Goal: Task Accomplishment & Management: Complete application form

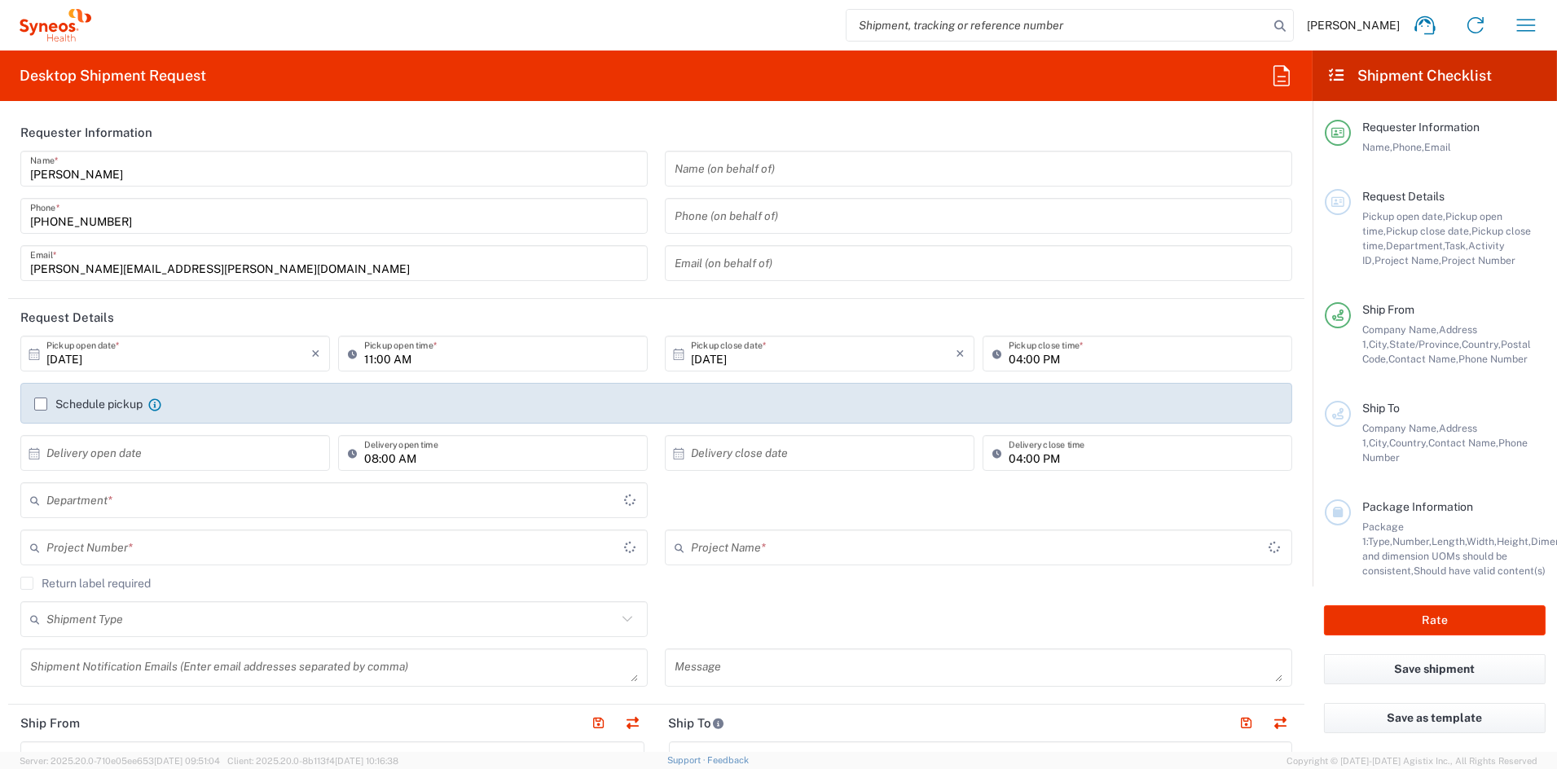
type input "[US_STATE]"
type input "[GEOGRAPHIC_DATA]"
type input "6156"
type input "Syneos Health Communications-[GEOGRAPHIC_DATA] [GEOGRAPHIC_DATA]"
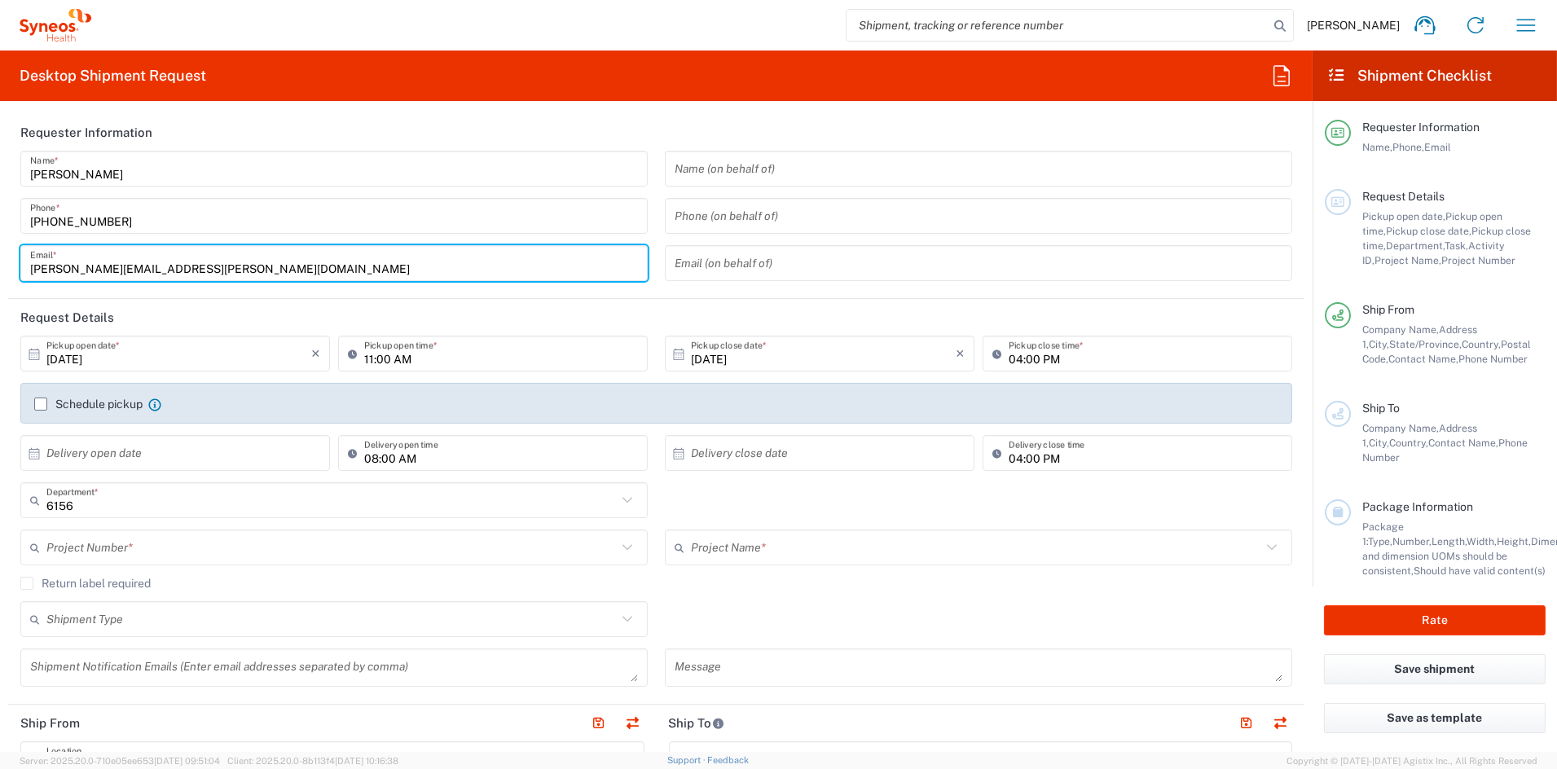
drag, startPoint x: 204, startPoint y: 270, endPoint x: -72, endPoint y: 258, distance: 276.4
click at [0, 258] on html "[PERSON_NAME] Home Shipment estimator Shipment tracking Desktop shipment reques…" at bounding box center [778, 384] width 1557 height 769
paste input "[PERSON_NAME].[PERSON_NAME]"
type input "[PERSON_NAME][EMAIL_ADDRESS][PERSON_NAME][DOMAIN_NAME]"
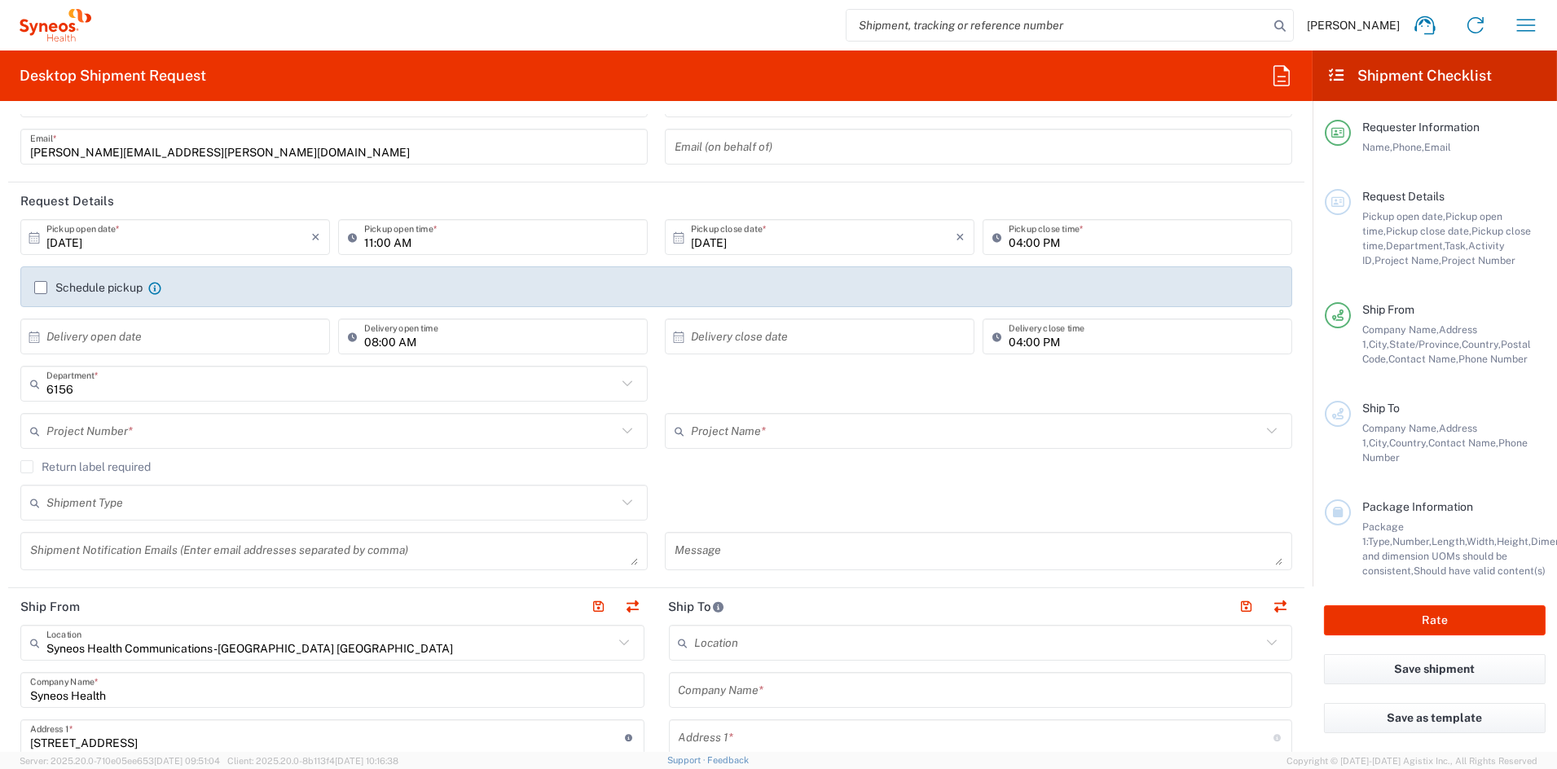
scroll to position [129, 0]
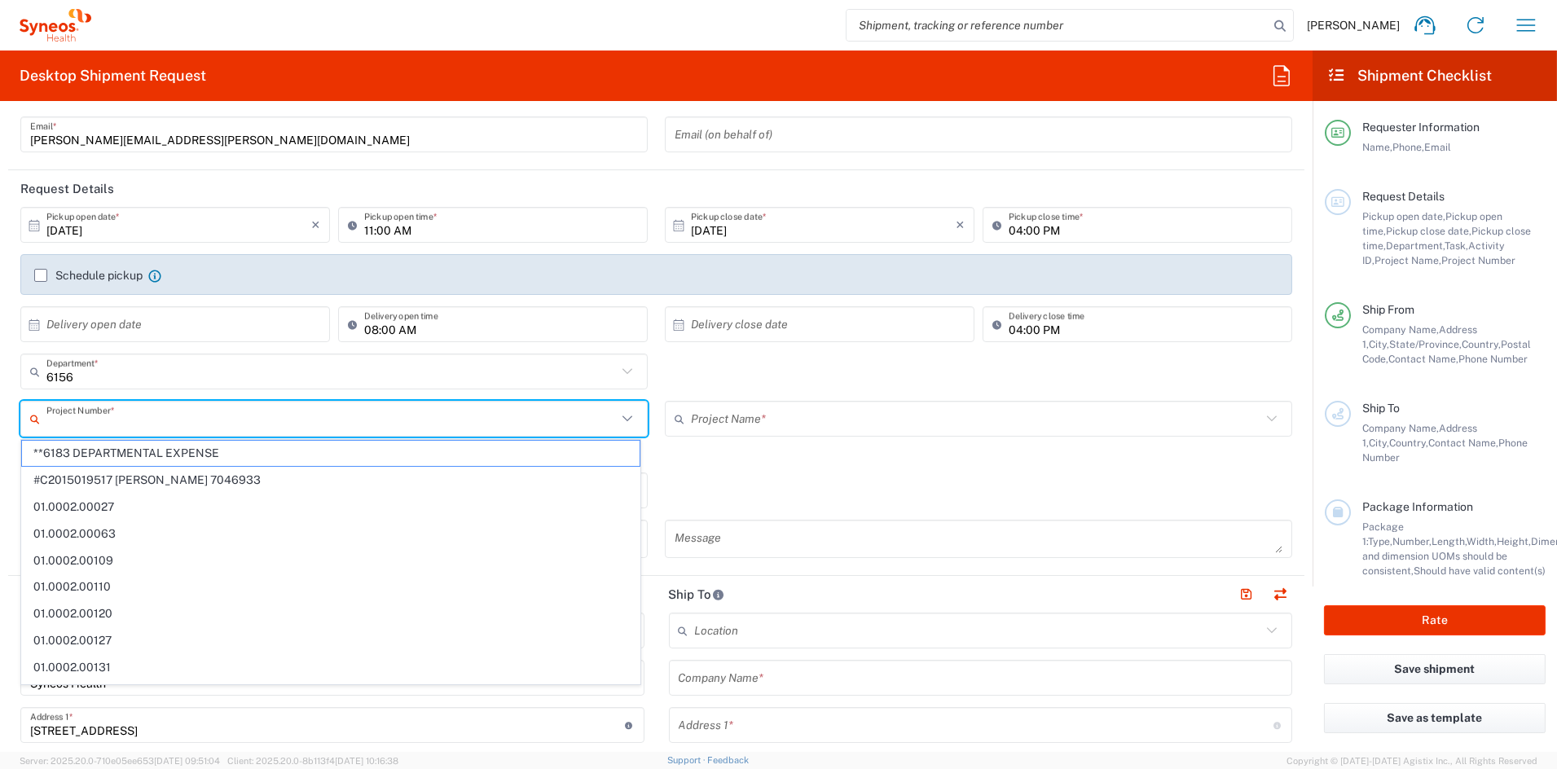
click at [147, 420] on input "text" at bounding box center [331, 419] width 570 height 29
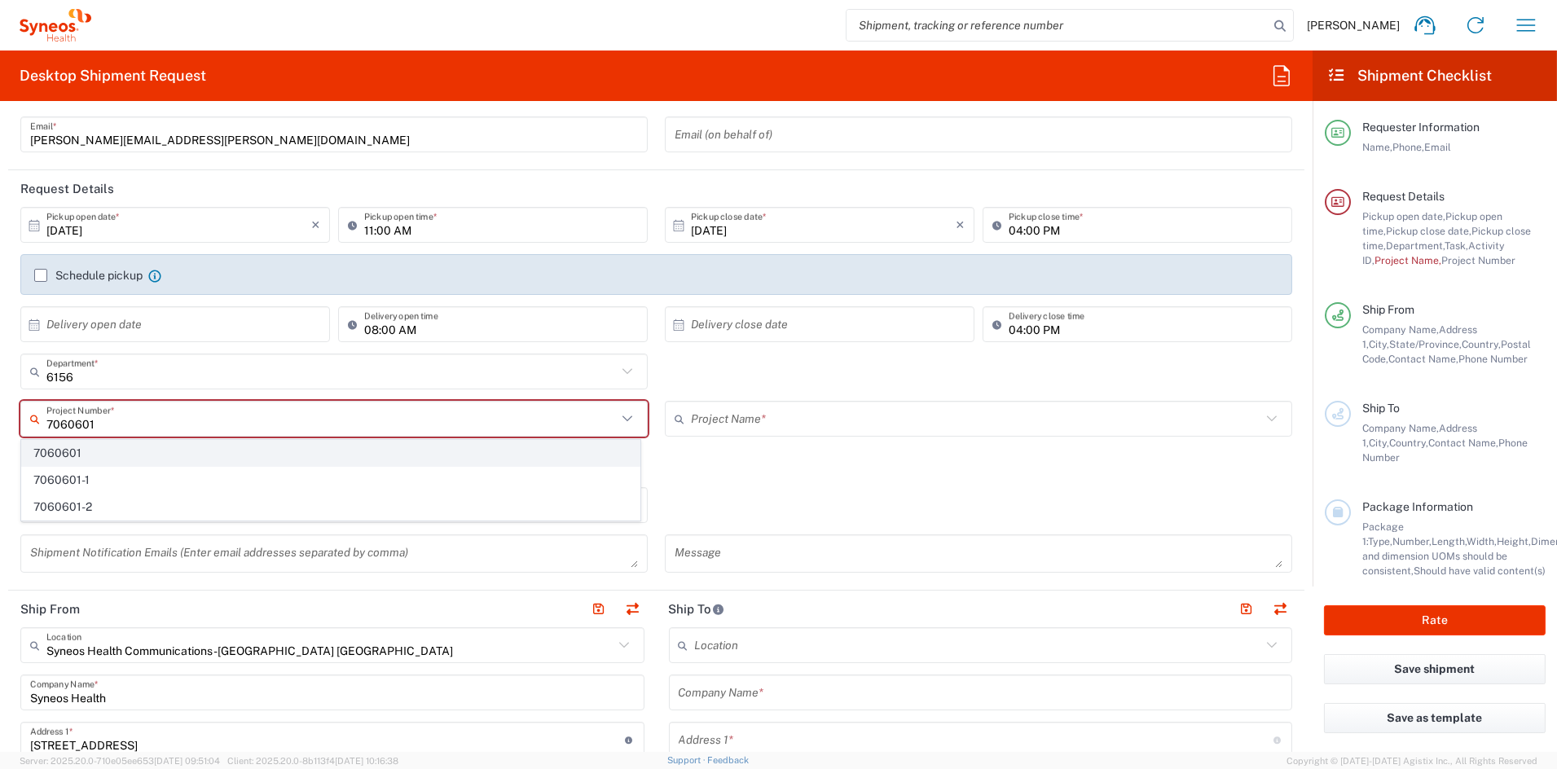
type input "7060601"
click at [80, 452] on span "7060601" at bounding box center [330, 453] width 617 height 25
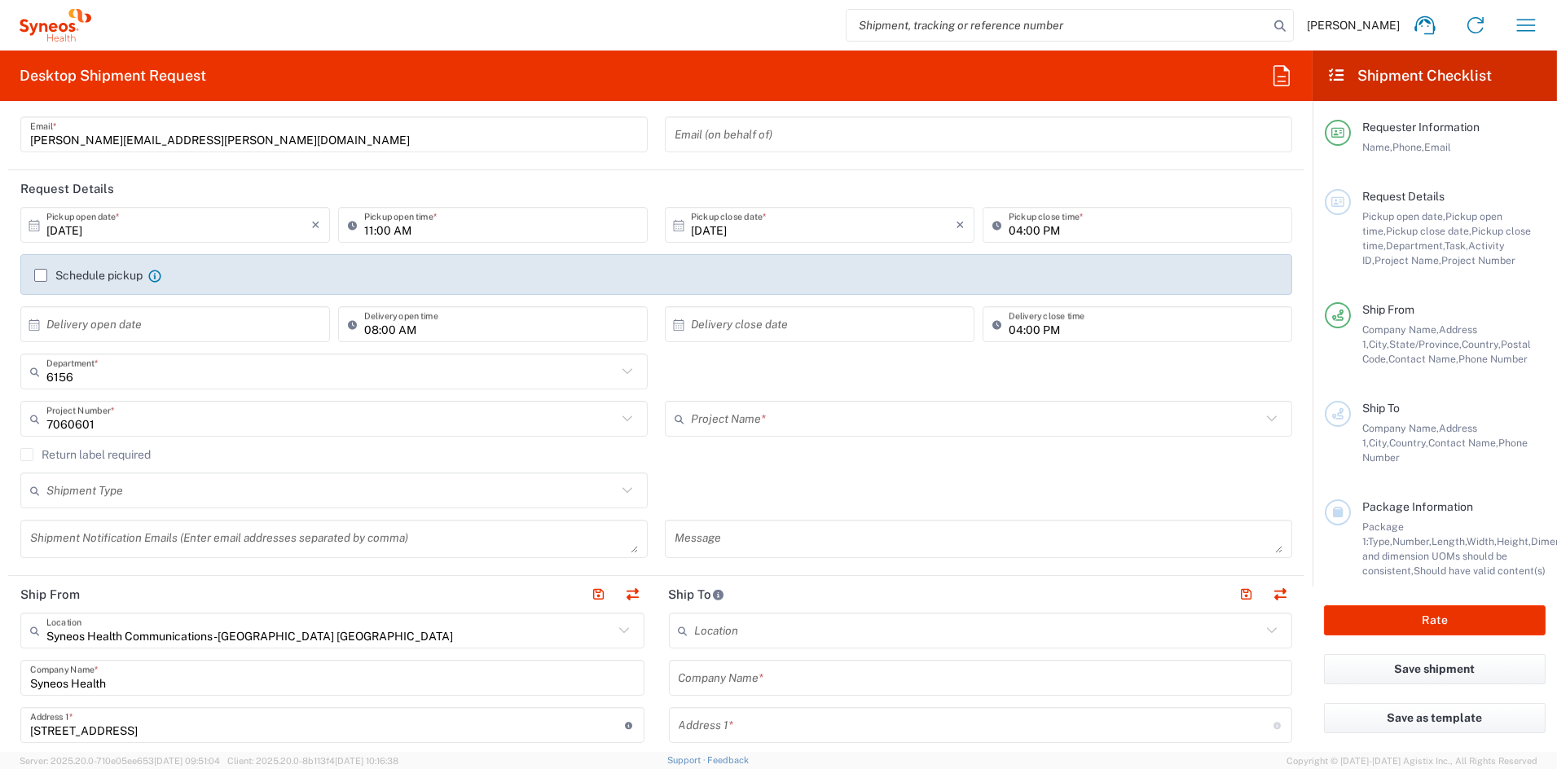
type input "Maze 7060601"
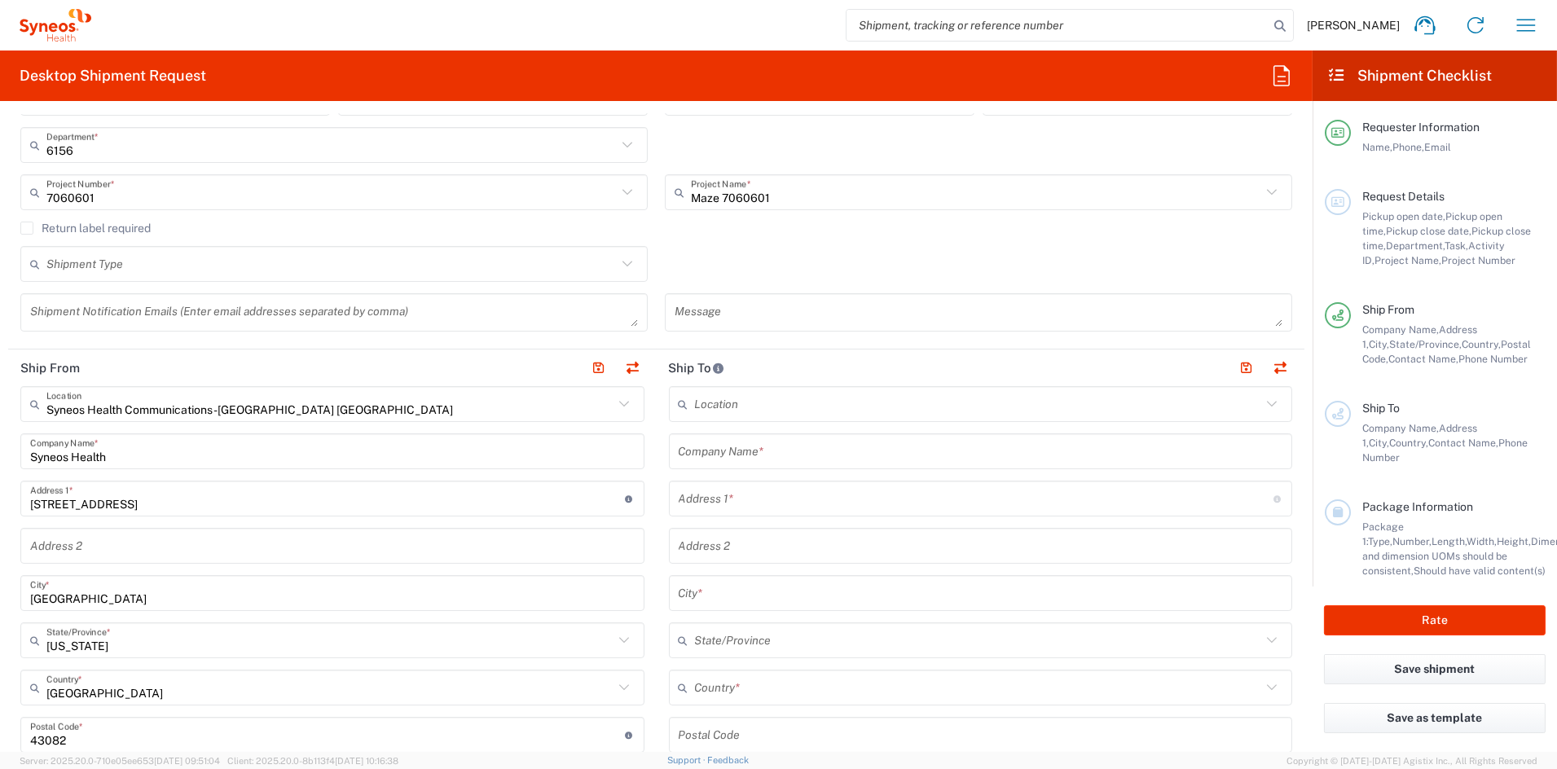
scroll to position [369, 0]
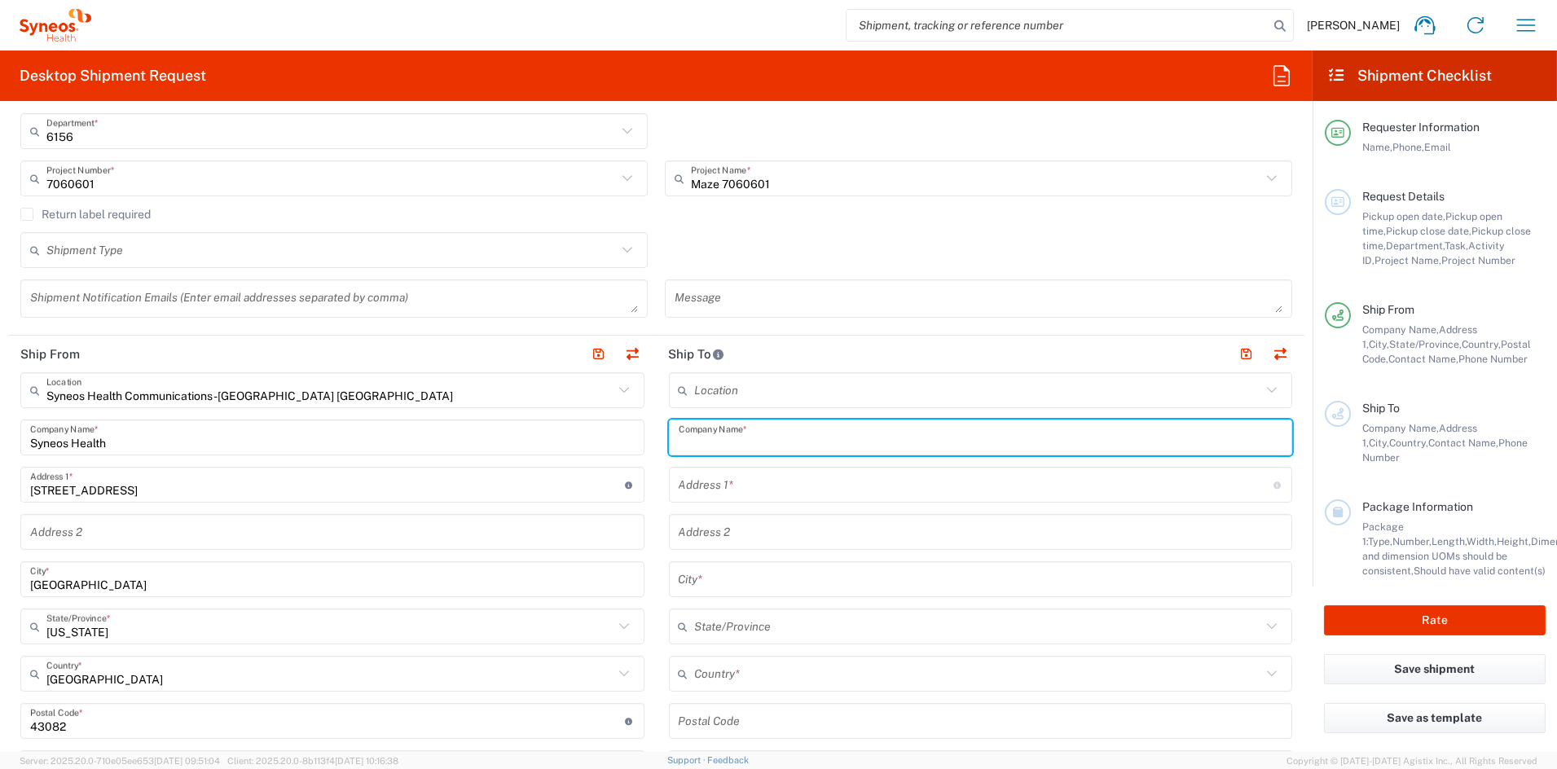
click at [840, 439] on input "text" at bounding box center [980, 438] width 604 height 29
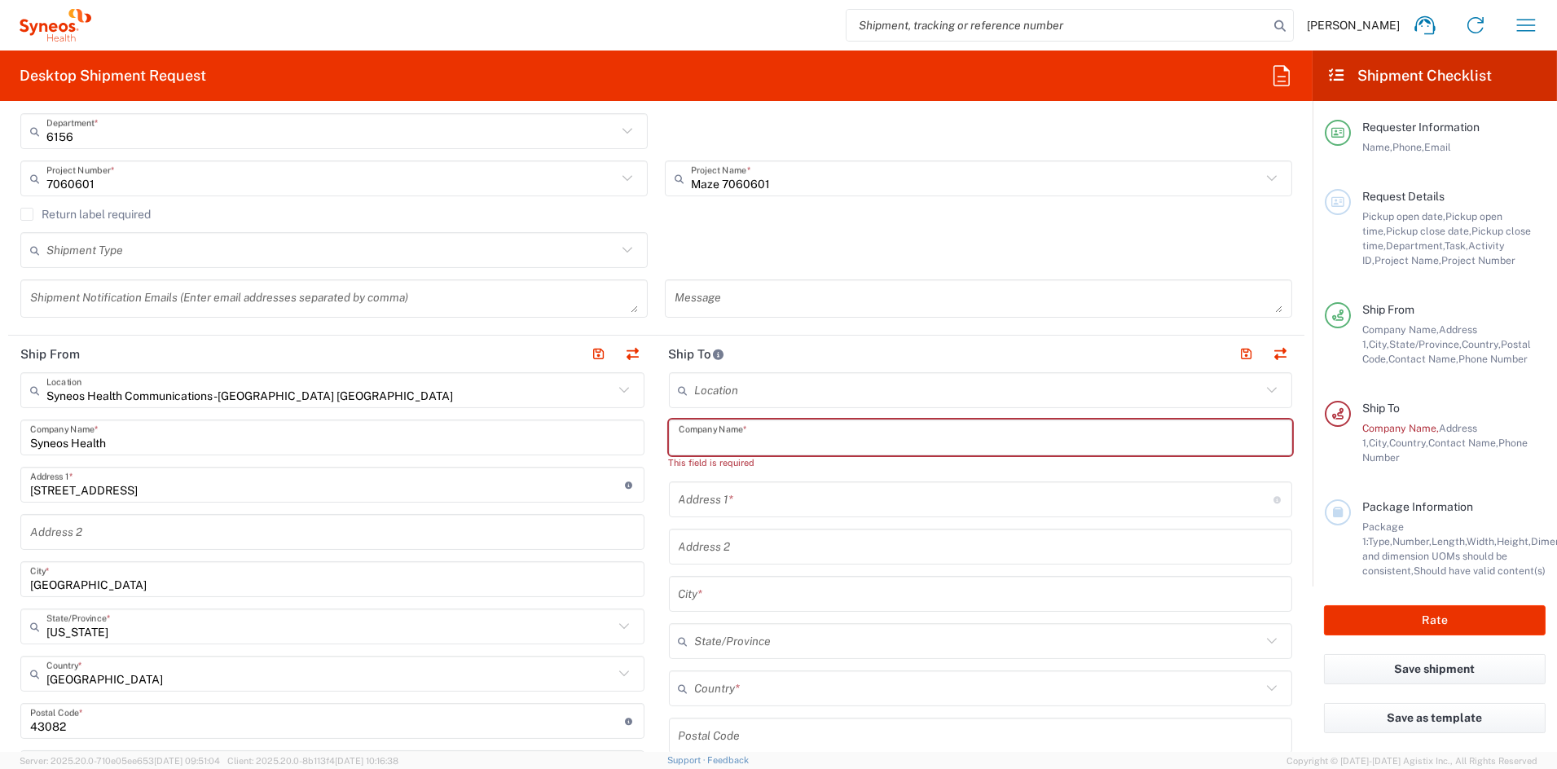
paste input "[MEDICAL_DATA] Research Institute"
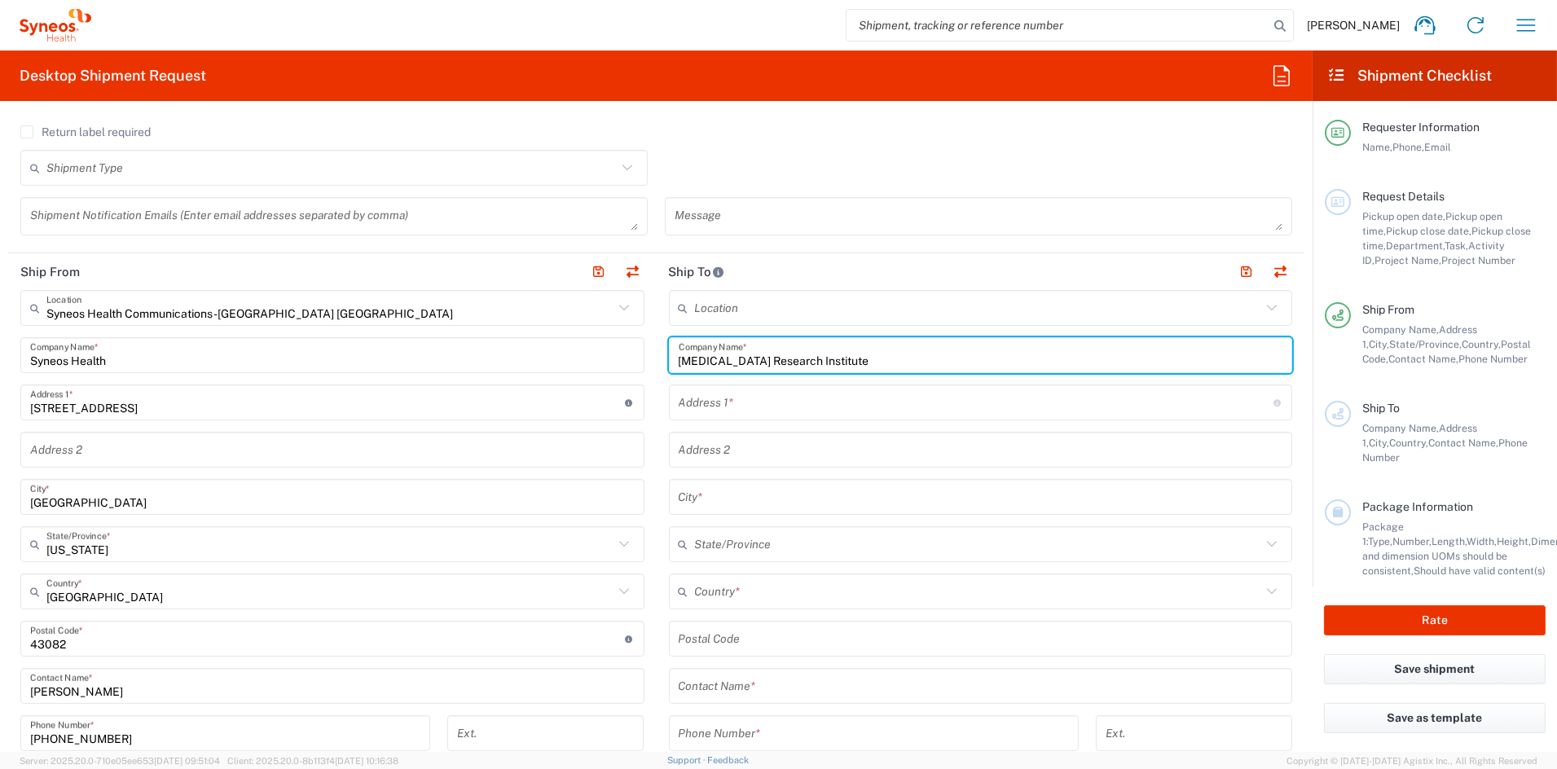
scroll to position [453, 0]
type input "[MEDICAL_DATA] Research Institute"
click at [775, 591] on input "text" at bounding box center [978, 590] width 567 height 29
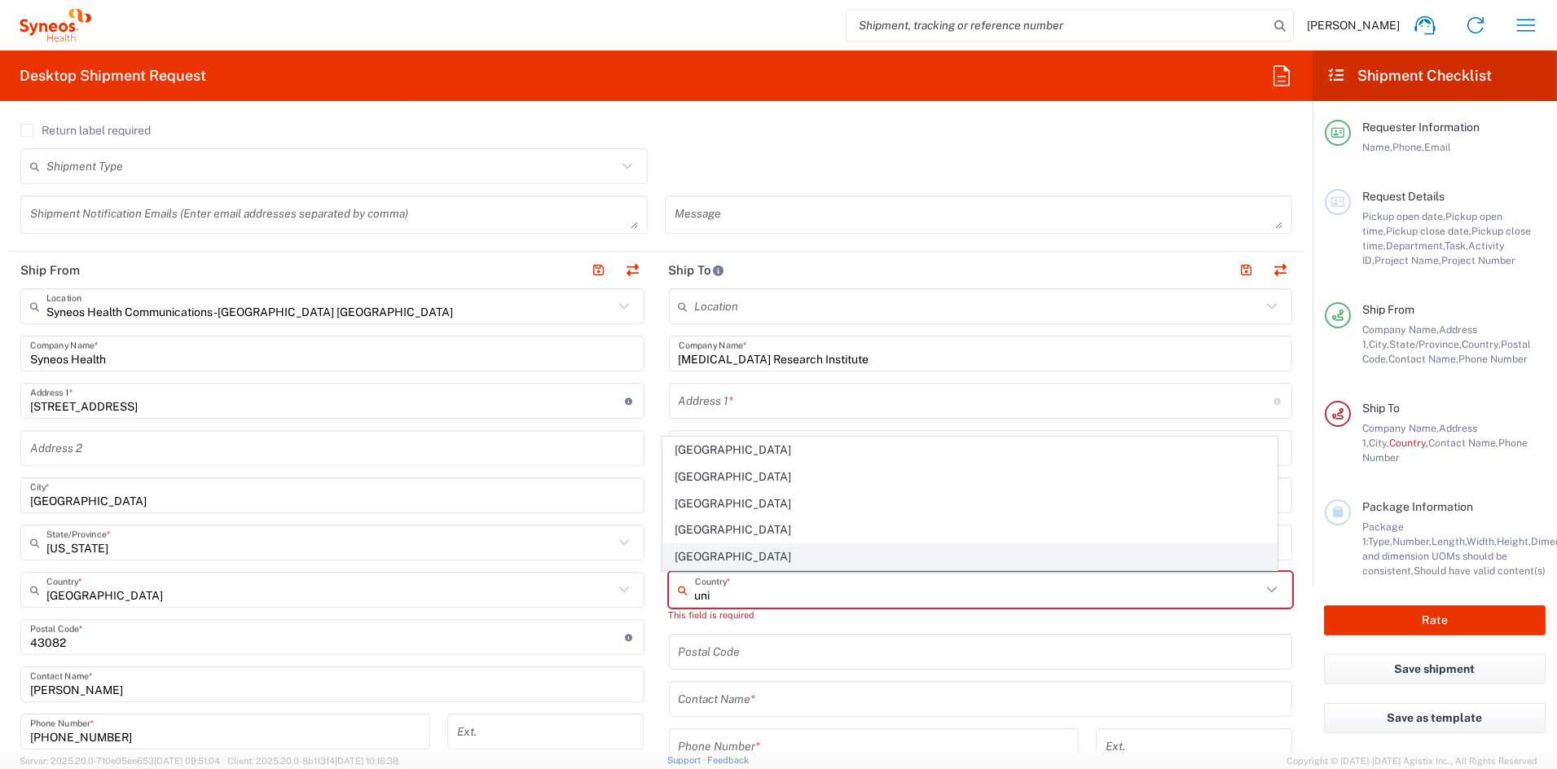
click at [696, 556] on span "[GEOGRAPHIC_DATA]" at bounding box center [969, 556] width 613 height 25
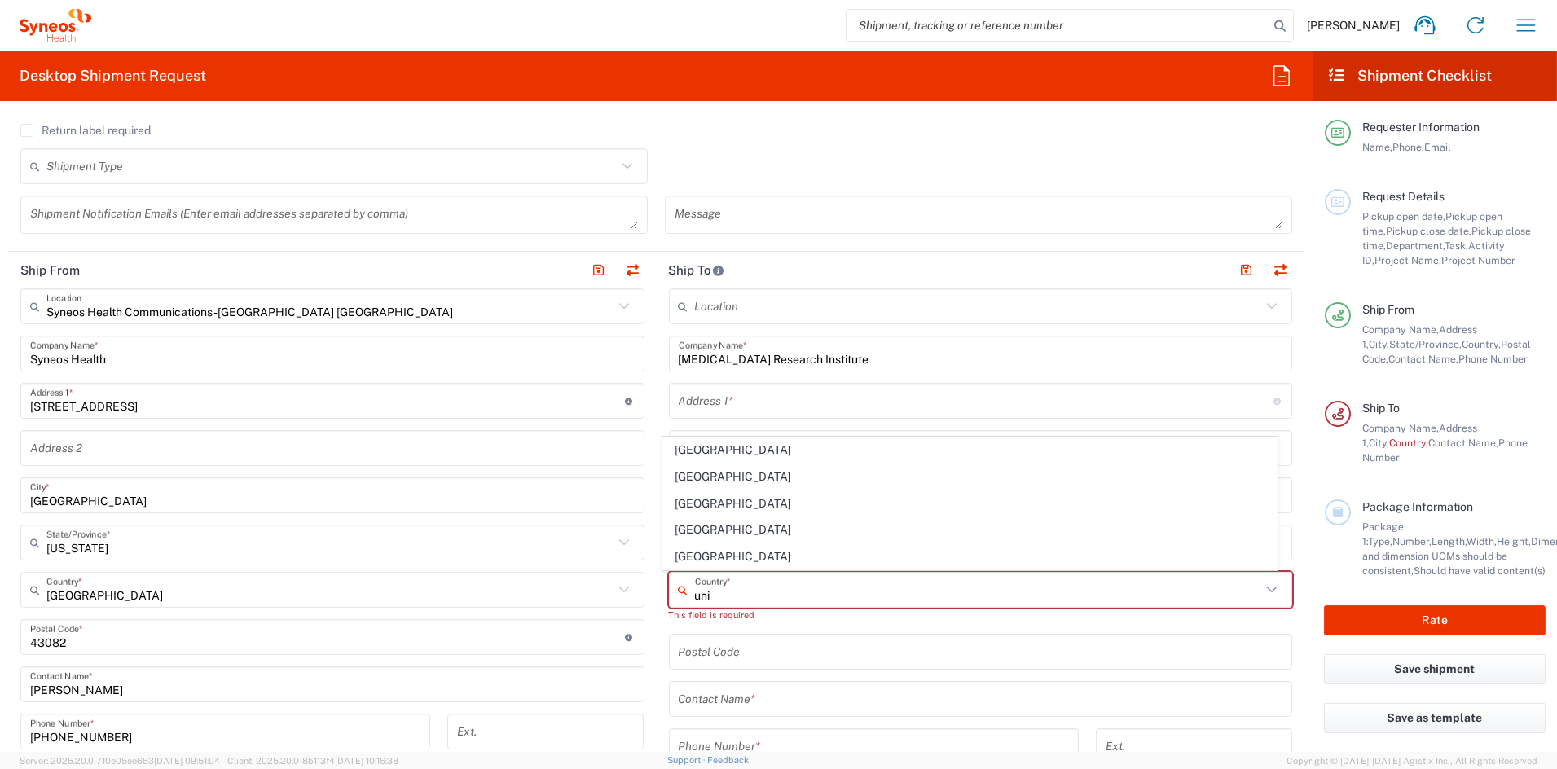
type input "[GEOGRAPHIC_DATA]"
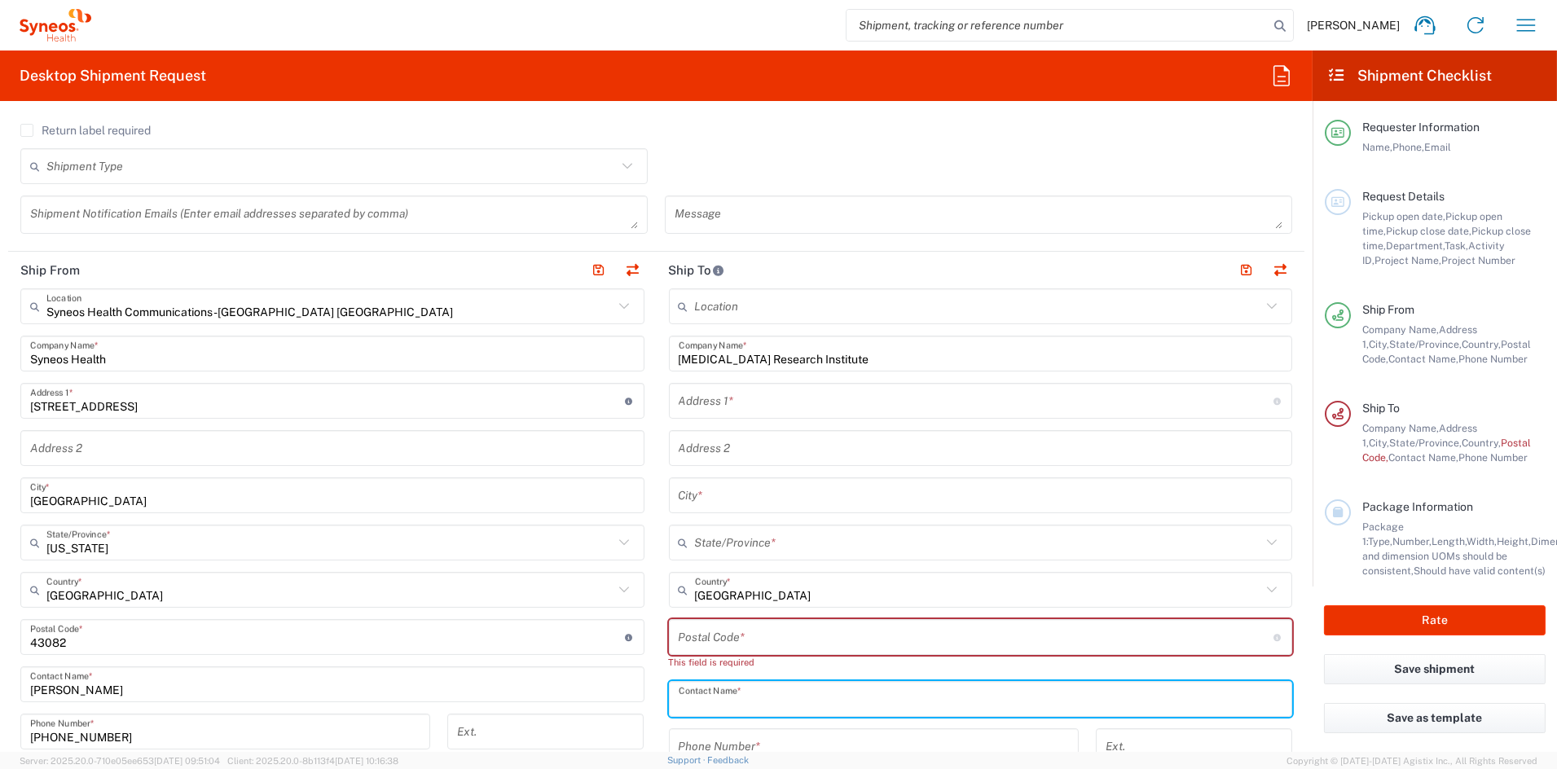
click at [722, 700] on input "text" at bounding box center [980, 699] width 604 height 29
paste input "[PERSON_NAME]"
type input "[PERSON_NAME]"
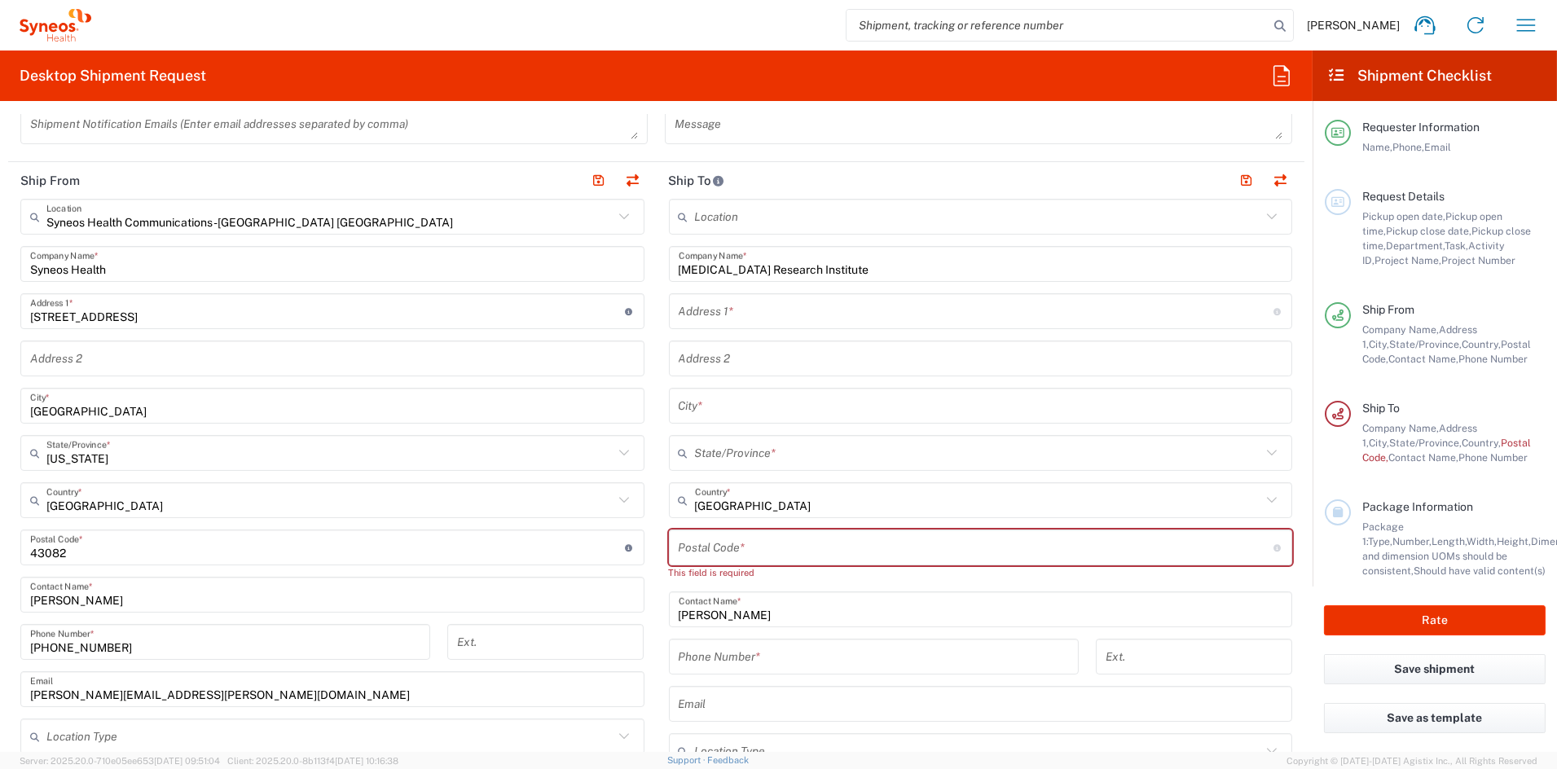
scroll to position [546, 0]
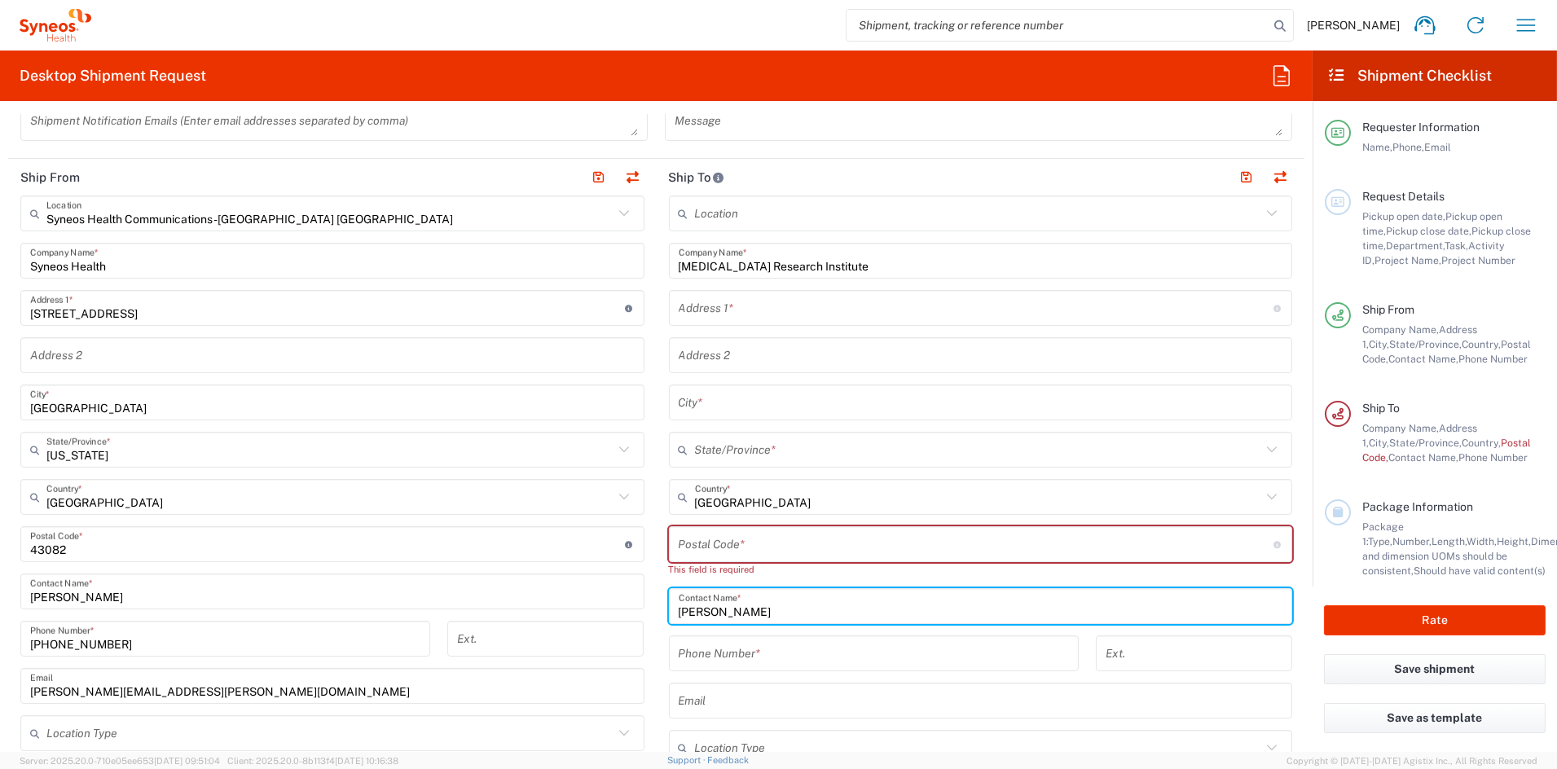
click at [779, 655] on input "tel" at bounding box center [873, 653] width 390 height 29
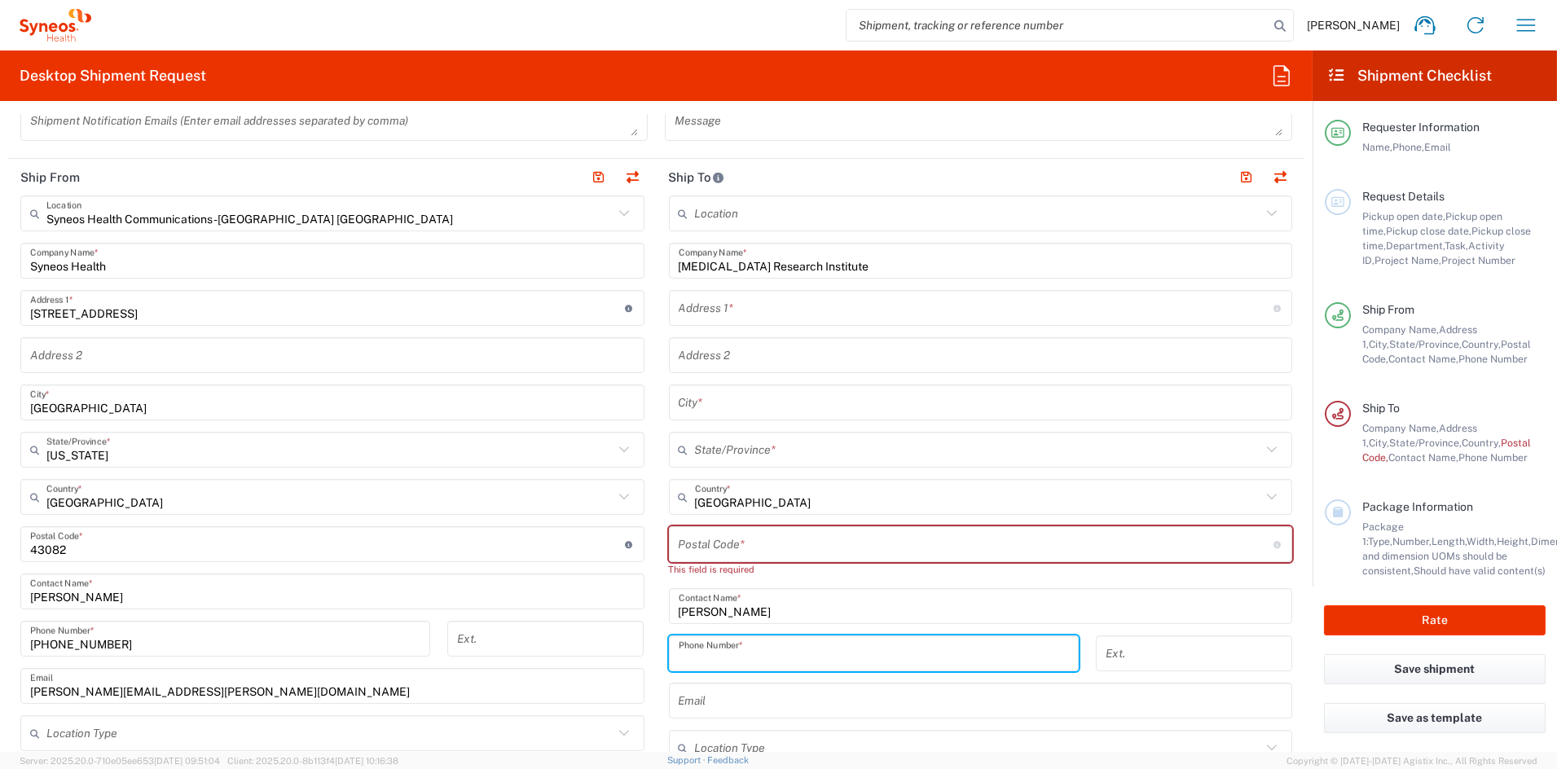
paste input "[PHONE_NUMBER]"
type input "[PHONE_NUMBER]"
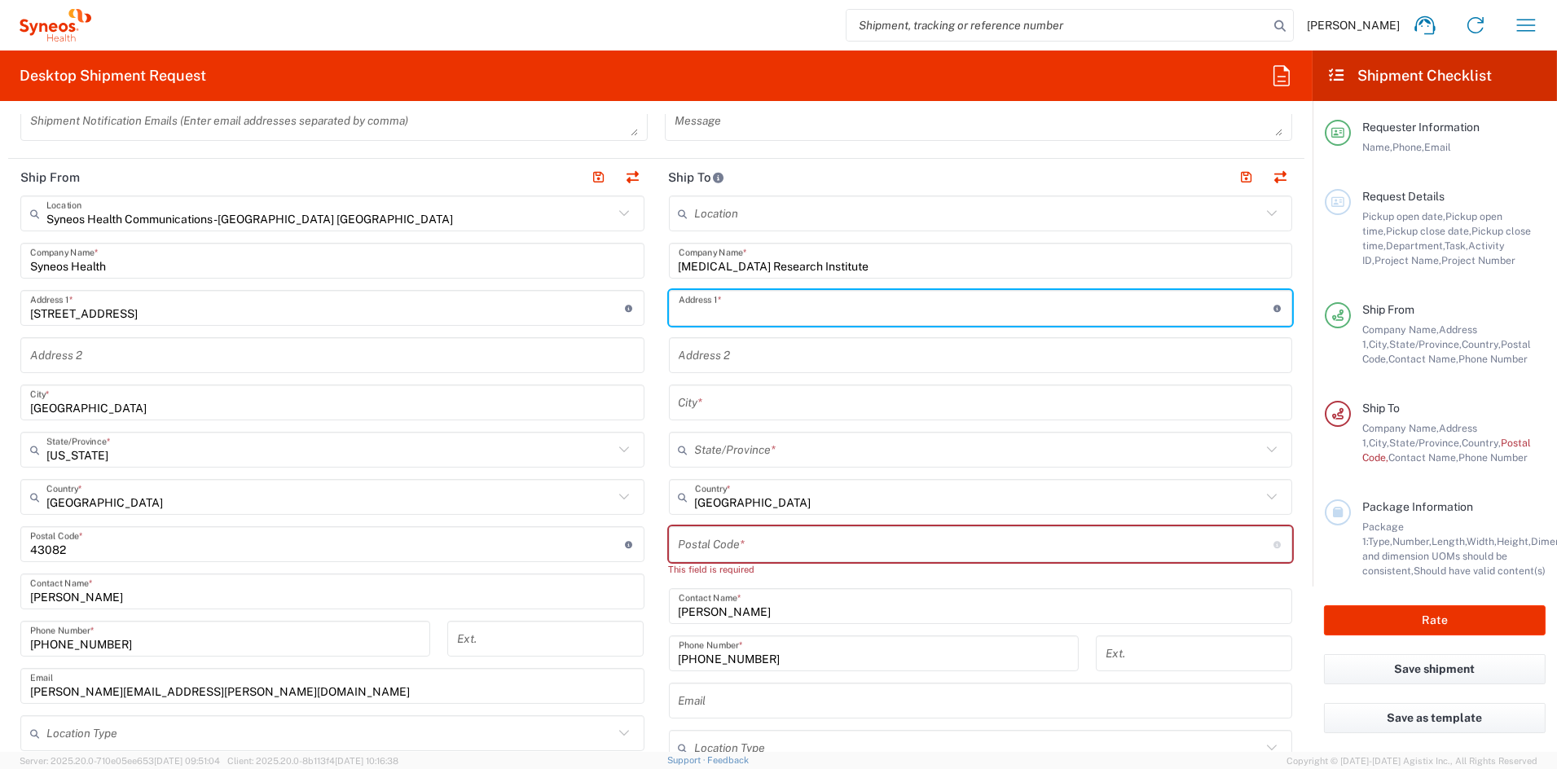
click at [759, 308] on input "text" at bounding box center [975, 308] width 595 height 29
paste input "[STREET_ADDRESS][US_STATE]"
drag, startPoint x: 916, startPoint y: 315, endPoint x: 837, endPoint y: 314, distance: 79.0
click at [834, 313] on input "[STREET_ADDRESS][US_STATE]" at bounding box center [975, 308] width 595 height 29
type input "[STREET_ADDRESS][US_STATE],"
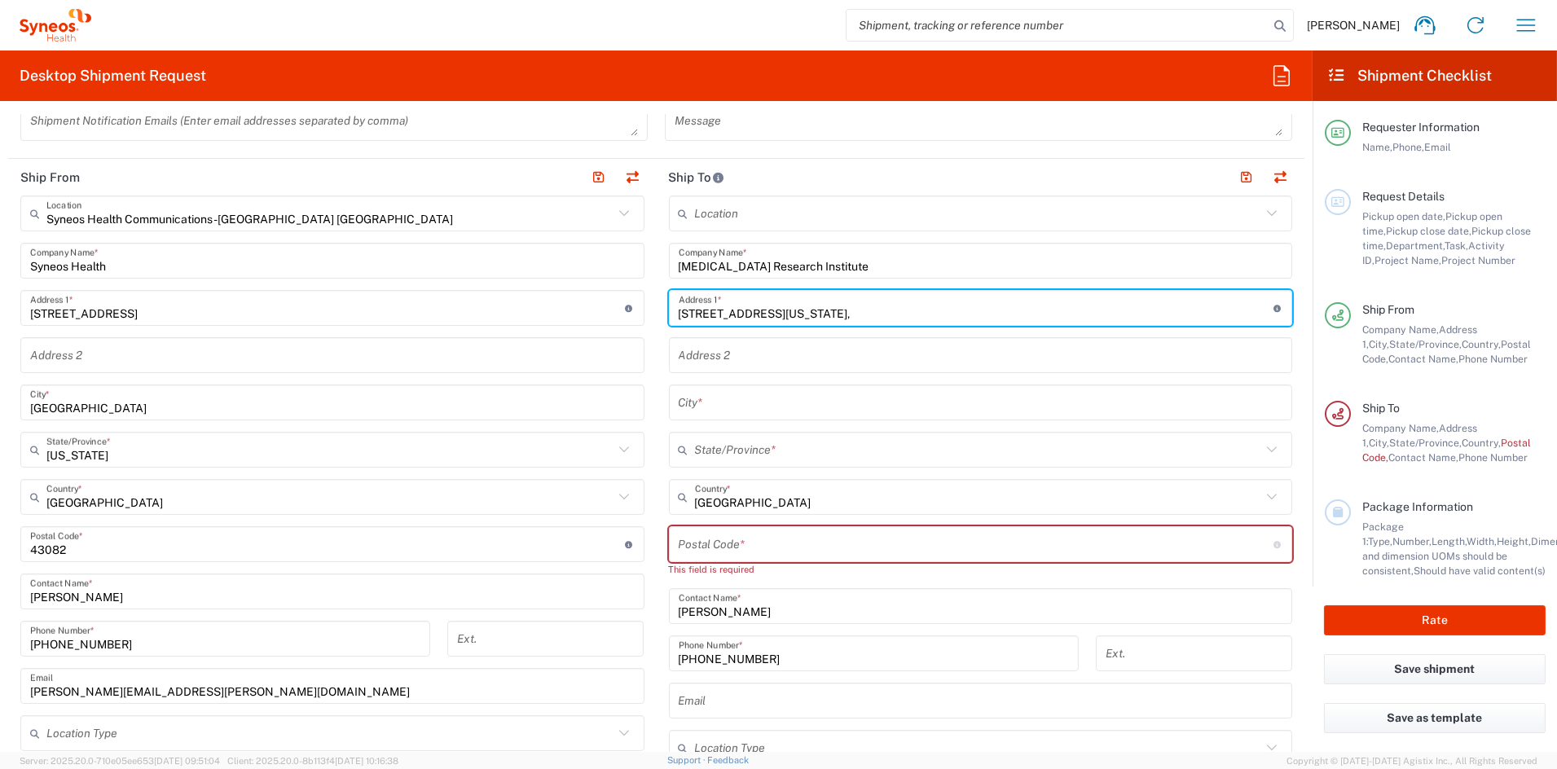
click at [791, 359] on input "text" at bounding box center [980, 355] width 604 height 29
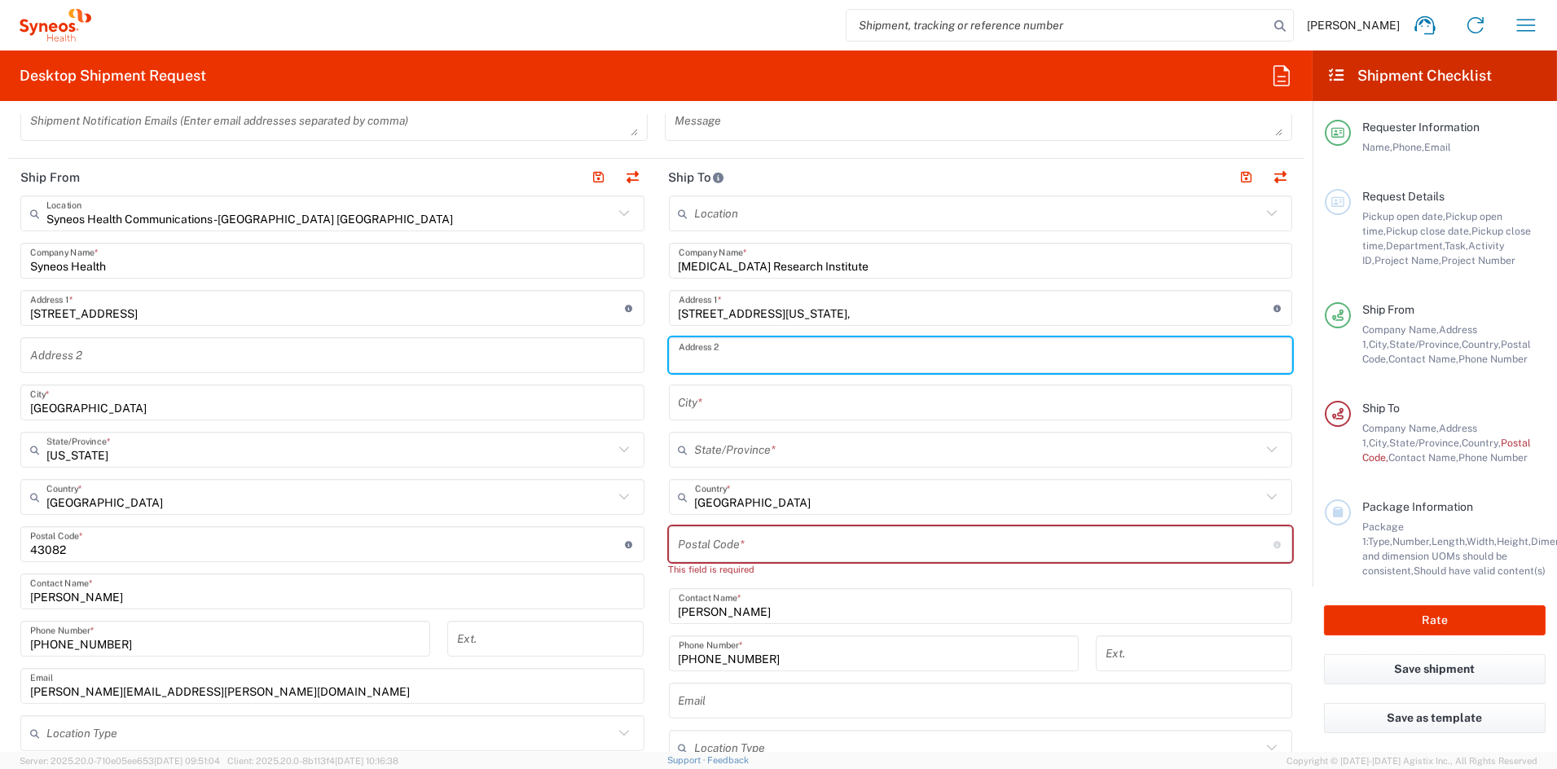
paste input "Suite 6000"
type input "Suite 6000"
drag, startPoint x: 845, startPoint y: 314, endPoint x: 854, endPoint y: 314, distance: 8.2
click at [846, 314] on input "[STREET_ADDRESS][US_STATE]," at bounding box center [975, 308] width 595 height 29
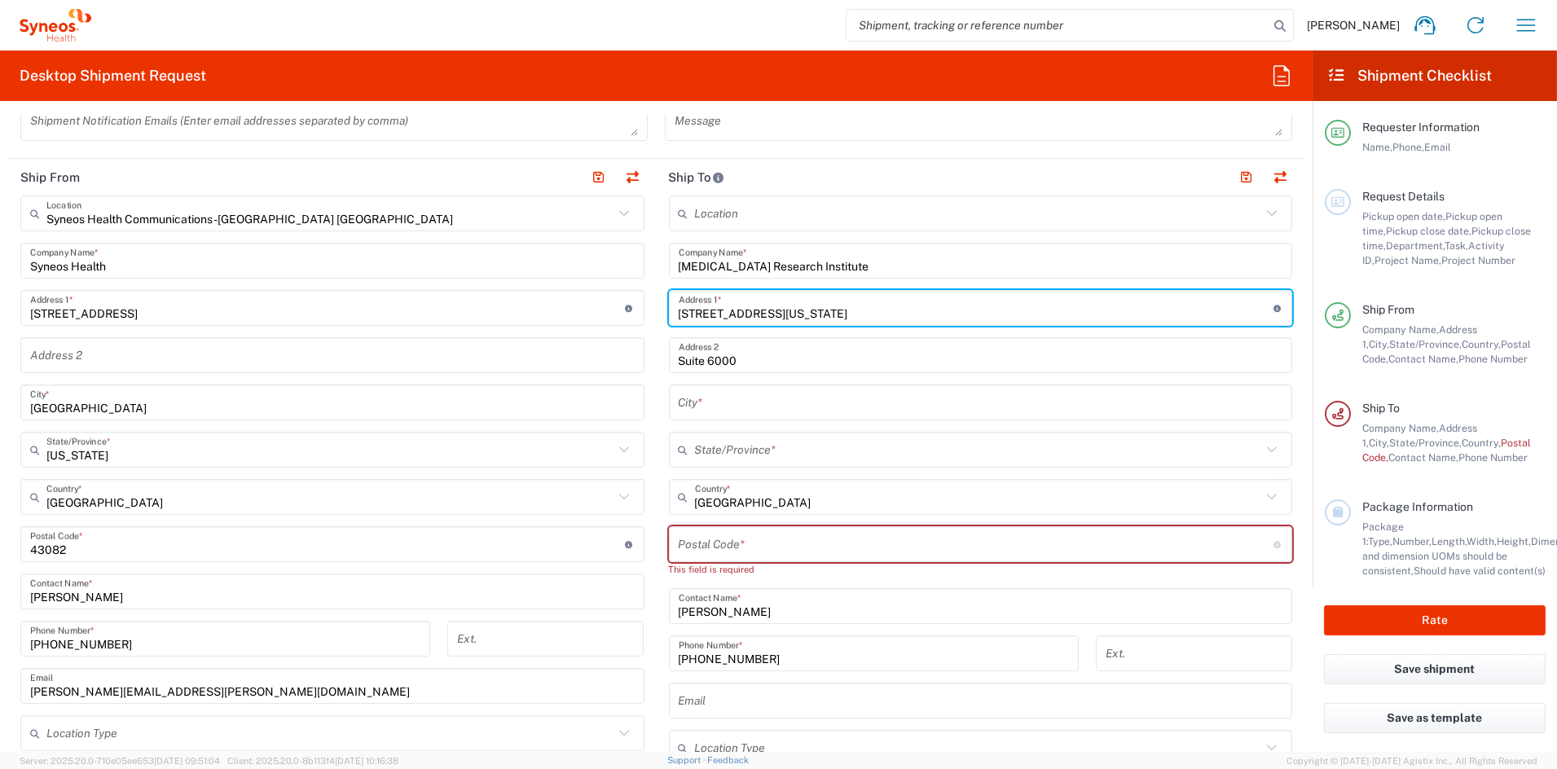
type input "[STREET_ADDRESS][US_STATE]"
click at [749, 405] on input "text" at bounding box center [980, 403] width 604 height 29
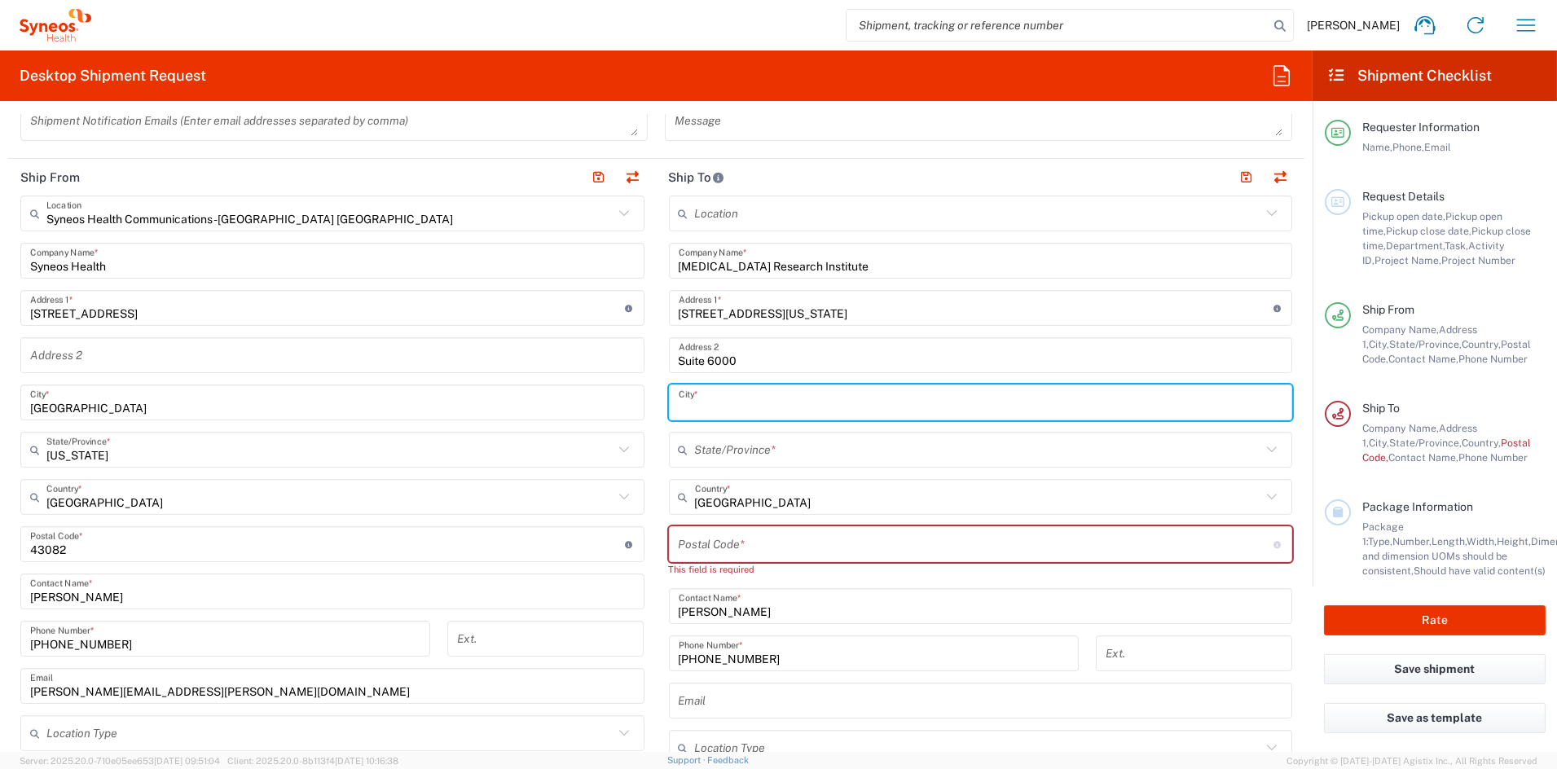
paste input "[GEOGRAPHIC_DATA]"
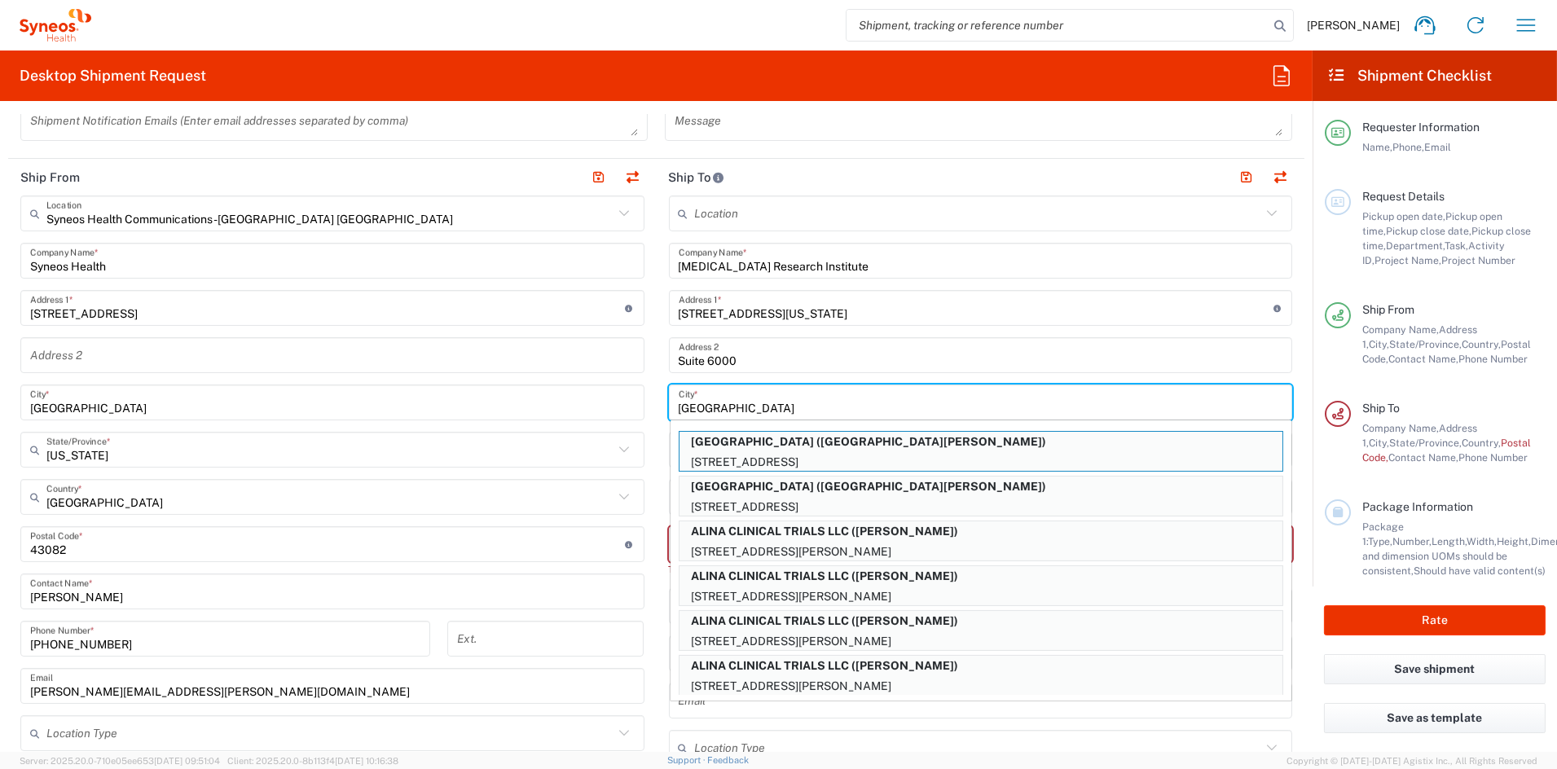
type input "[GEOGRAPHIC_DATA]"
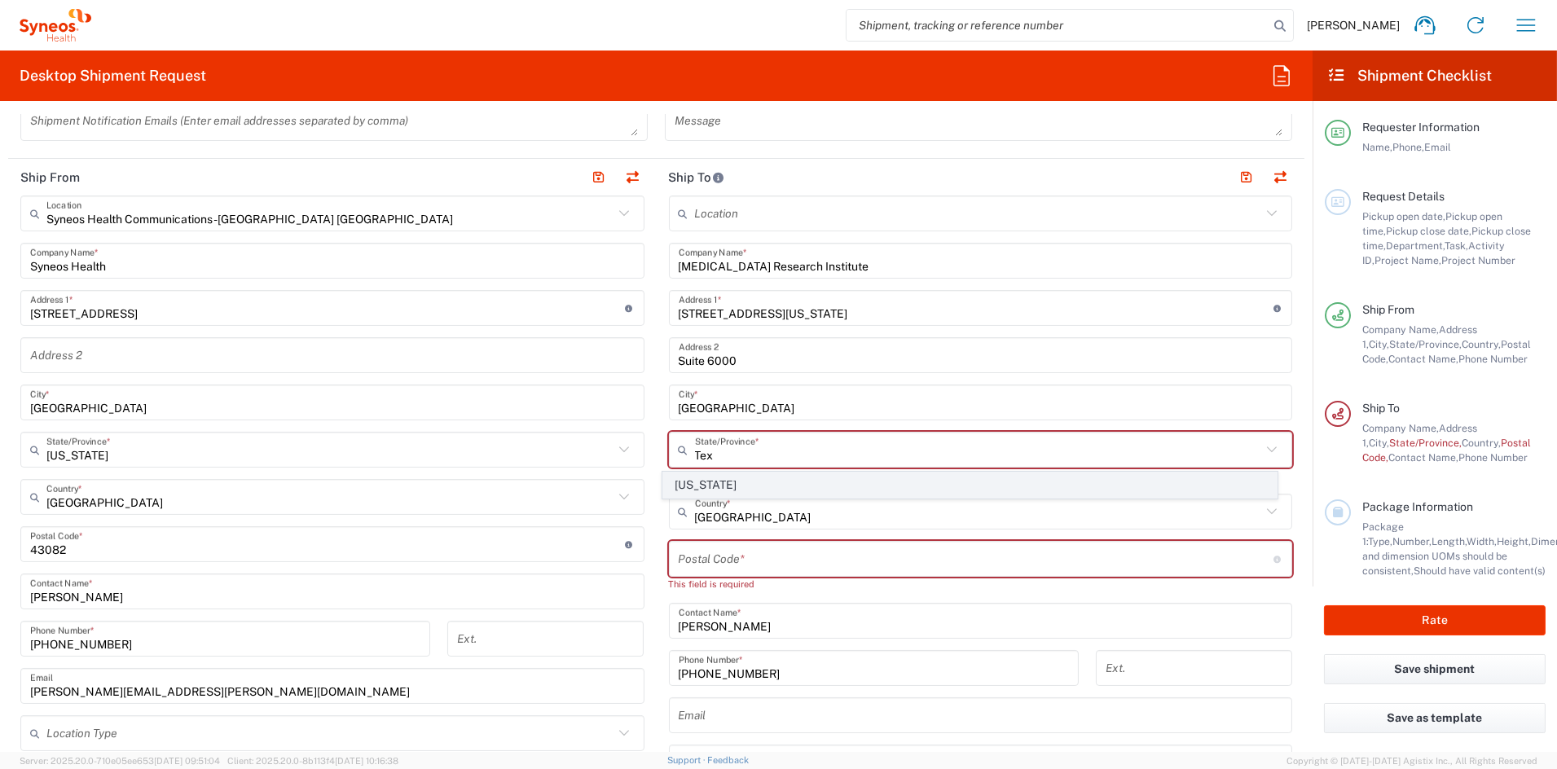
click at [712, 484] on span "[US_STATE]" at bounding box center [969, 484] width 613 height 25
type input "[US_STATE]"
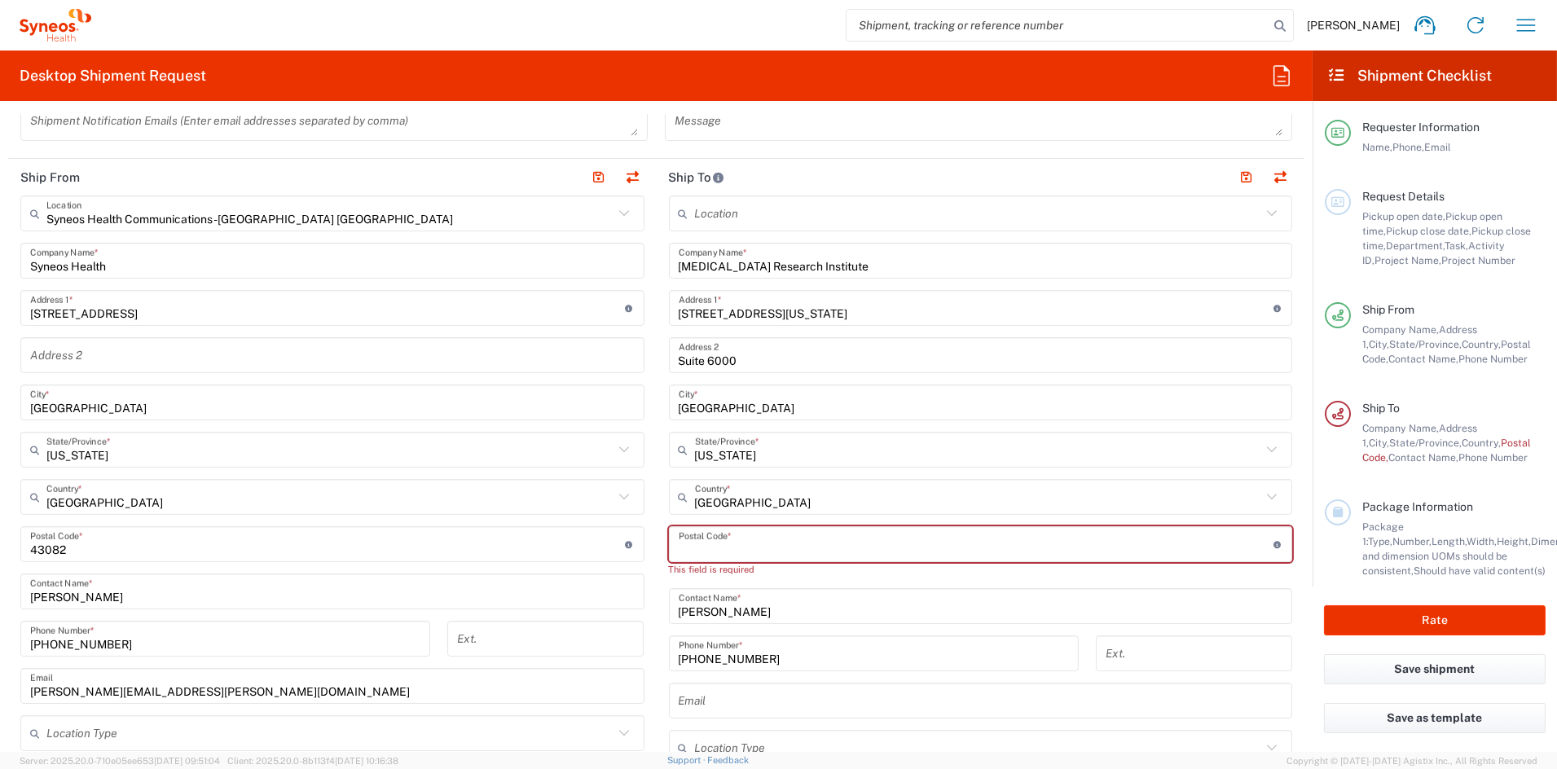
click at [748, 539] on input "undefined" at bounding box center [975, 544] width 595 height 29
paste input "75246"
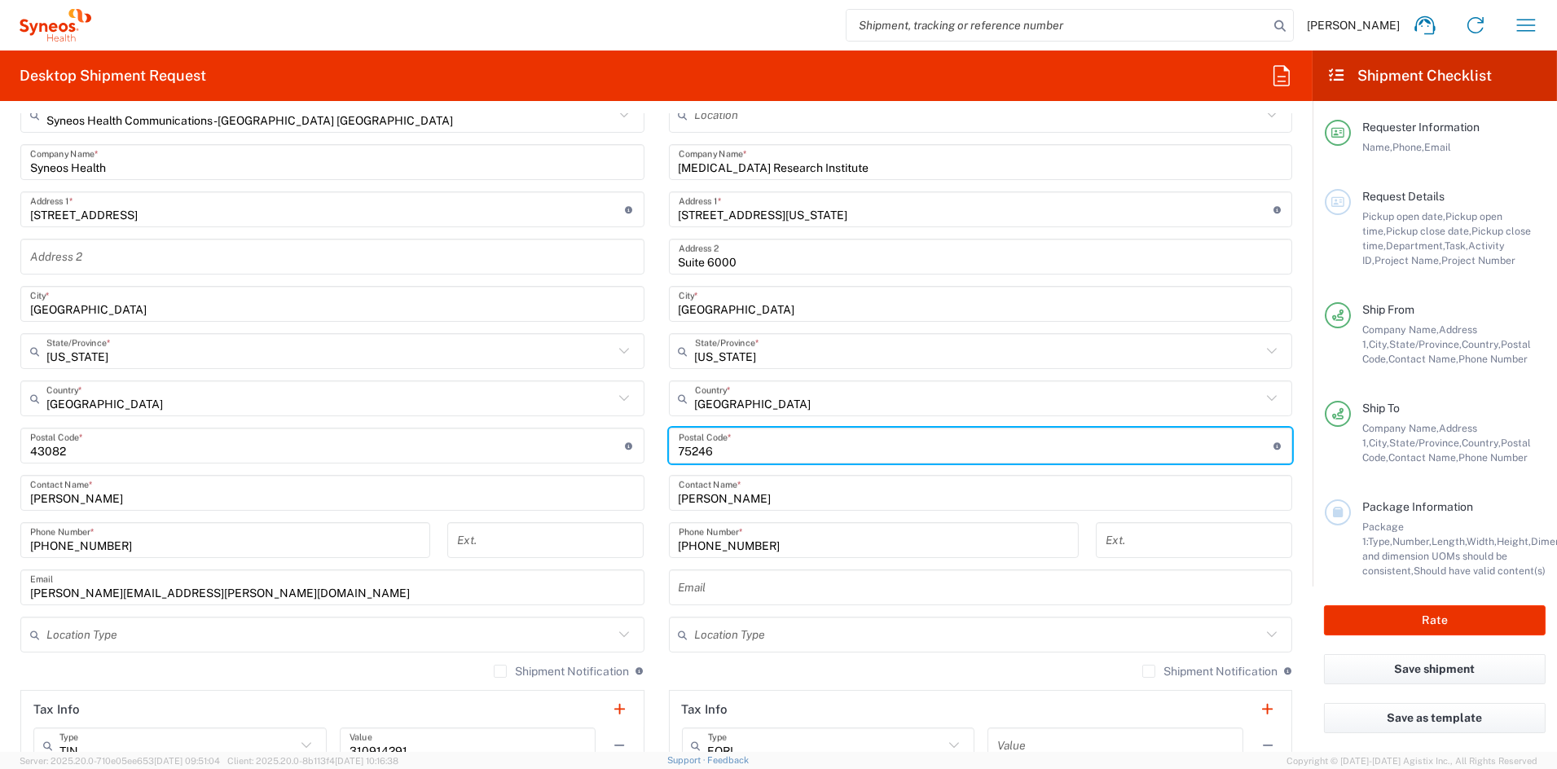
scroll to position [652, 0]
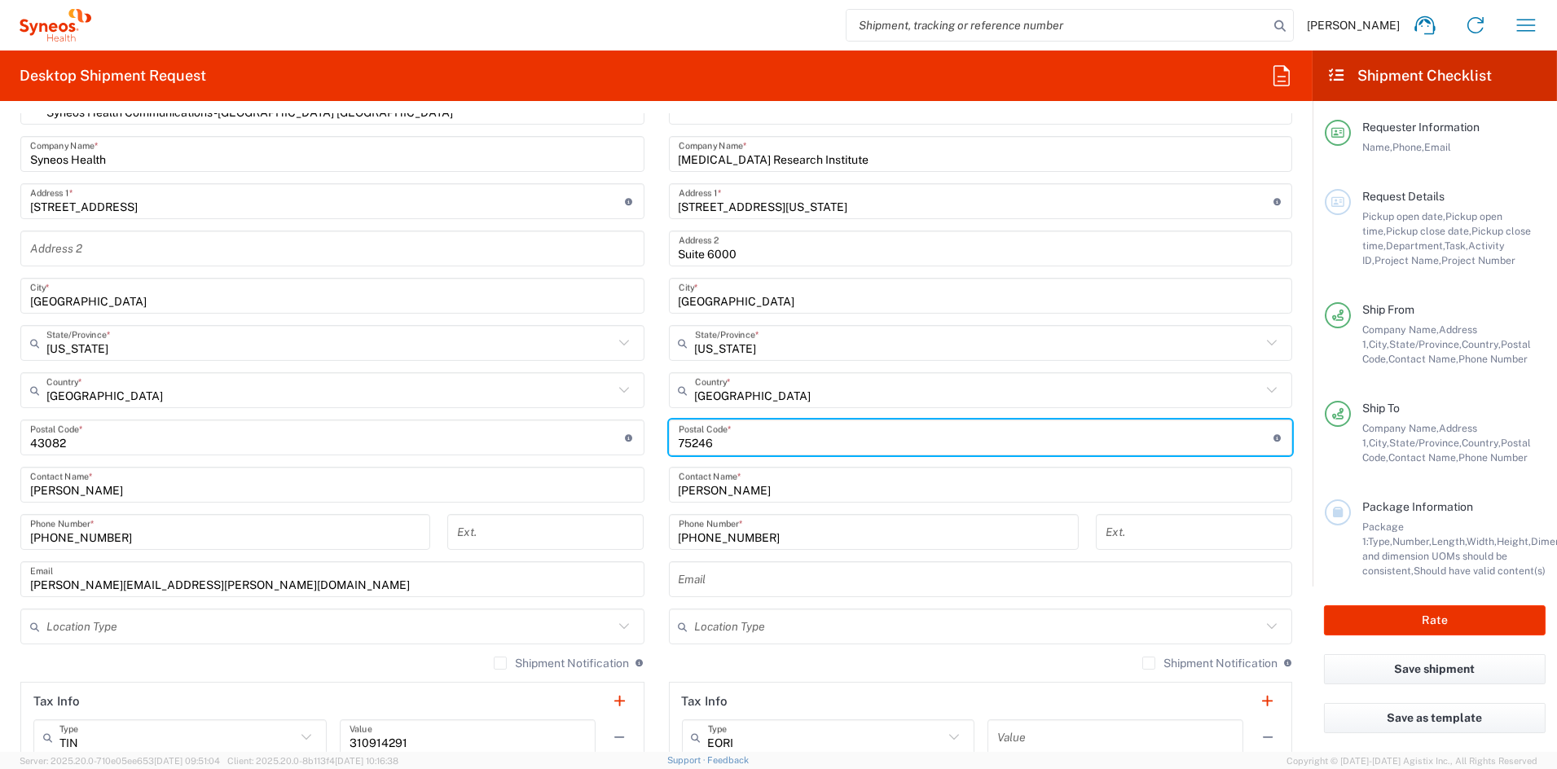
type input "75246"
click at [775, 629] on input "text" at bounding box center [978, 627] width 567 height 29
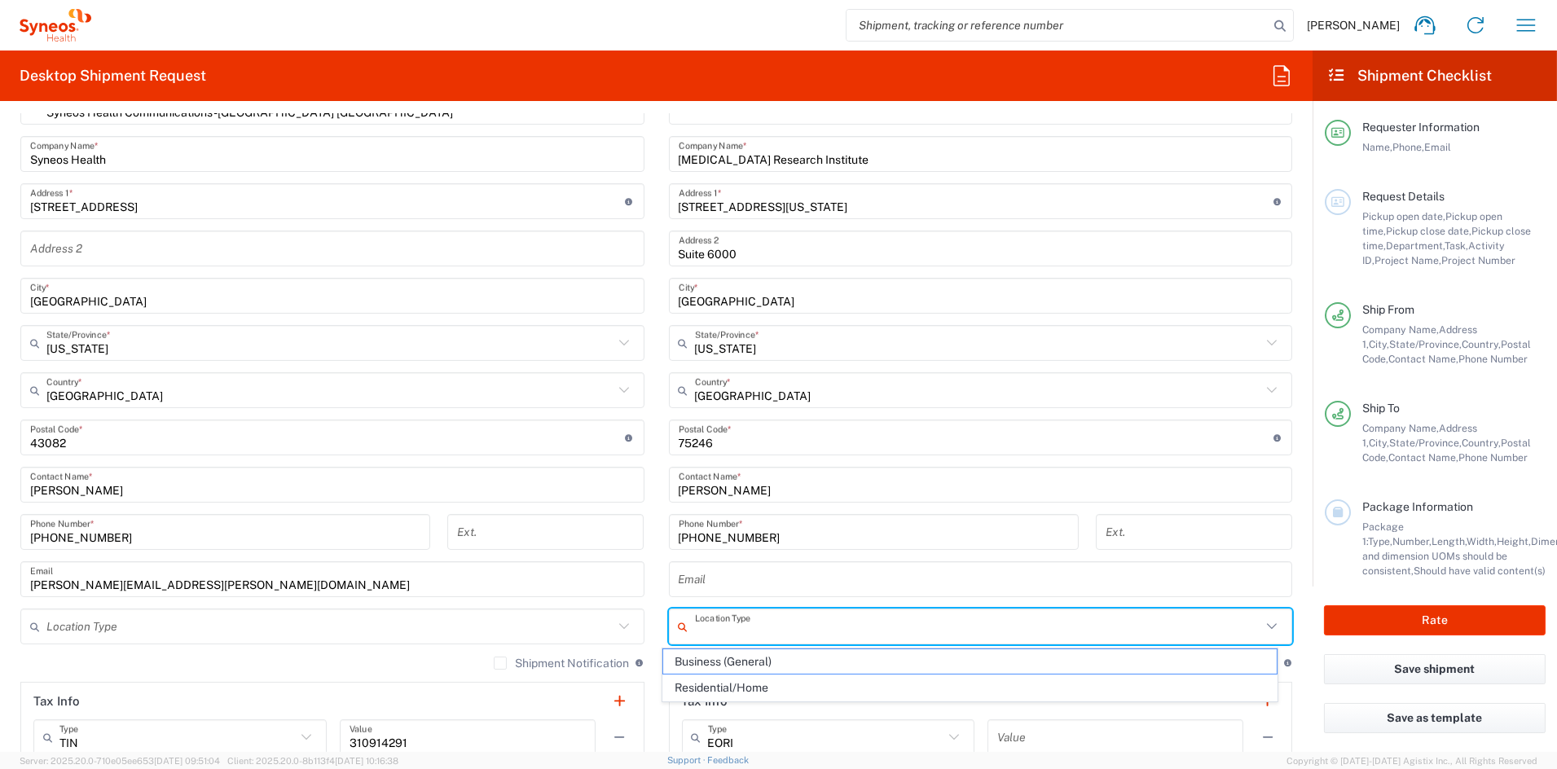
click at [751, 658] on span "Business (General)" at bounding box center [969, 661] width 613 height 25
type input "Business (General)"
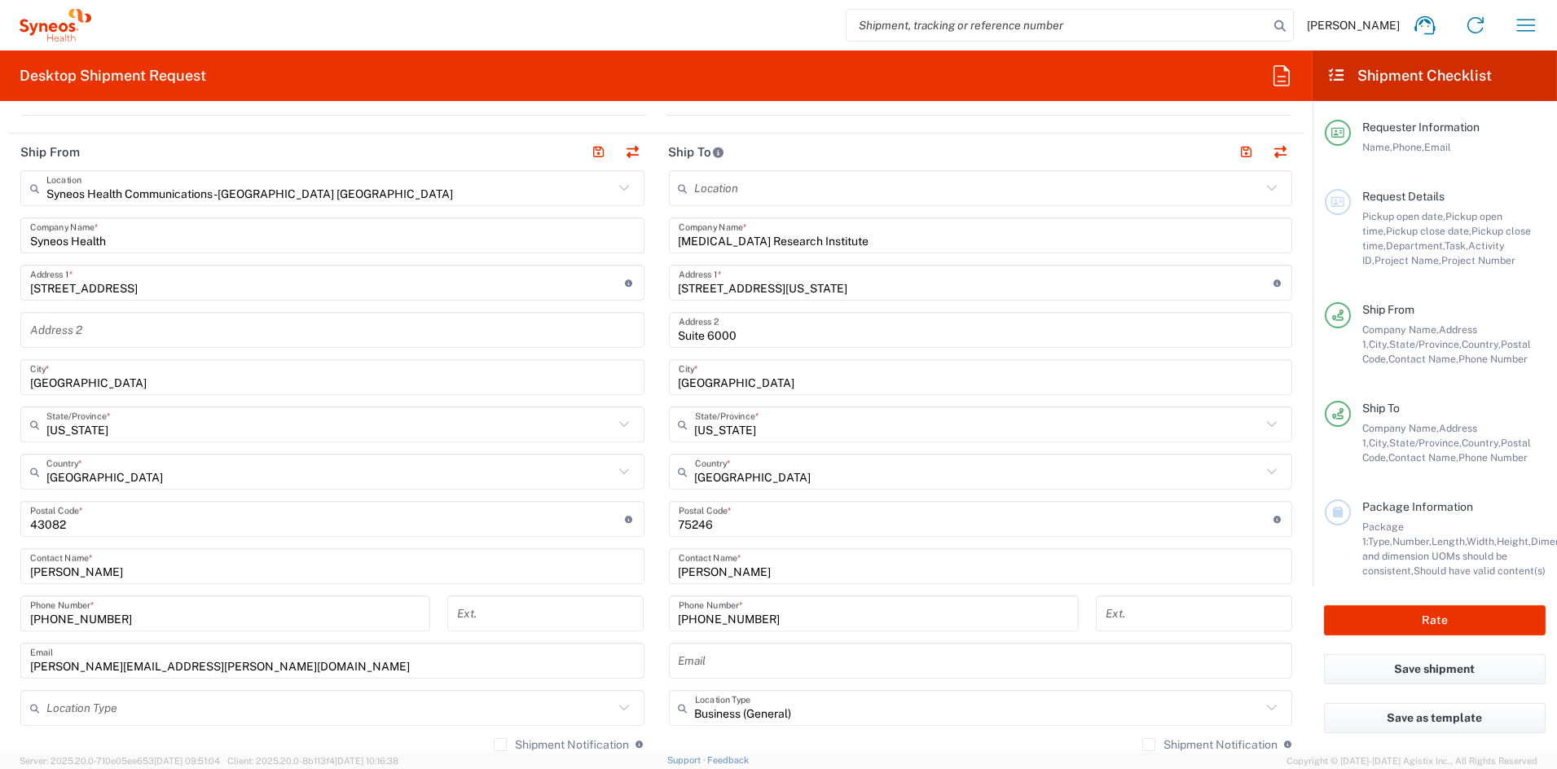
scroll to position [556, 0]
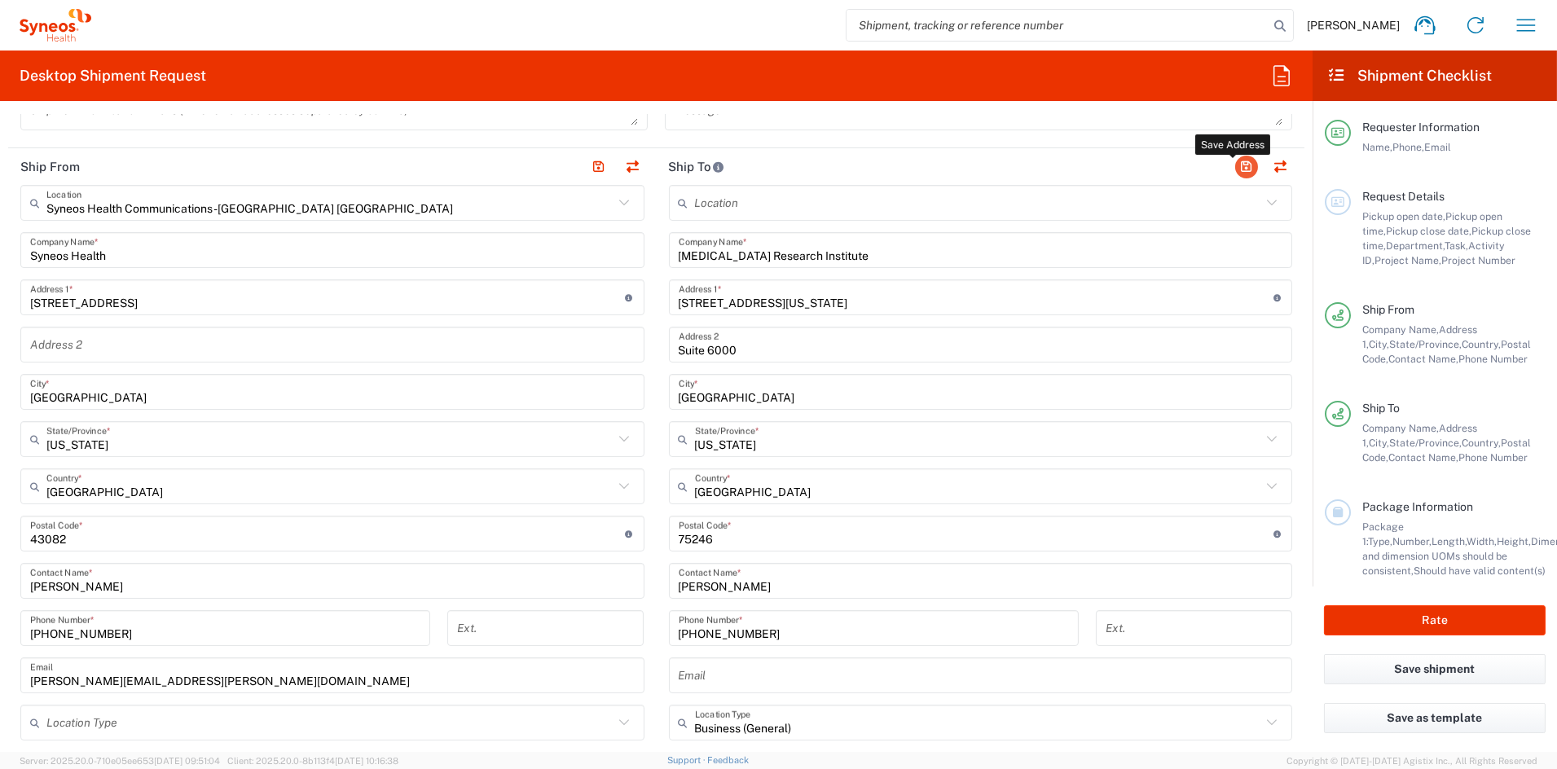
click at [1235, 166] on button "button" at bounding box center [1246, 167] width 23 height 23
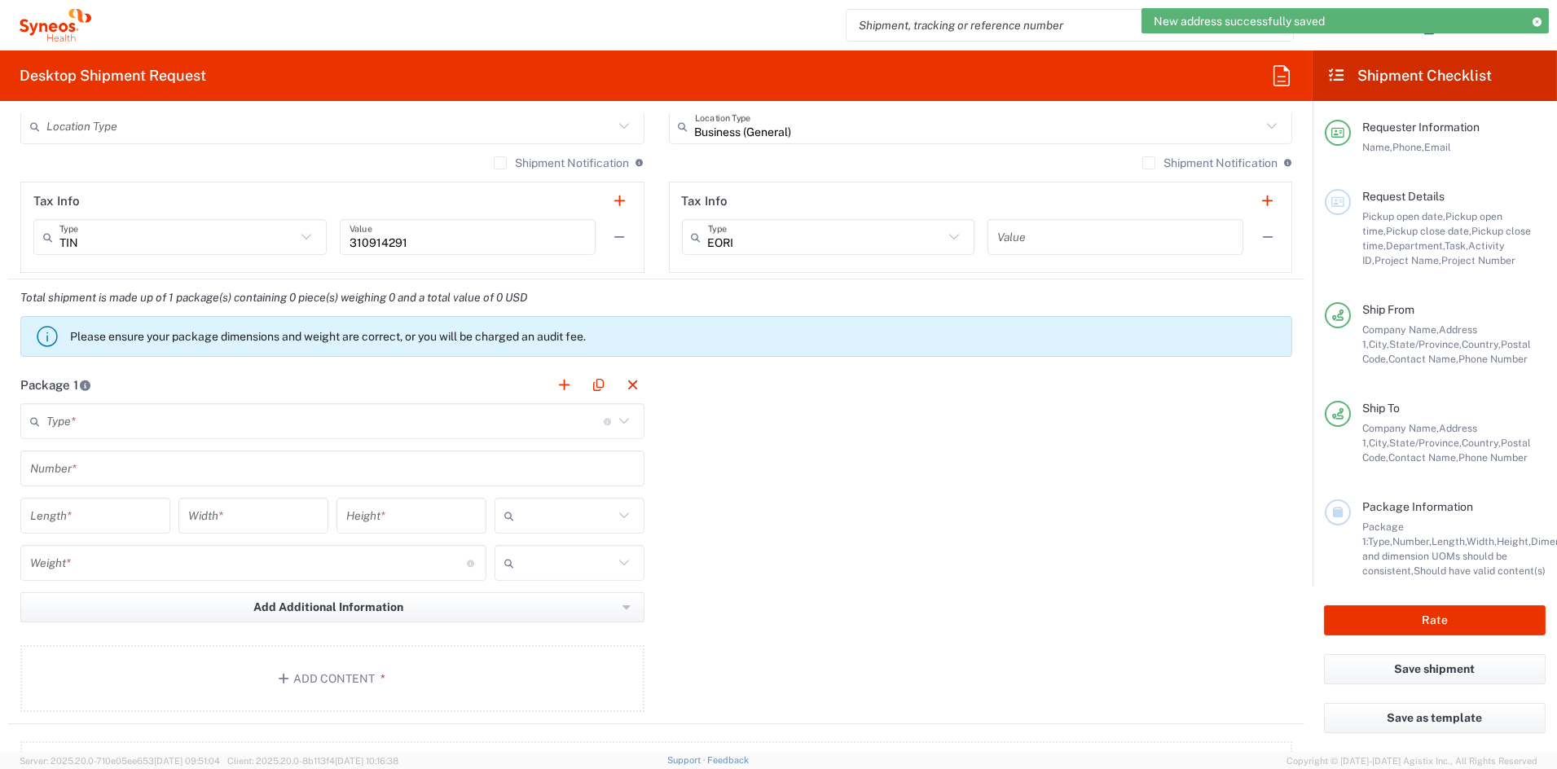
scroll to position [1154, 0]
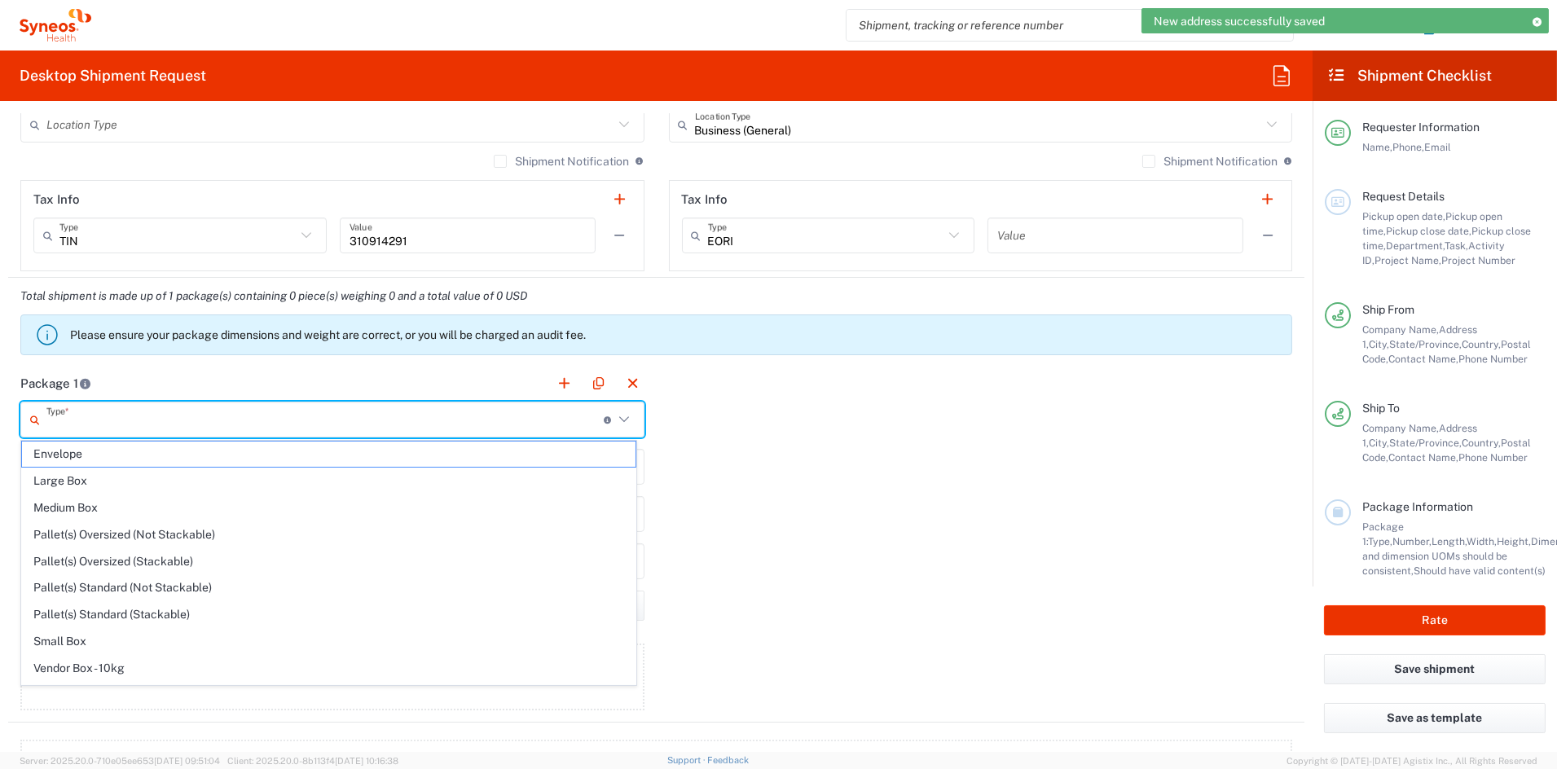
click at [149, 419] on input "text" at bounding box center [324, 420] width 557 height 29
click at [97, 455] on span "Envelope" at bounding box center [328, 453] width 613 height 25
type input "Envelope"
type input "1"
type input "9.5"
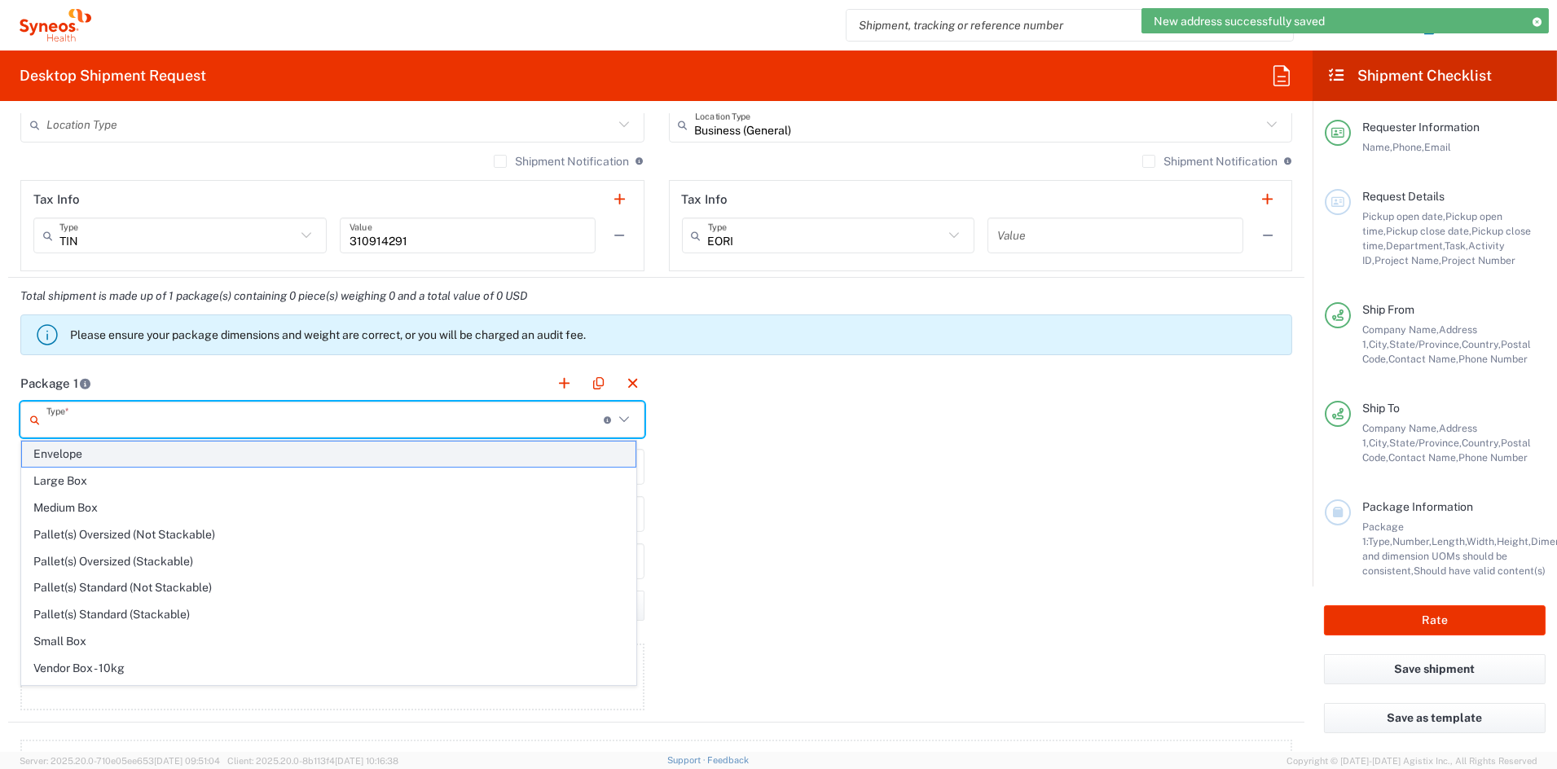
type input "12.5"
type input "0.25"
type input "in"
type input "0.45"
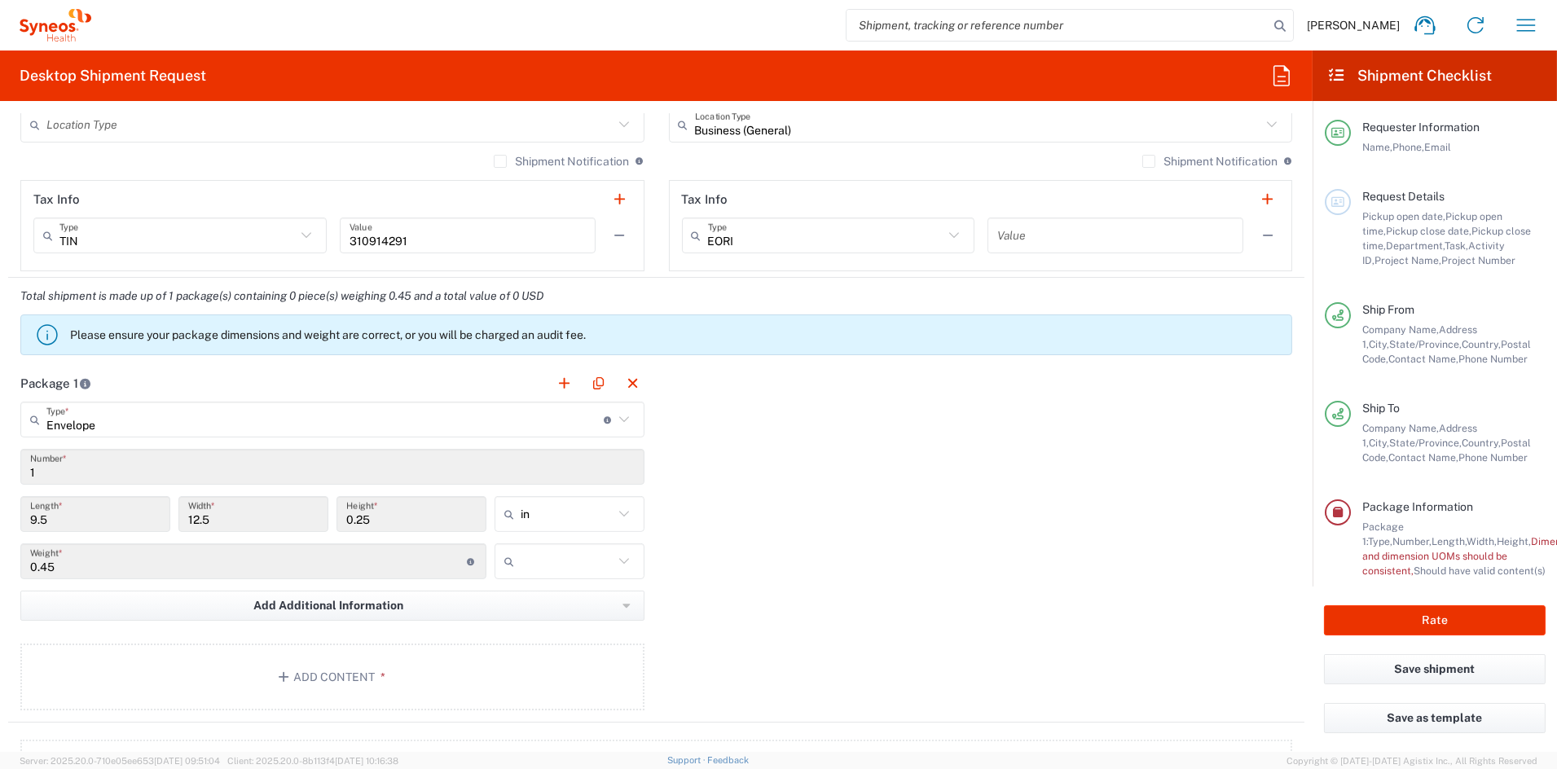
click at [555, 566] on input "text" at bounding box center [566, 561] width 93 height 26
click at [536, 625] on span "lbs" at bounding box center [562, 622] width 145 height 25
type input "lbs"
click at [75, 601] on button "Add Additional Information" at bounding box center [332, 606] width 624 height 30
click at [921, 613] on div "Package 1 Envelope Type * Material used to package goods Envelope Large Box Med…" at bounding box center [656, 544] width 1296 height 358
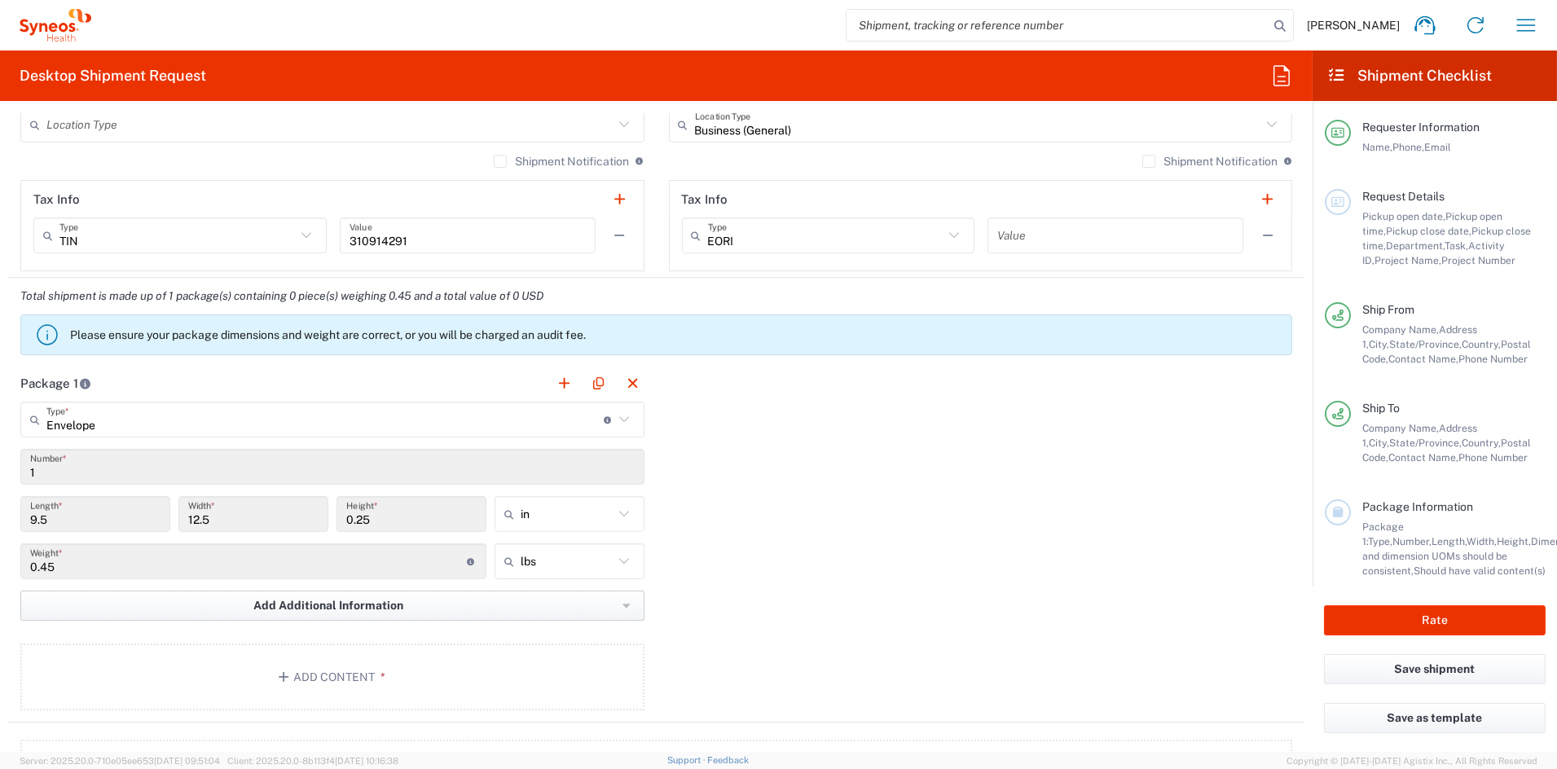
click at [244, 604] on button "Add Additional Information" at bounding box center [332, 606] width 624 height 30
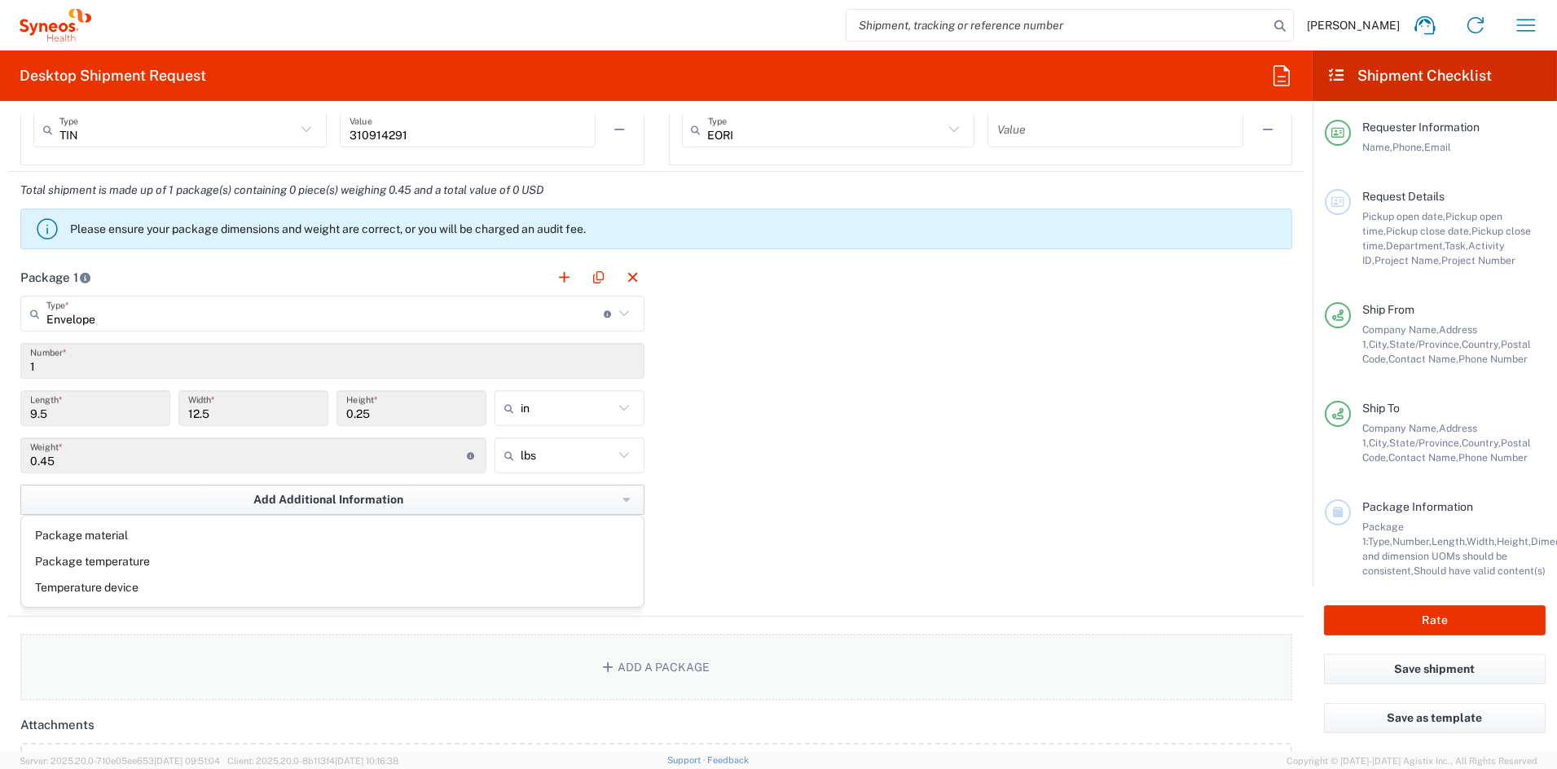
scroll to position [1252, 0]
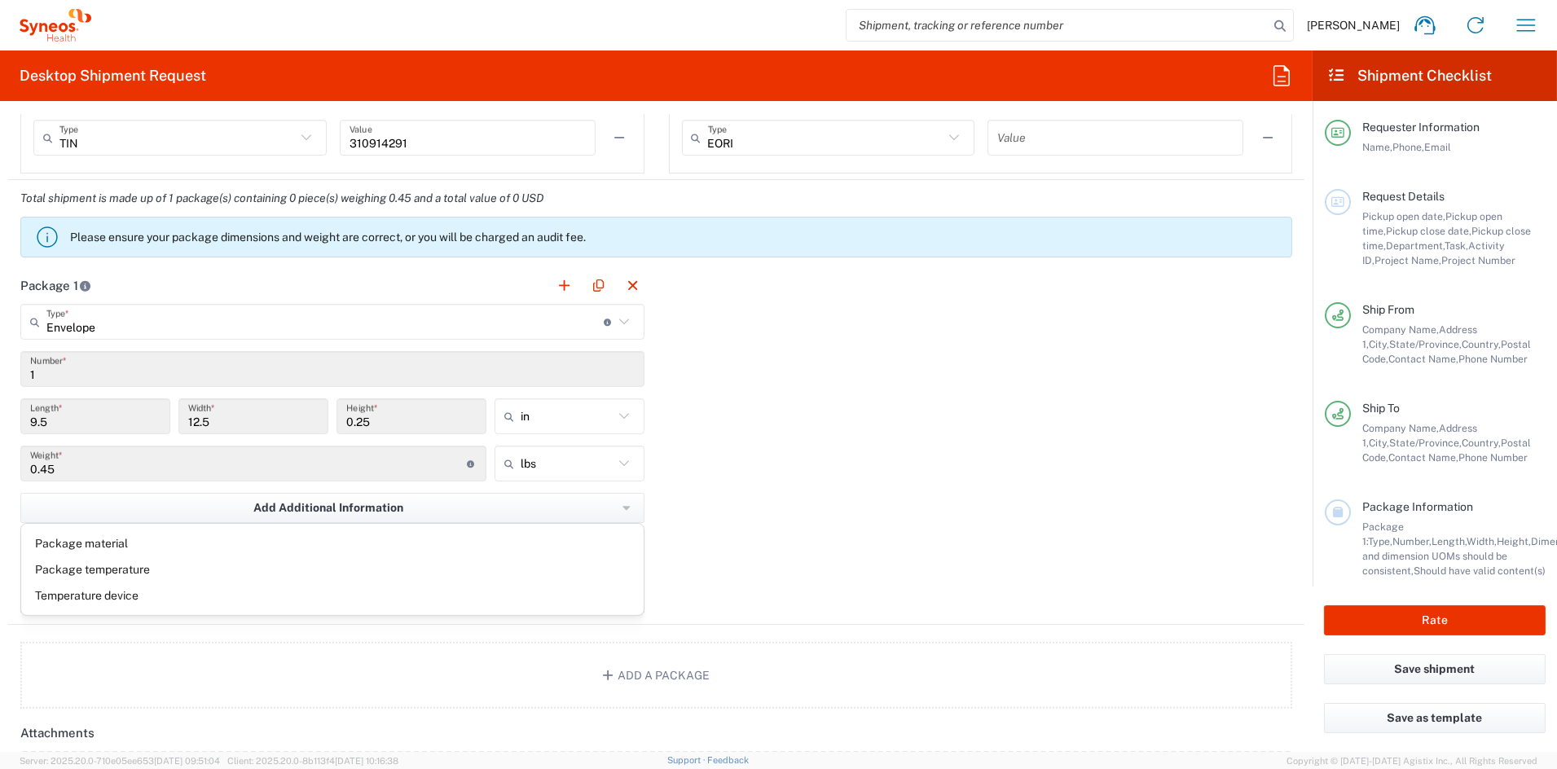
click at [766, 498] on div "Package 1 Envelope Type * Material used to package goods Envelope Large Box Med…" at bounding box center [656, 446] width 1296 height 358
click at [320, 573] on button "Add Content *" at bounding box center [332, 579] width 624 height 67
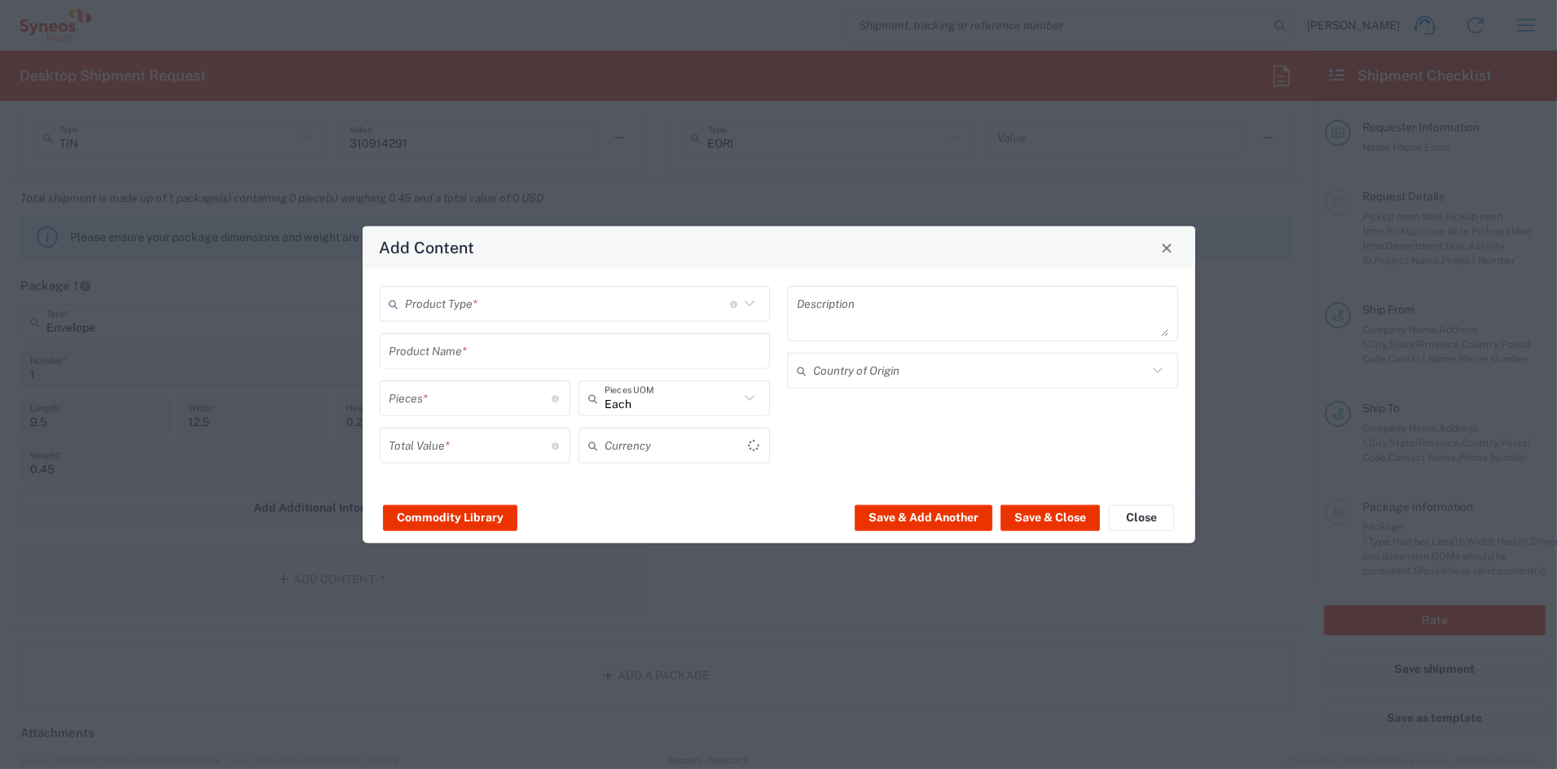
type input "US Dollar"
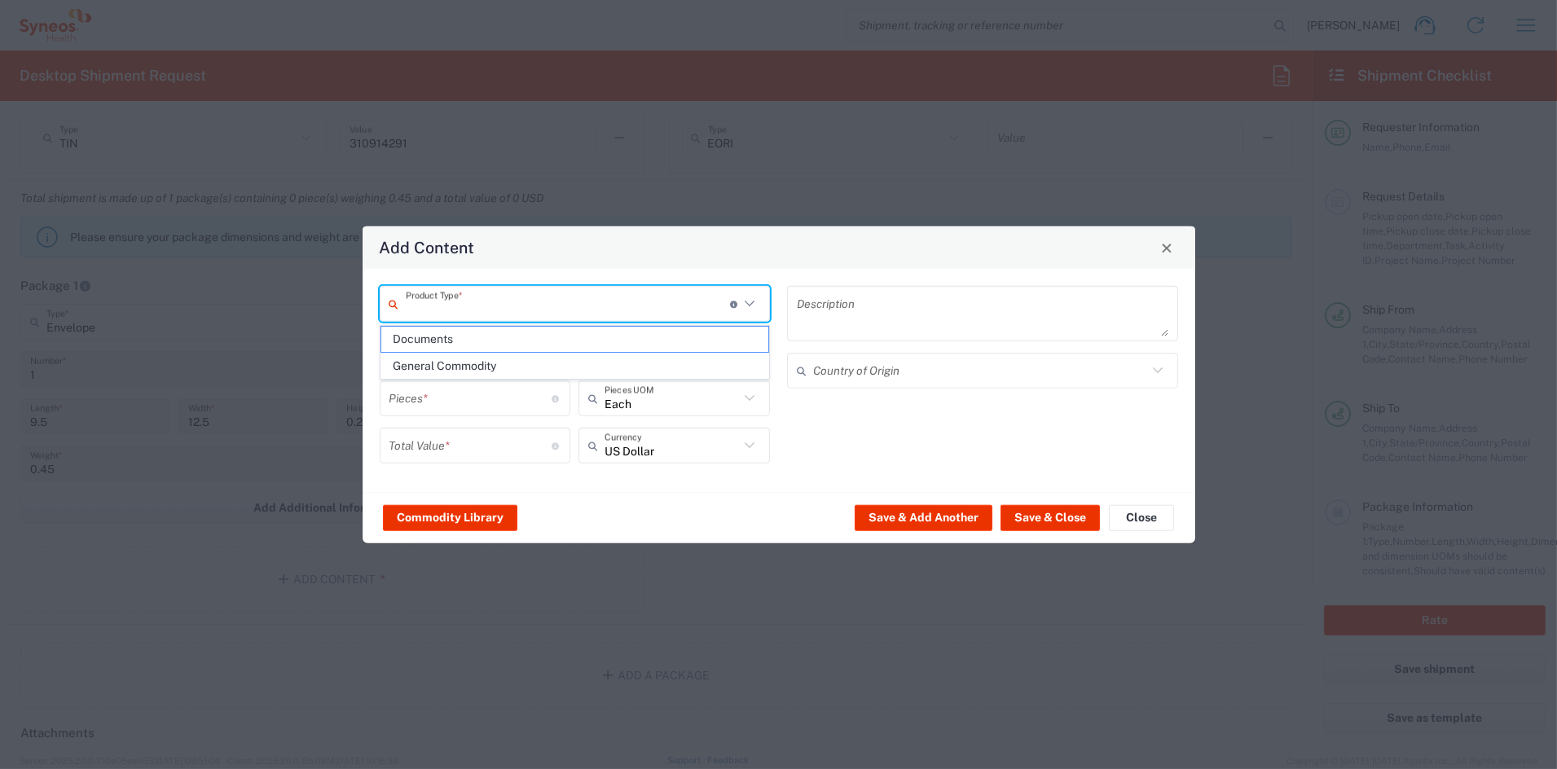
click at [472, 308] on input "text" at bounding box center [568, 303] width 324 height 29
click at [438, 339] on span "Documents" at bounding box center [574, 339] width 387 height 25
type input "Documents"
type input "1"
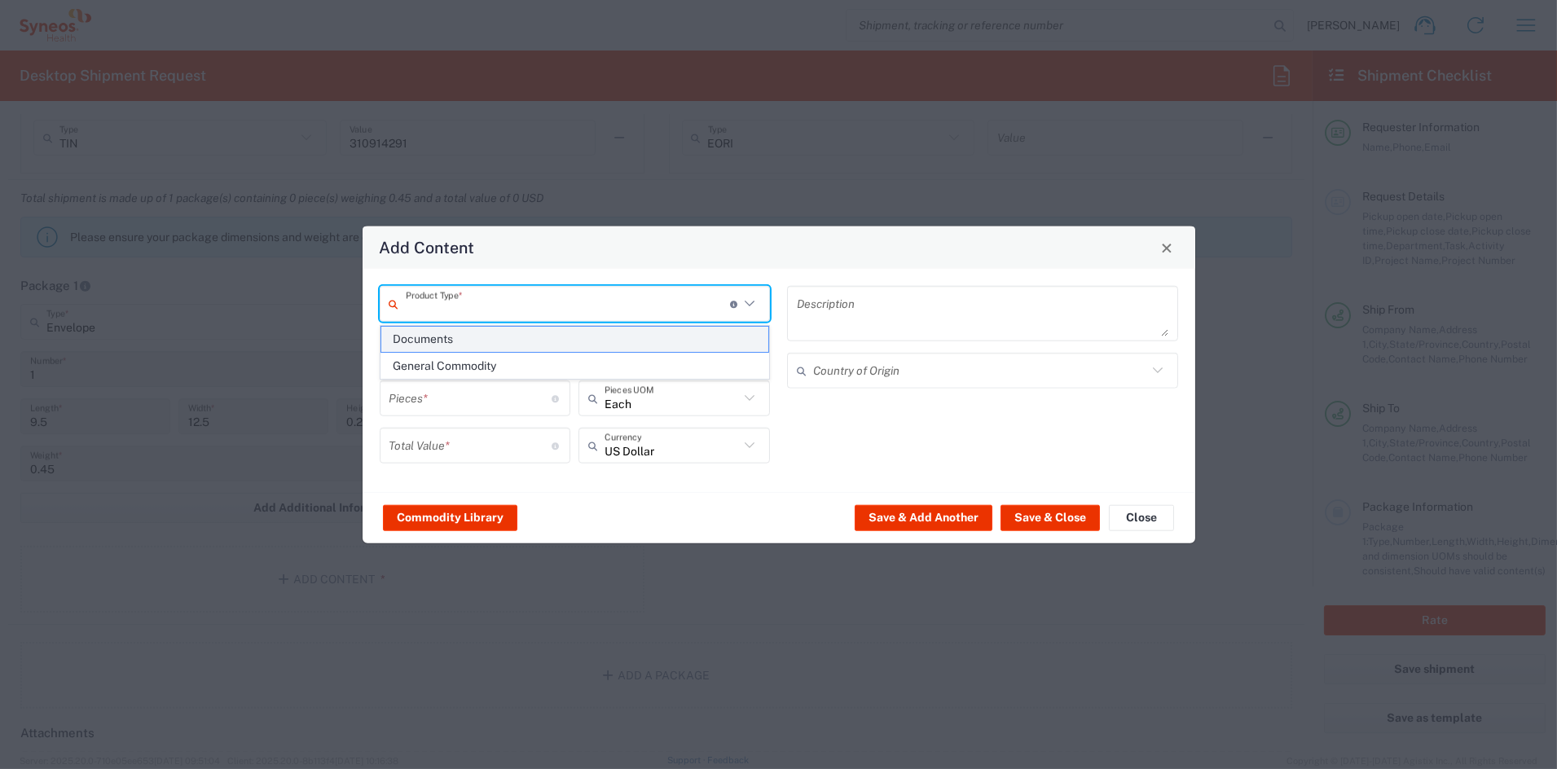
type input "1"
type textarea "Documents"
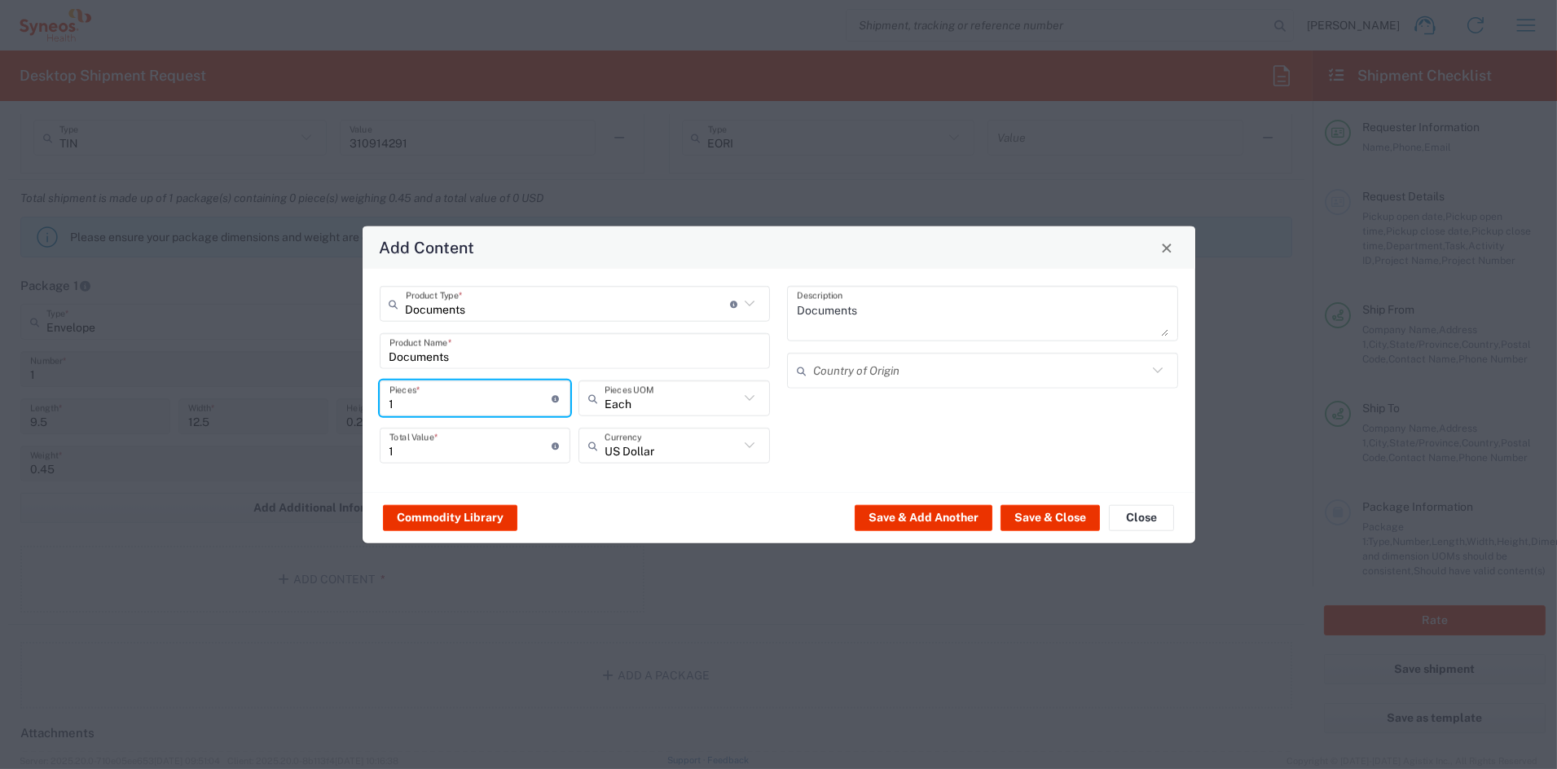
drag, startPoint x: 439, startPoint y: 404, endPoint x: 348, endPoint y: 402, distance: 91.3
click at [348, 402] on div "Add Content Documents Product Type * Document: Paper document generated interna…" at bounding box center [778, 384] width 1557 height 769
type input "2"
type input "22"
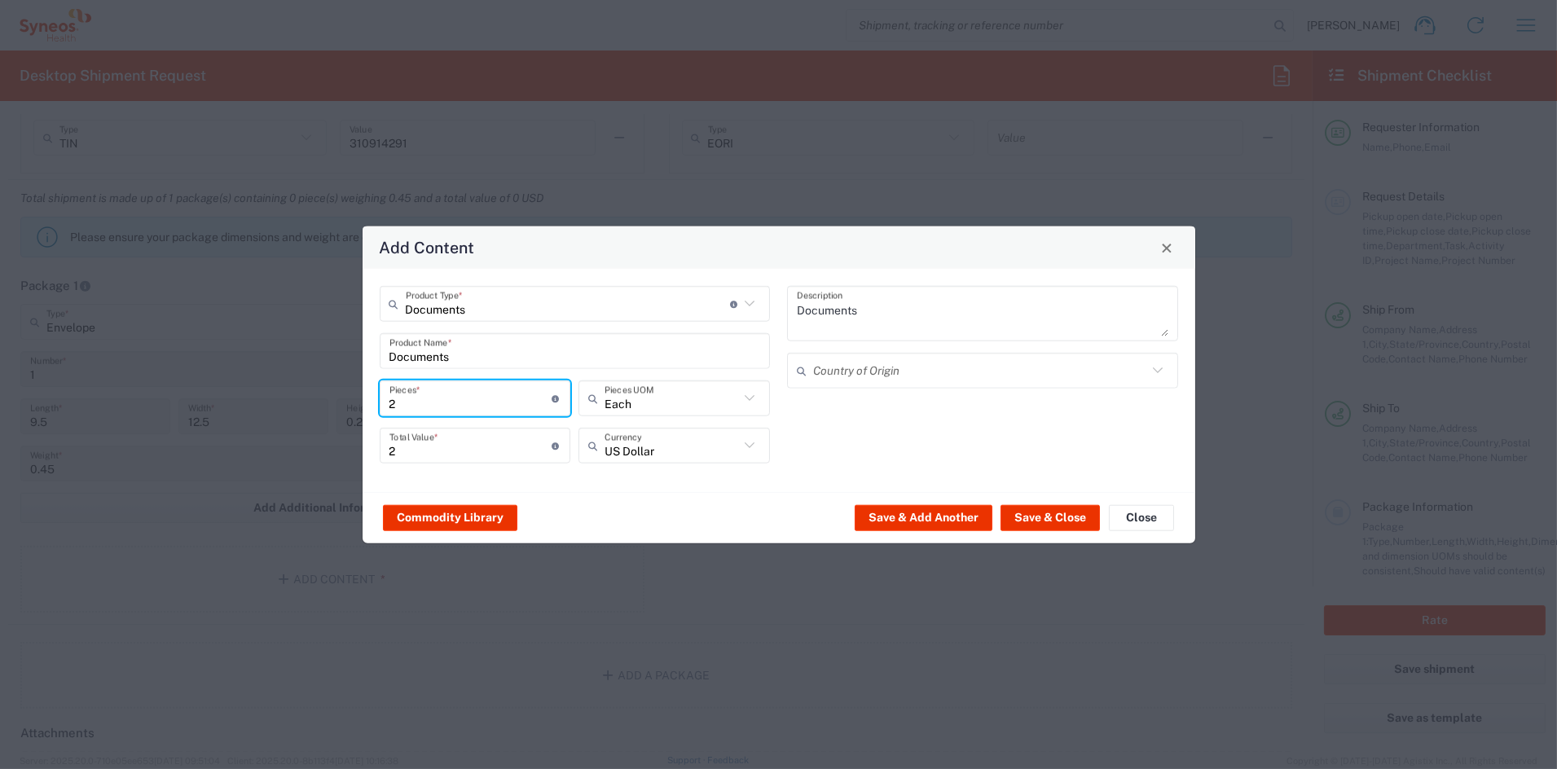
type input "22"
drag, startPoint x: 434, startPoint y: 454, endPoint x: 320, endPoint y: 445, distance: 114.4
click at [320, 445] on div "Add Content Documents Product Type * Document: Paper document generated interna…" at bounding box center [778, 384] width 1557 height 769
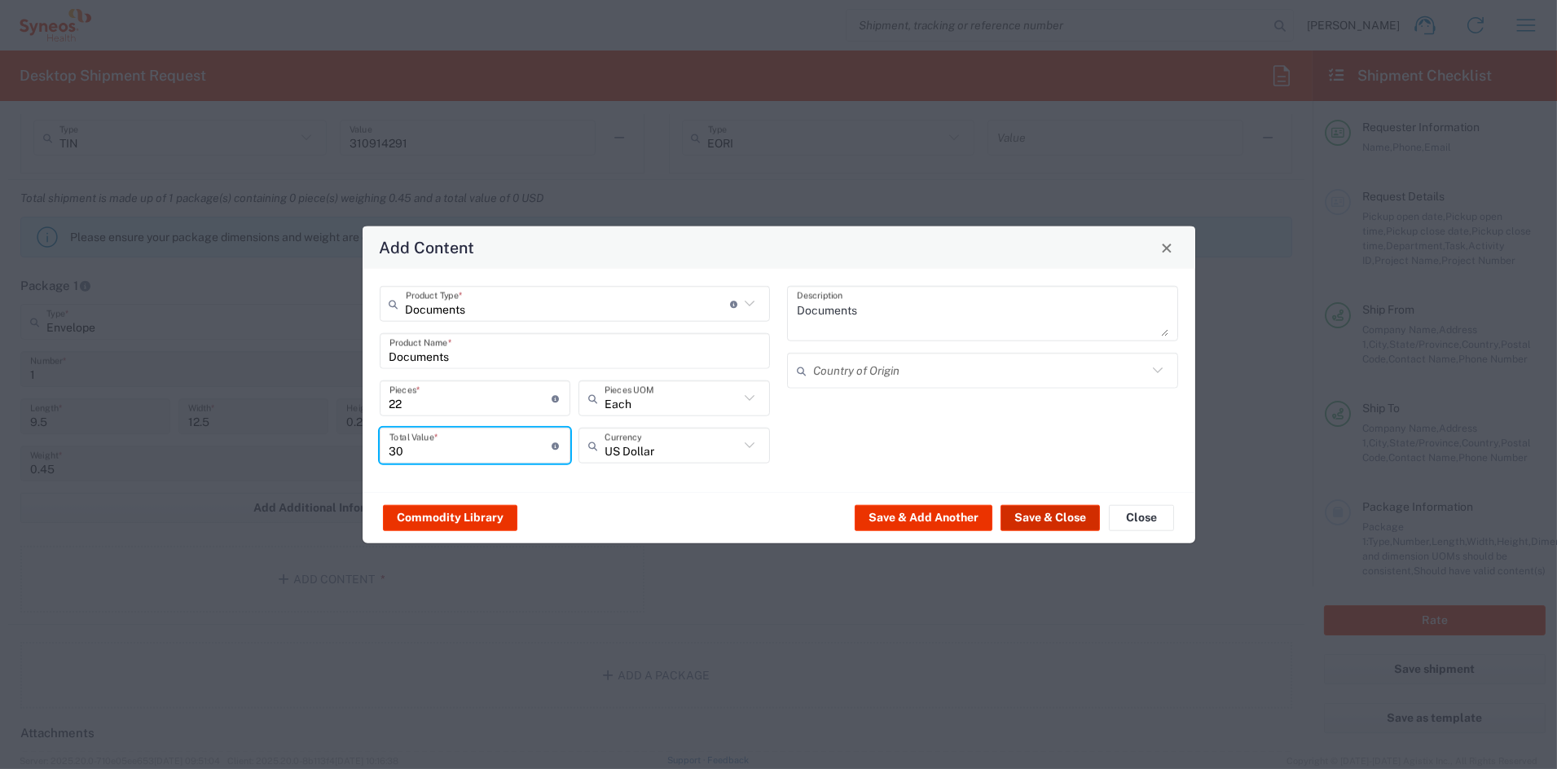
type input "30"
click at [1030, 515] on button "Save & Close" at bounding box center [1049, 517] width 99 height 26
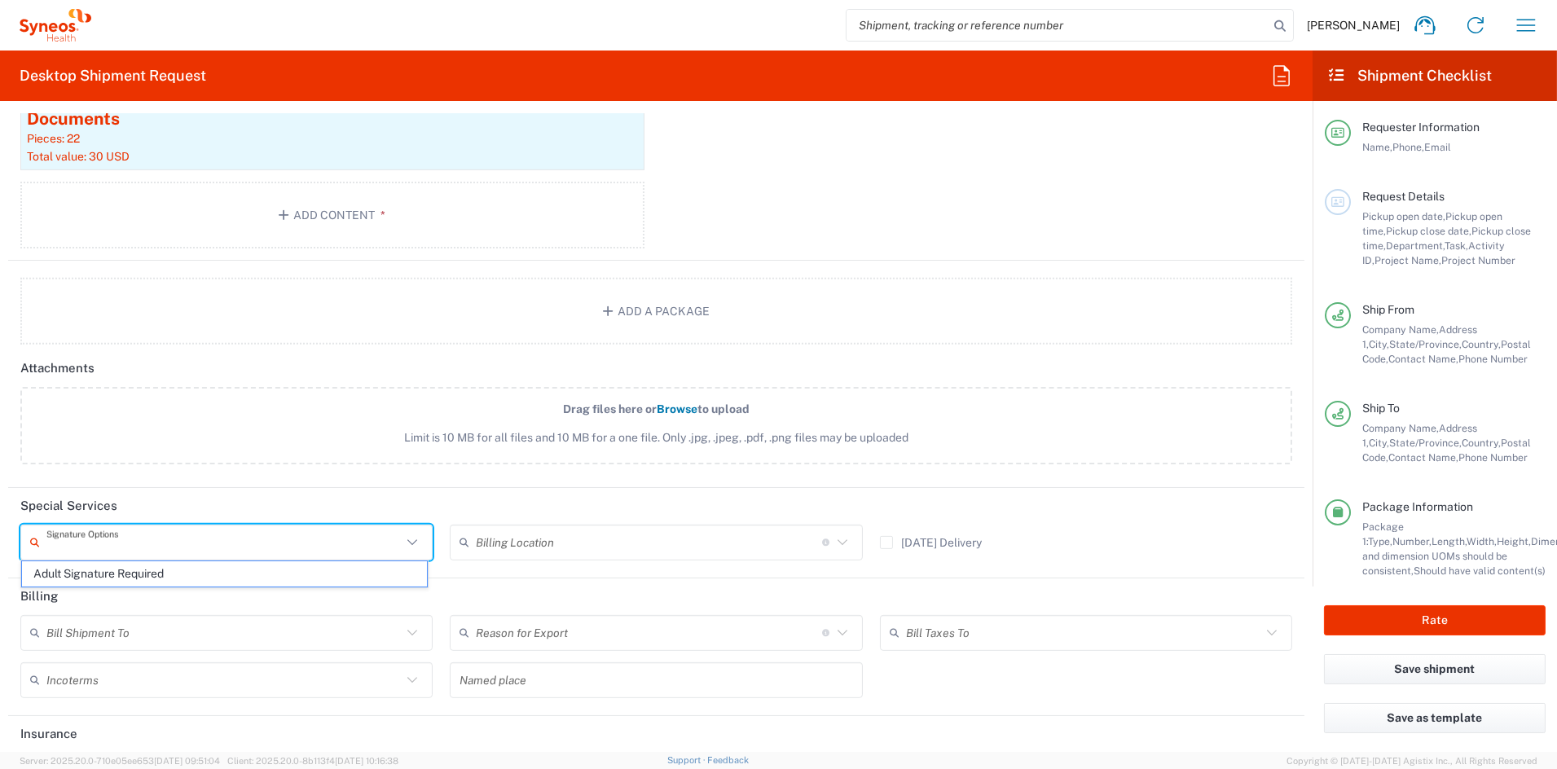
click at [160, 538] on input "text" at bounding box center [223, 542] width 355 height 29
click at [137, 573] on span "Adult Signature Required" at bounding box center [224, 572] width 405 height 25
type input "Adult Signature Required"
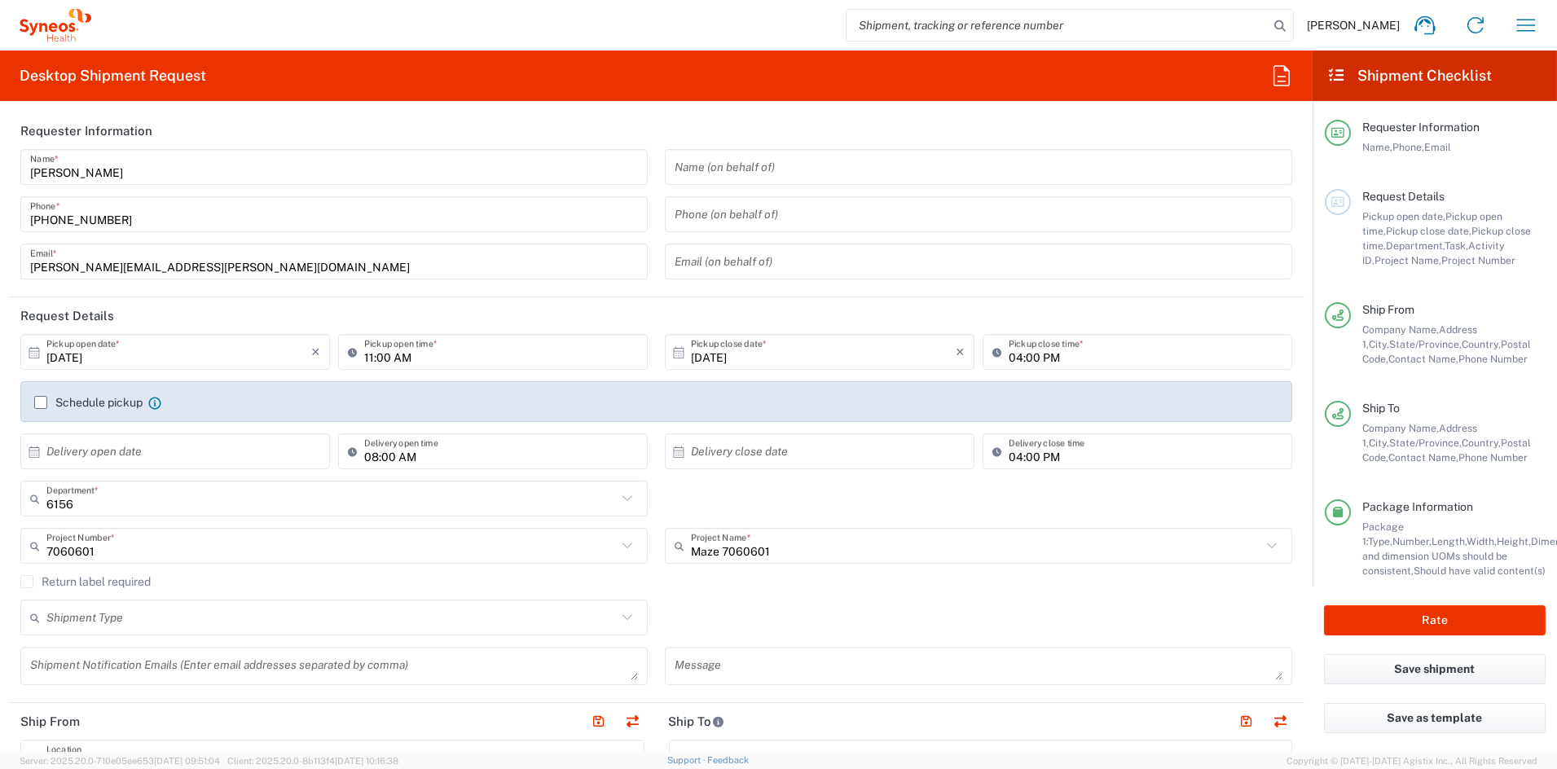
scroll to position [0, 0]
click at [1399, 617] on button "Rate" at bounding box center [1435, 620] width 222 height 30
type input "7060601"
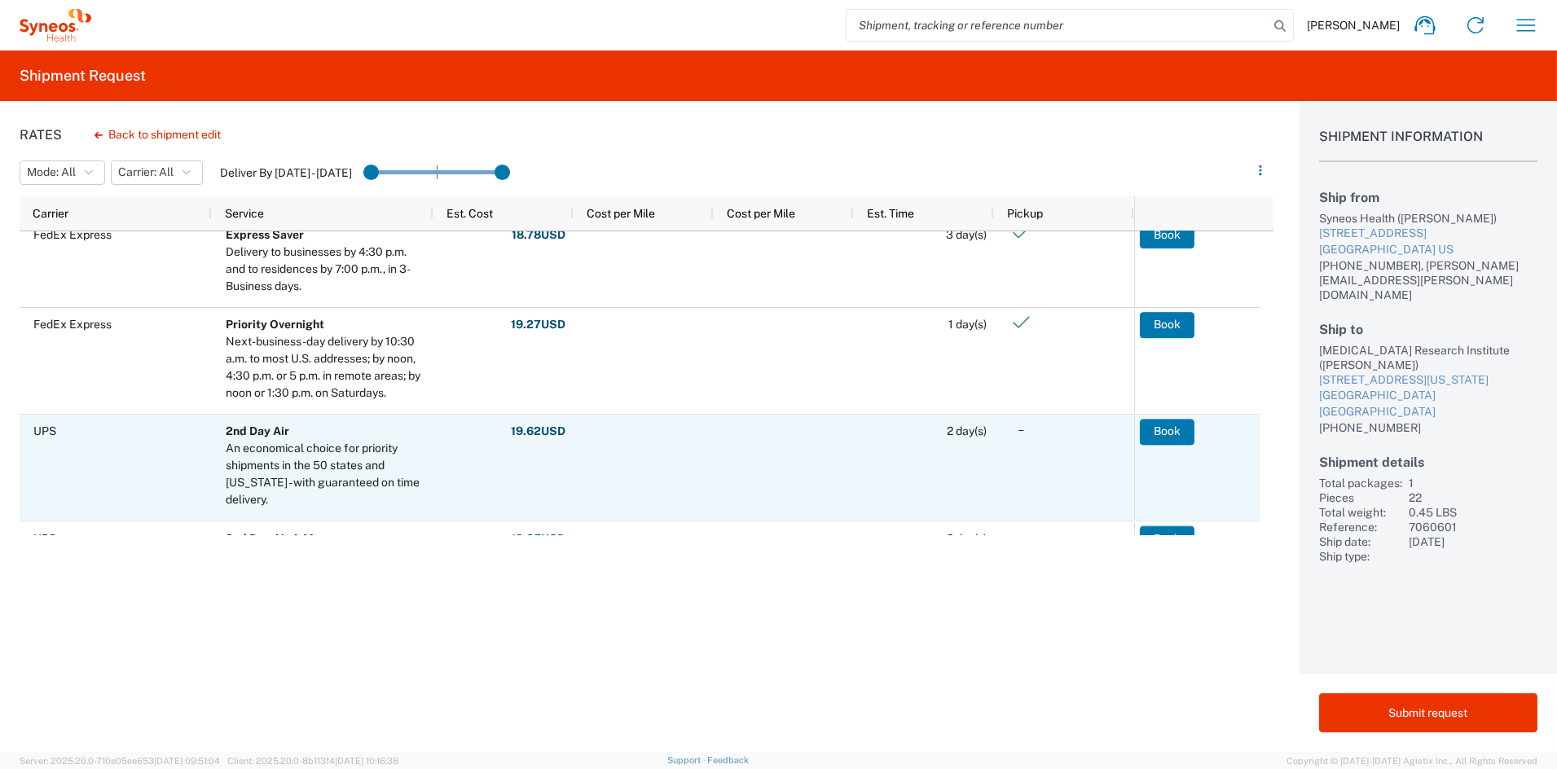
scroll to position [14, 0]
click at [1171, 425] on button "Book" at bounding box center [1167, 431] width 55 height 26
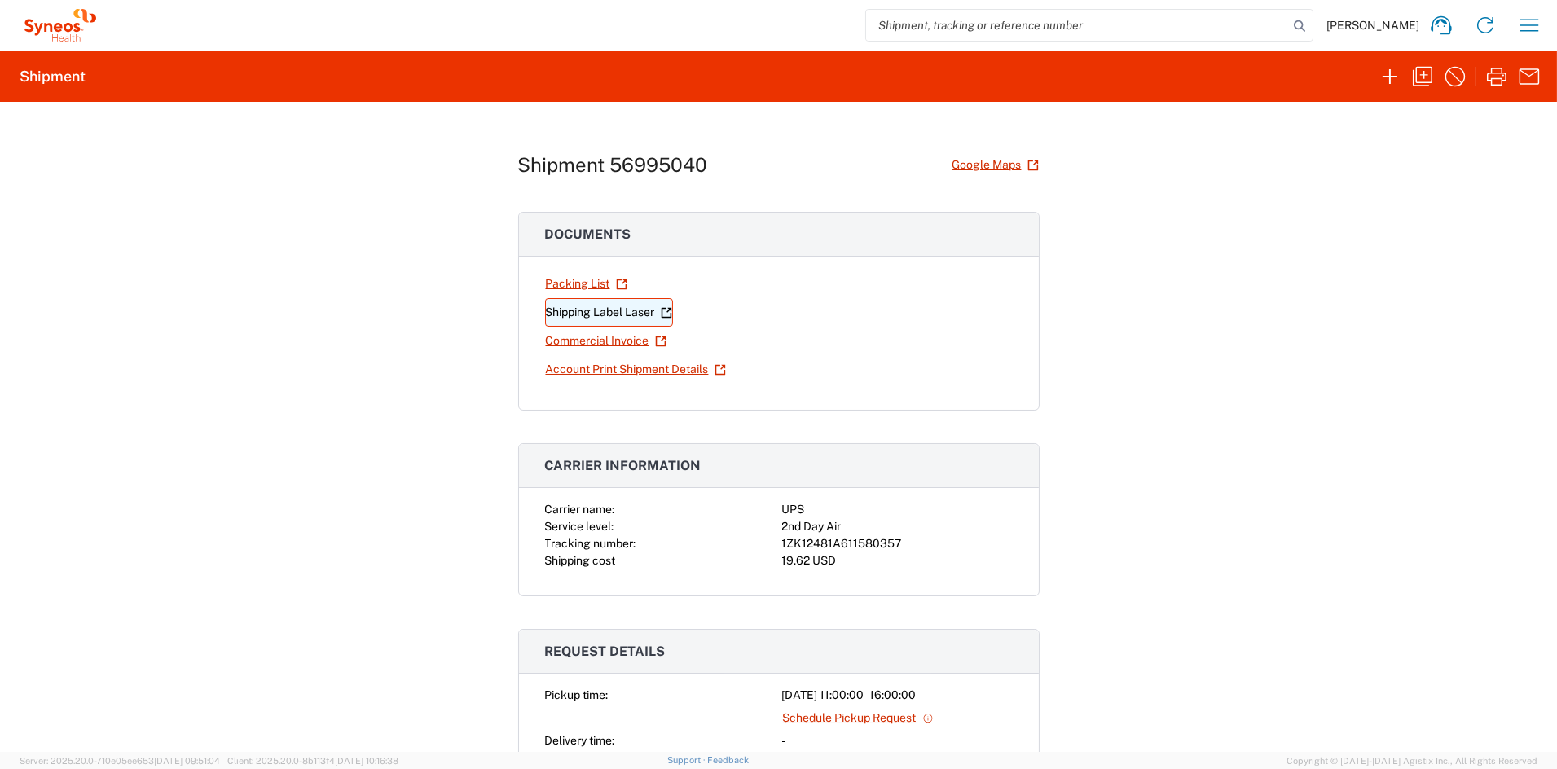
click at [566, 312] on link "Shipping Label Laser" at bounding box center [609, 312] width 128 height 29
click at [1427, 74] on icon "button" at bounding box center [1422, 77] width 20 height 20
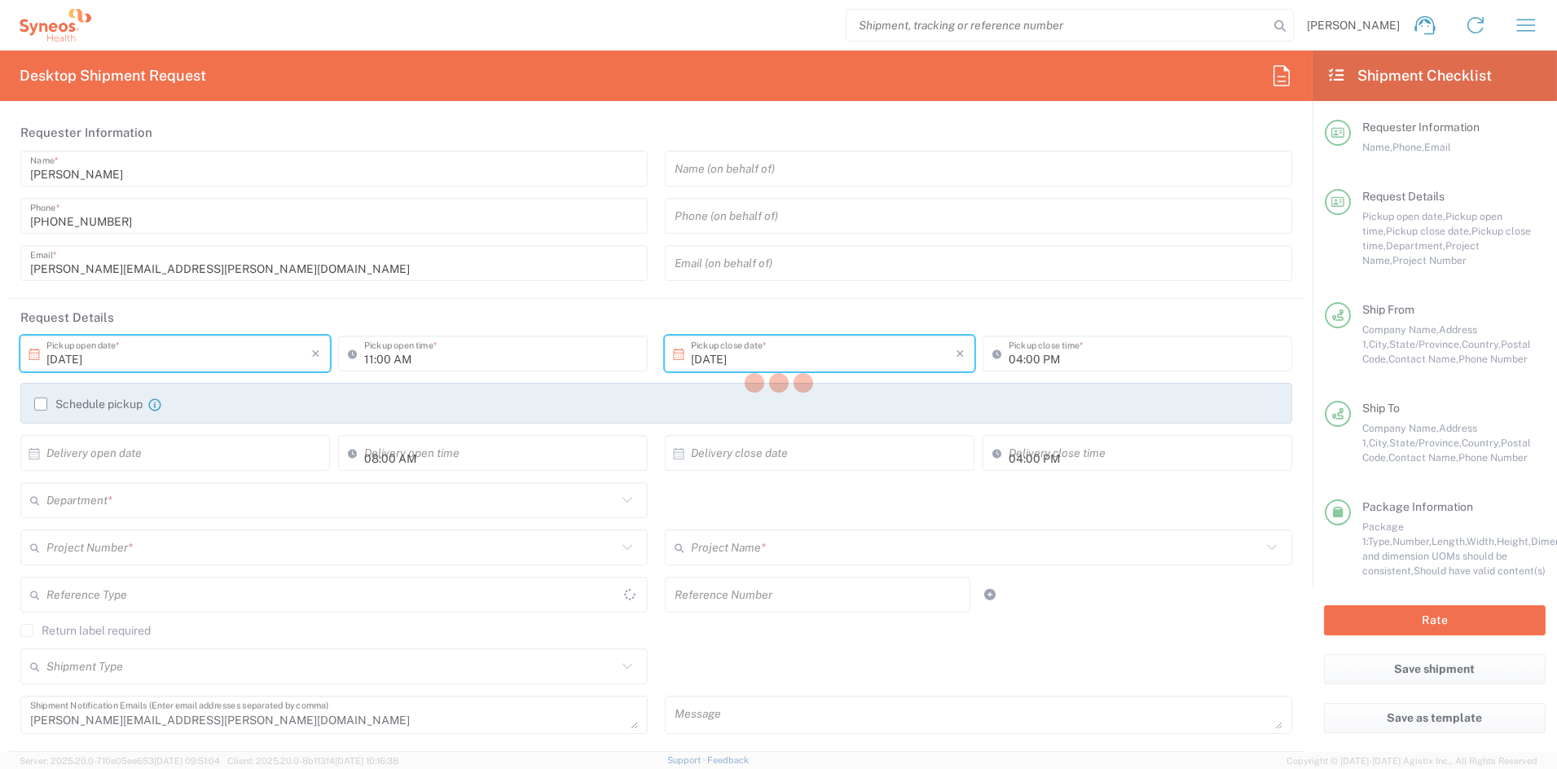
type input "[US_STATE]"
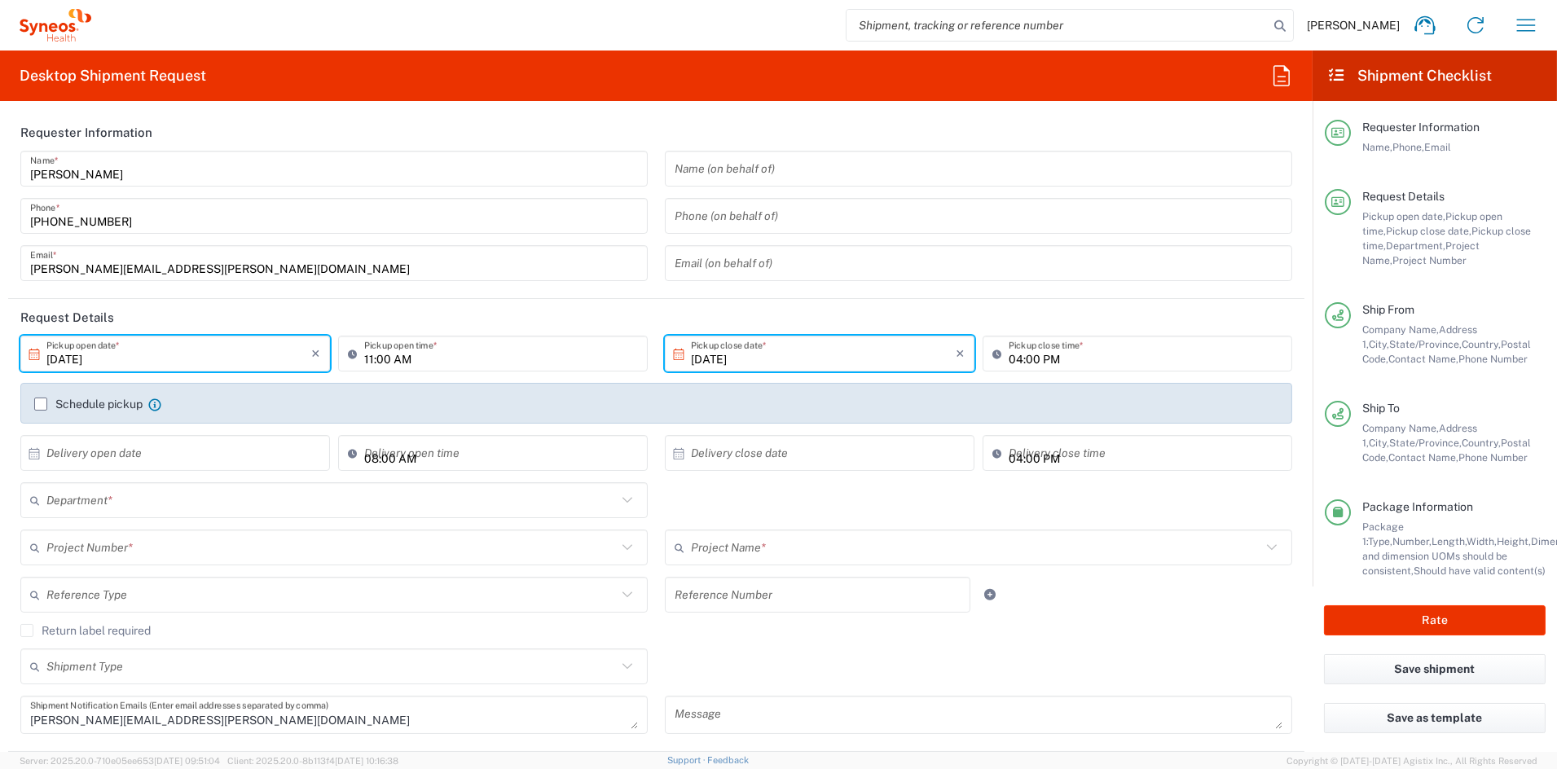
type input "Envelope"
type input "Maze 7060601"
type input "7060601"
type input "6156"
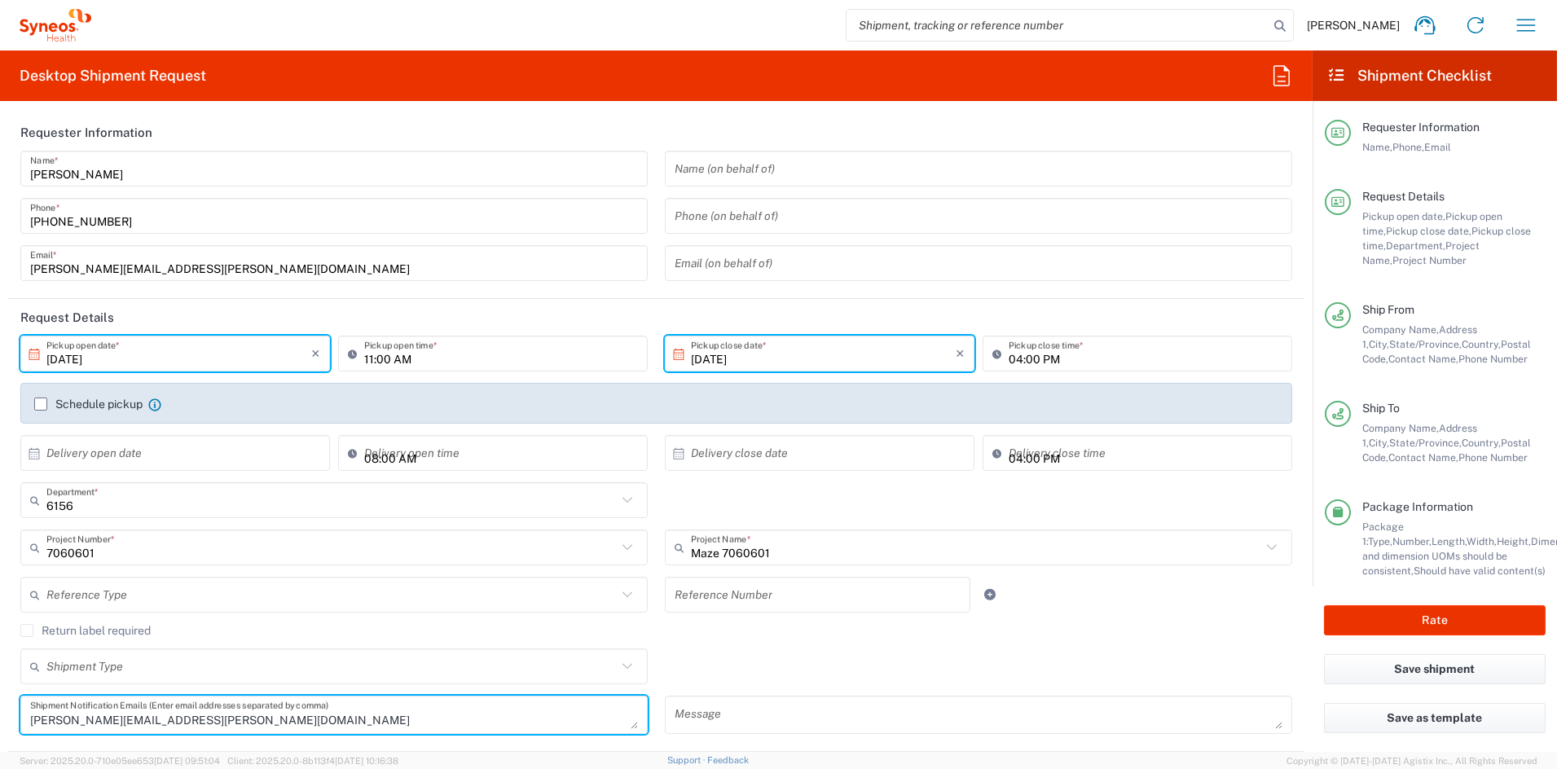
drag, startPoint x: 213, startPoint y: 722, endPoint x: -79, endPoint y: 710, distance: 291.8
click at [0, 710] on html "[PERSON_NAME] Home Shipment estimator Shipment tracking Desktop shipment reques…" at bounding box center [778, 384] width 1557 height 769
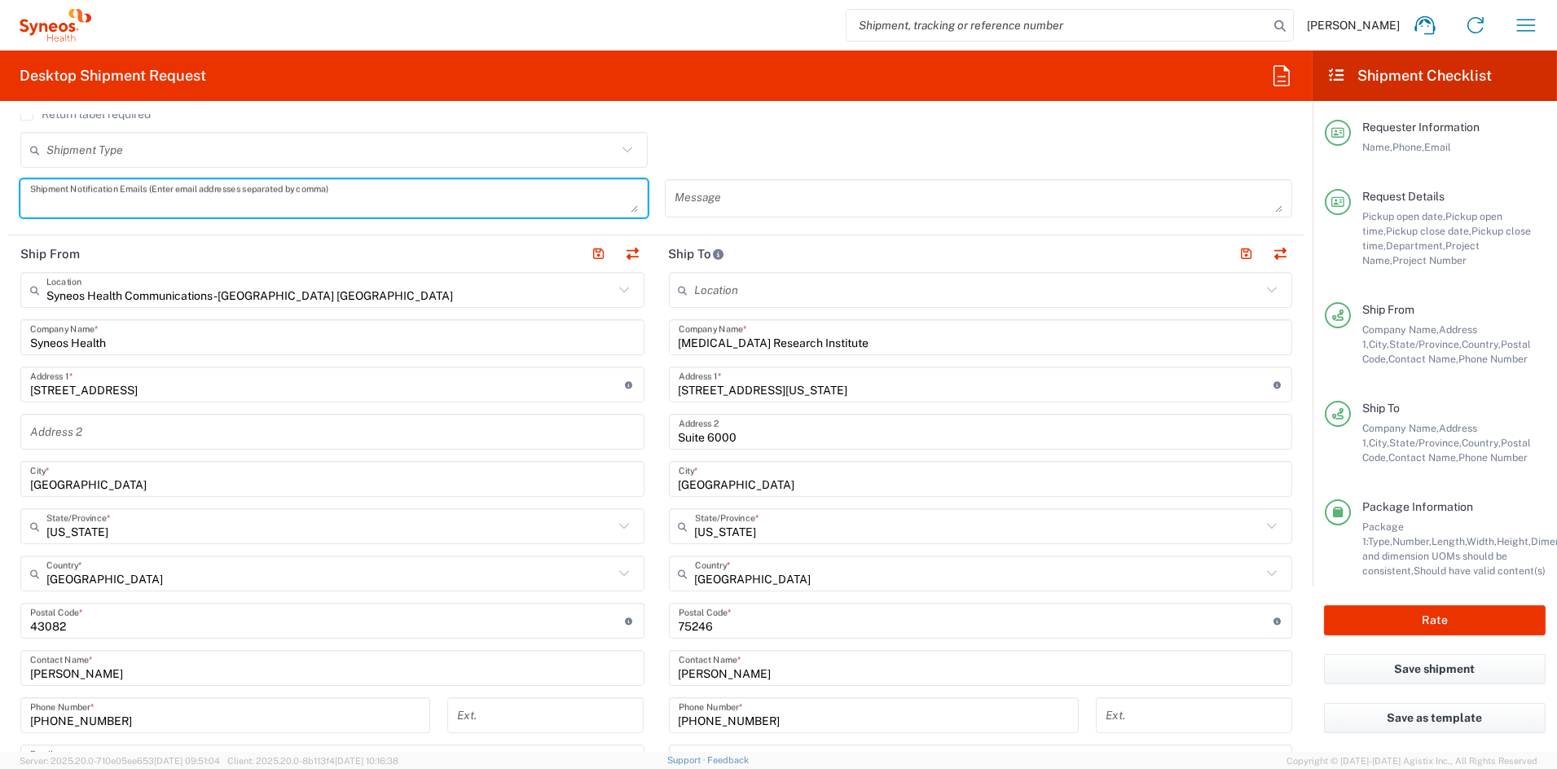
scroll to position [525, 0]
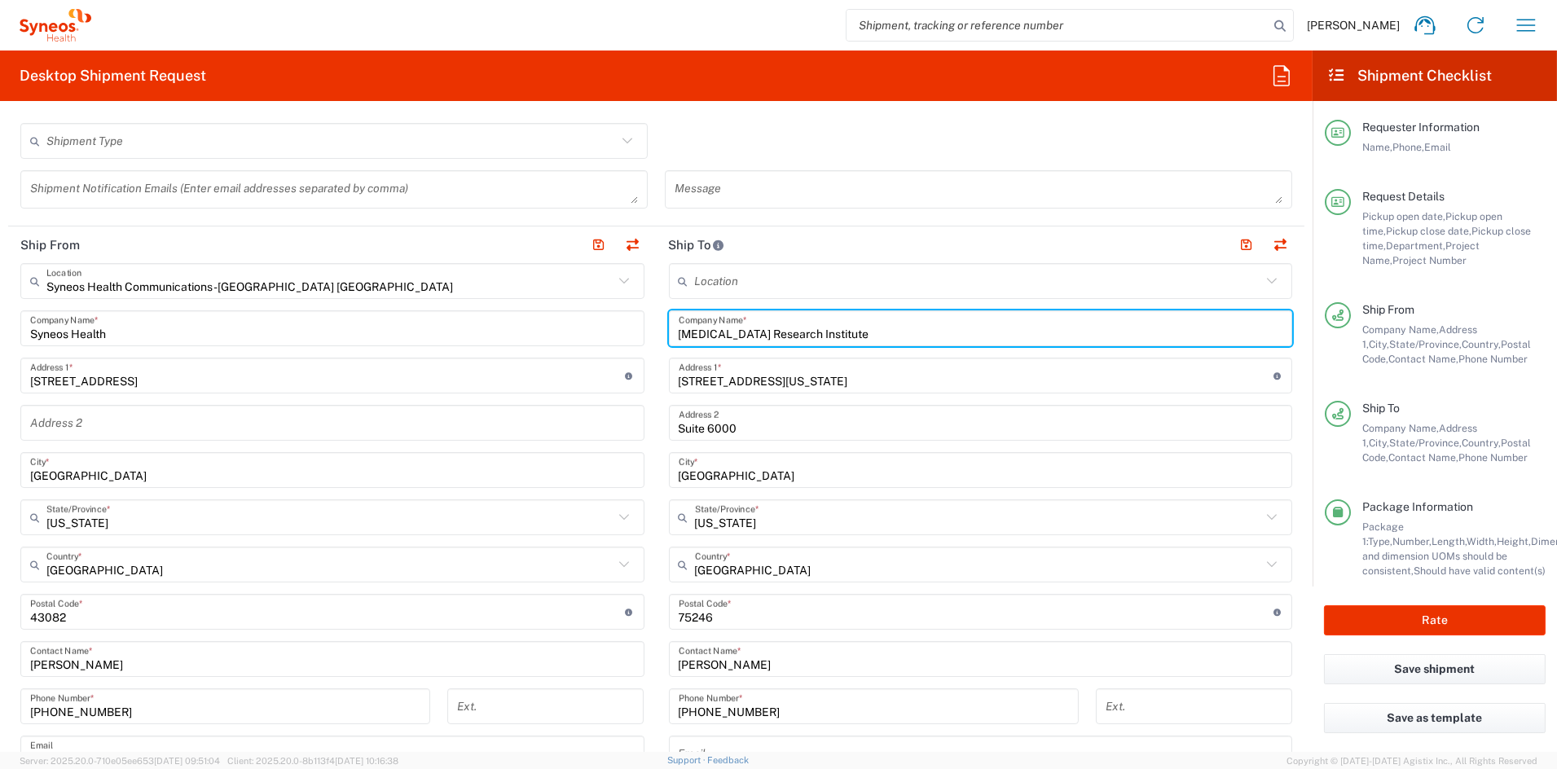
drag, startPoint x: 866, startPoint y: 331, endPoint x: 602, endPoint y: 324, distance: 264.0
click at [602, 324] on div "Ship From Syneos Health Communications-[GEOGRAPHIC_DATA] [GEOGRAPHIC_DATA] Loca…" at bounding box center [656, 589] width 1296 height 727
paste input "[GEOGRAPHIC_DATA] – [GEOGRAPHIC_DATA]"
type input "[GEOGRAPHIC_DATA] – [GEOGRAPHIC_DATA]"
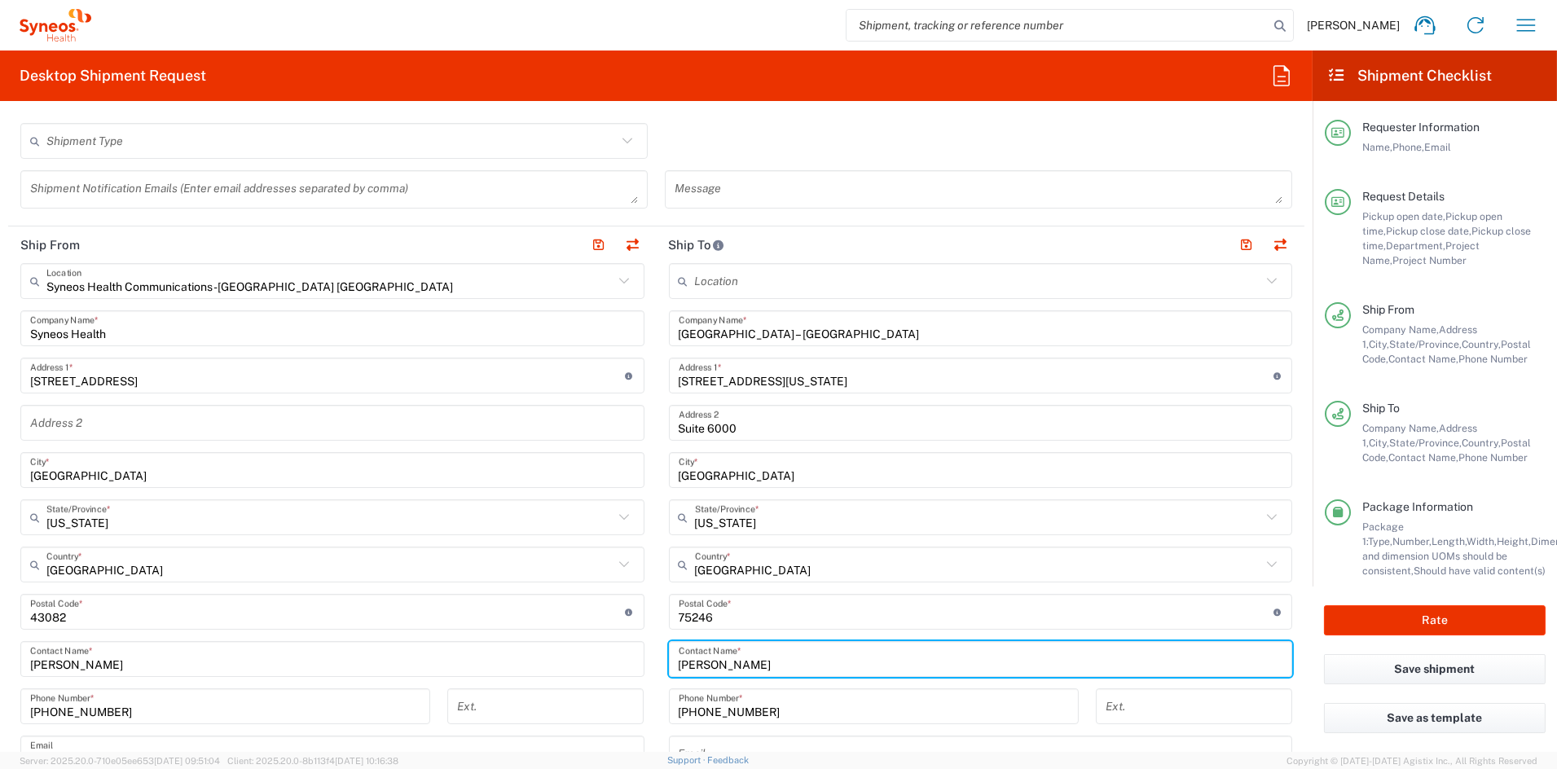
drag, startPoint x: 740, startPoint y: 662, endPoint x: 588, endPoint y: 663, distance: 151.5
click at [589, 664] on div "Ship From Syneos Health Communications-[GEOGRAPHIC_DATA] [GEOGRAPHIC_DATA] Loca…" at bounding box center [656, 589] width 1296 height 727
paste input "[PERSON_NAME]"
type input "[PERSON_NAME]"
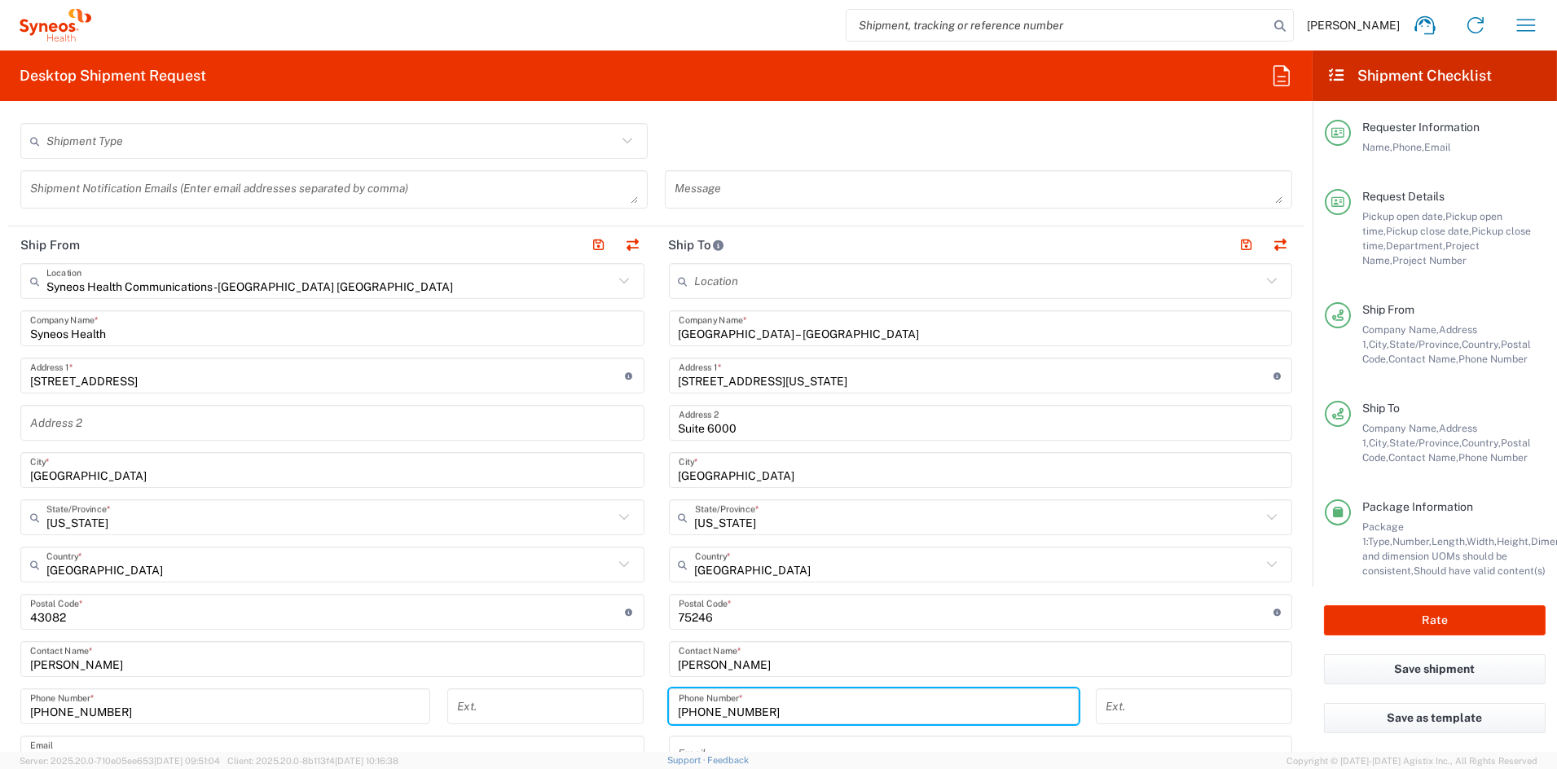
drag, startPoint x: 721, startPoint y: 711, endPoint x: 575, endPoint y: 705, distance: 145.9
click at [575, 705] on div "Ship From Syneos Health Communications-[GEOGRAPHIC_DATA] [GEOGRAPHIC_DATA] Loca…" at bounding box center [656, 589] width 1296 height 727
paste input "[PHONE_NUMBER]"
type input "[PHONE_NUMBER]"
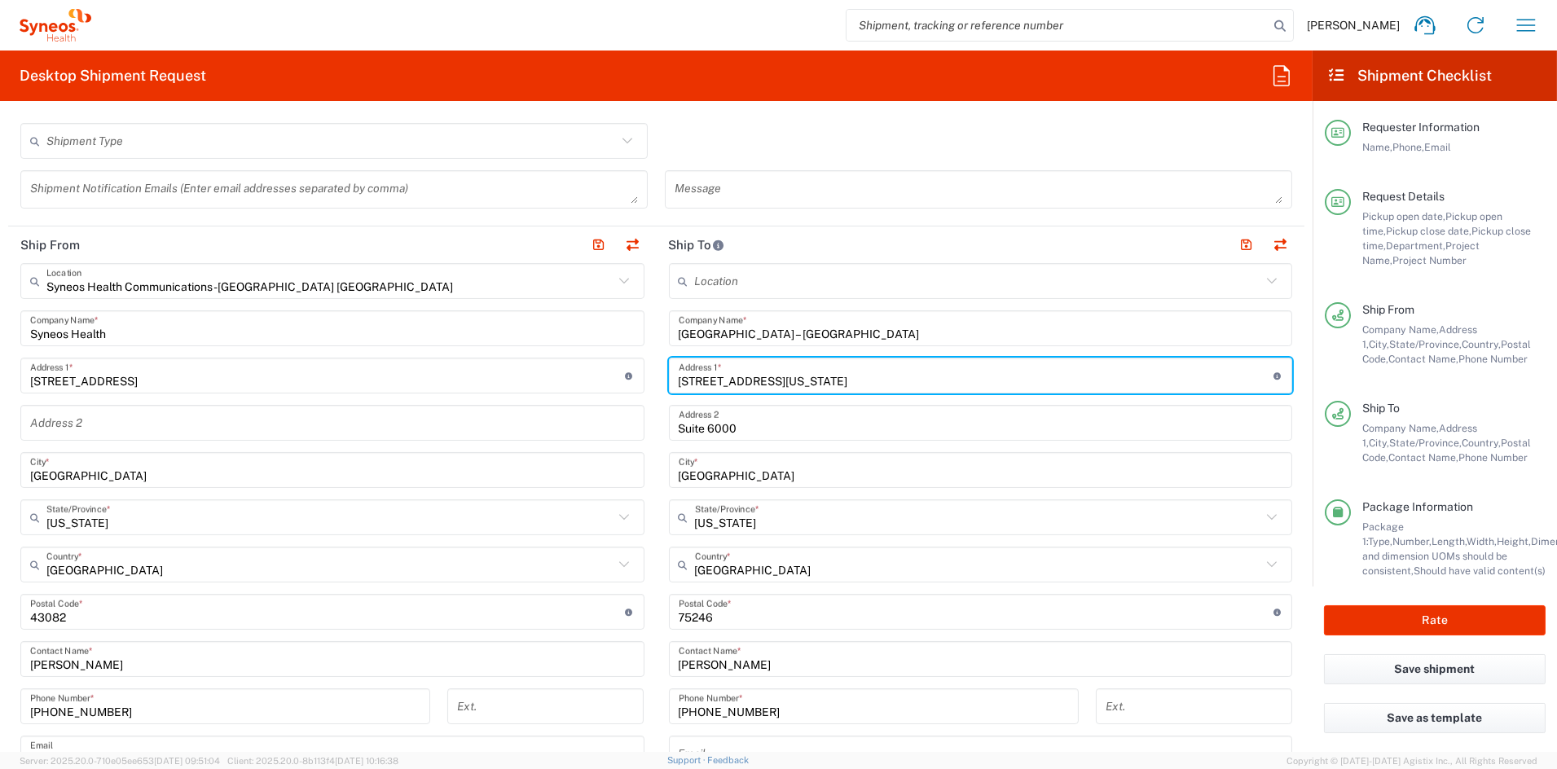
drag, startPoint x: 798, startPoint y: 382, endPoint x: 542, endPoint y: 376, distance: 255.8
click at [545, 375] on div "Ship From Syneos Health Communications-[GEOGRAPHIC_DATA] [GEOGRAPHIC_DATA] Loca…" at bounding box center [656, 589] width 1296 height 727
paste input "[STREET_ADDRESS]"
drag, startPoint x: 819, startPoint y: 382, endPoint x: 777, endPoint y: 380, distance: 41.6
click at [777, 380] on input "[STREET_ADDRESS]" at bounding box center [975, 376] width 595 height 29
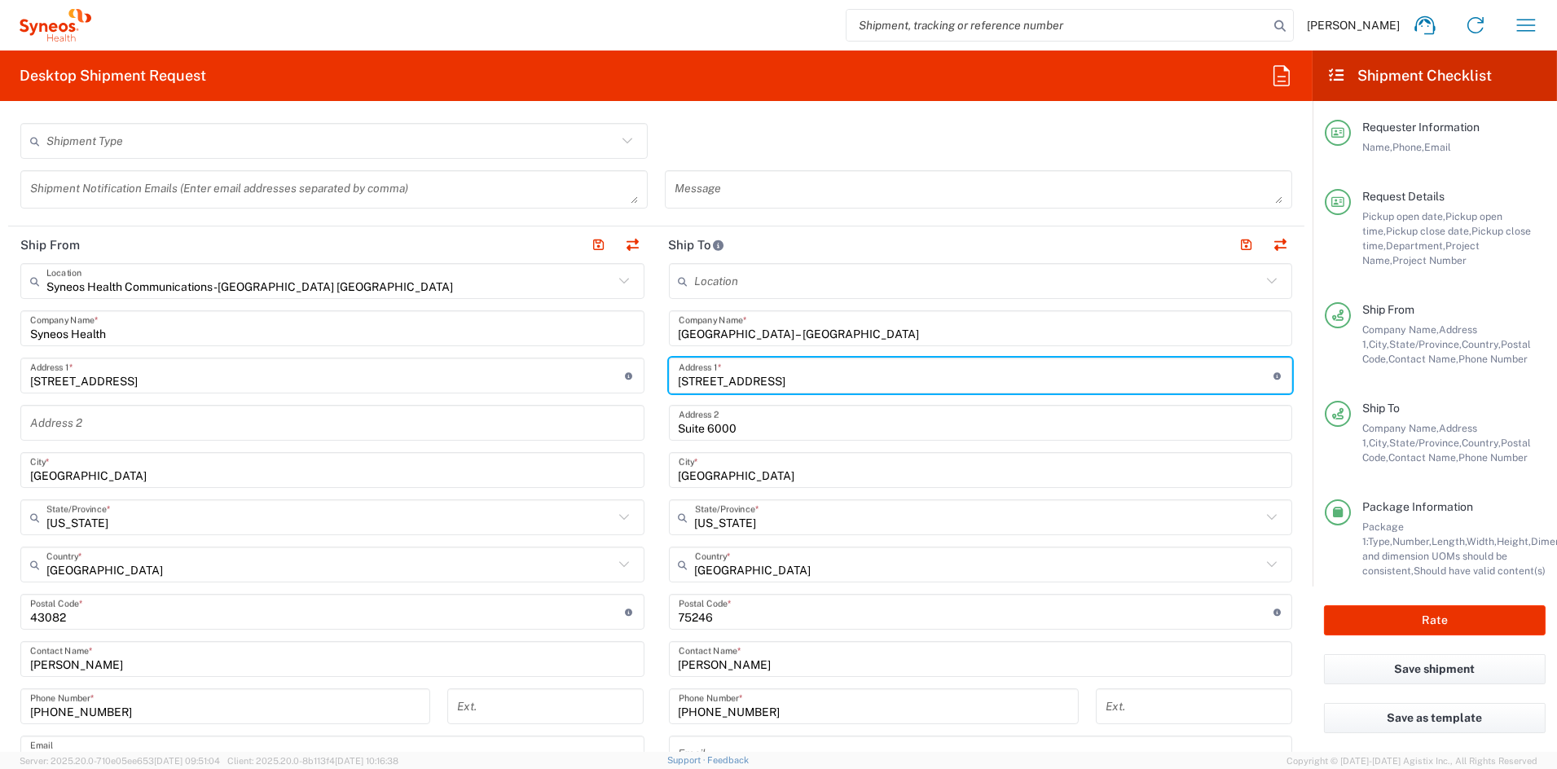
type input "[STREET_ADDRESS]"
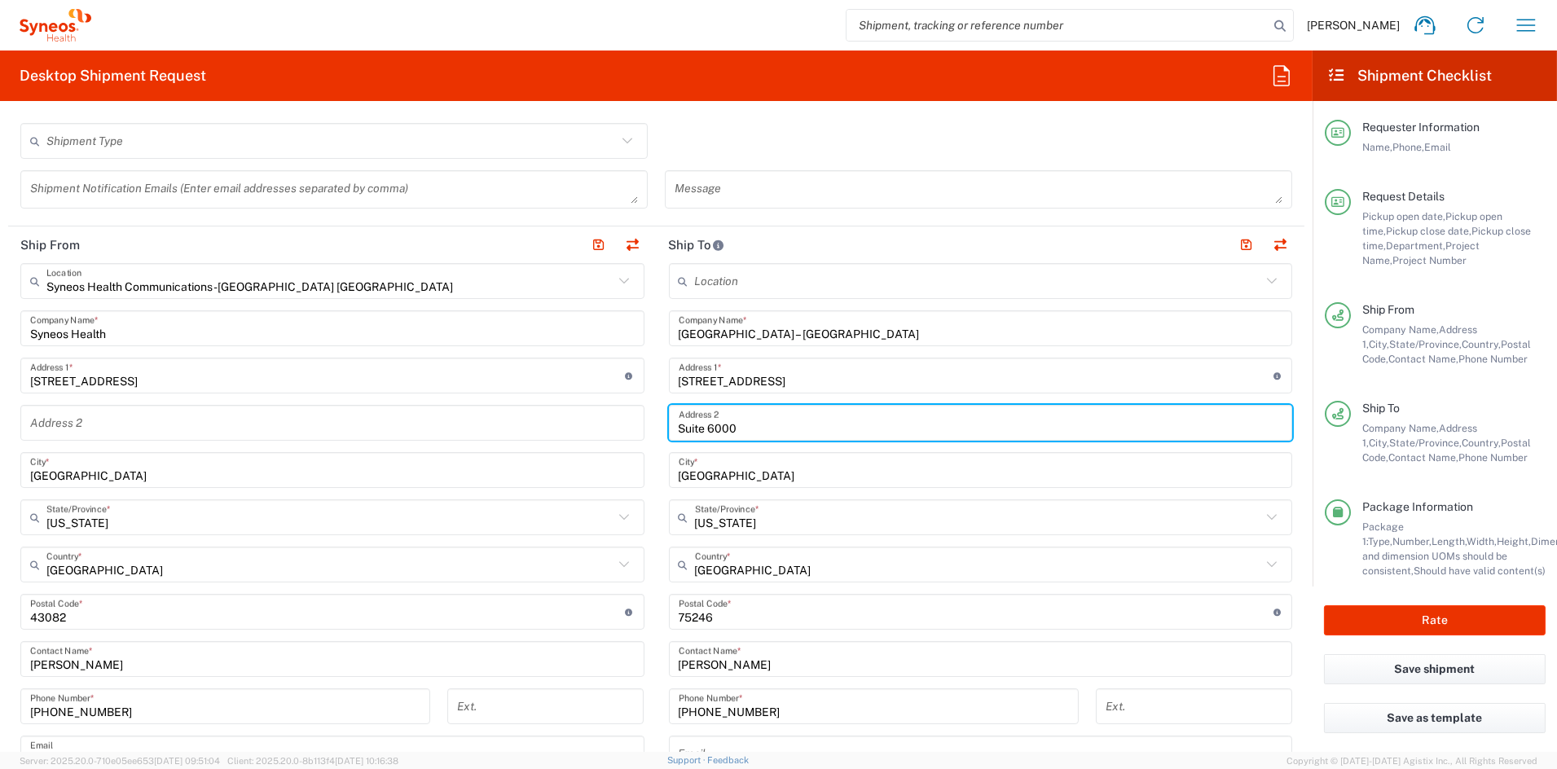
click at [792, 422] on input "Suite 6000" at bounding box center [980, 423] width 604 height 29
drag, startPoint x: 770, startPoint y: 424, endPoint x: 575, endPoint y: 421, distance: 194.7
click at [575, 421] on div "Ship From Syneos Health Communications-[GEOGRAPHIC_DATA] [GEOGRAPHIC_DATA] Loca…" at bounding box center [656, 589] width 1296 height 727
paste input "101"
click at [1024, 422] on input "Suite 101" at bounding box center [980, 423] width 604 height 29
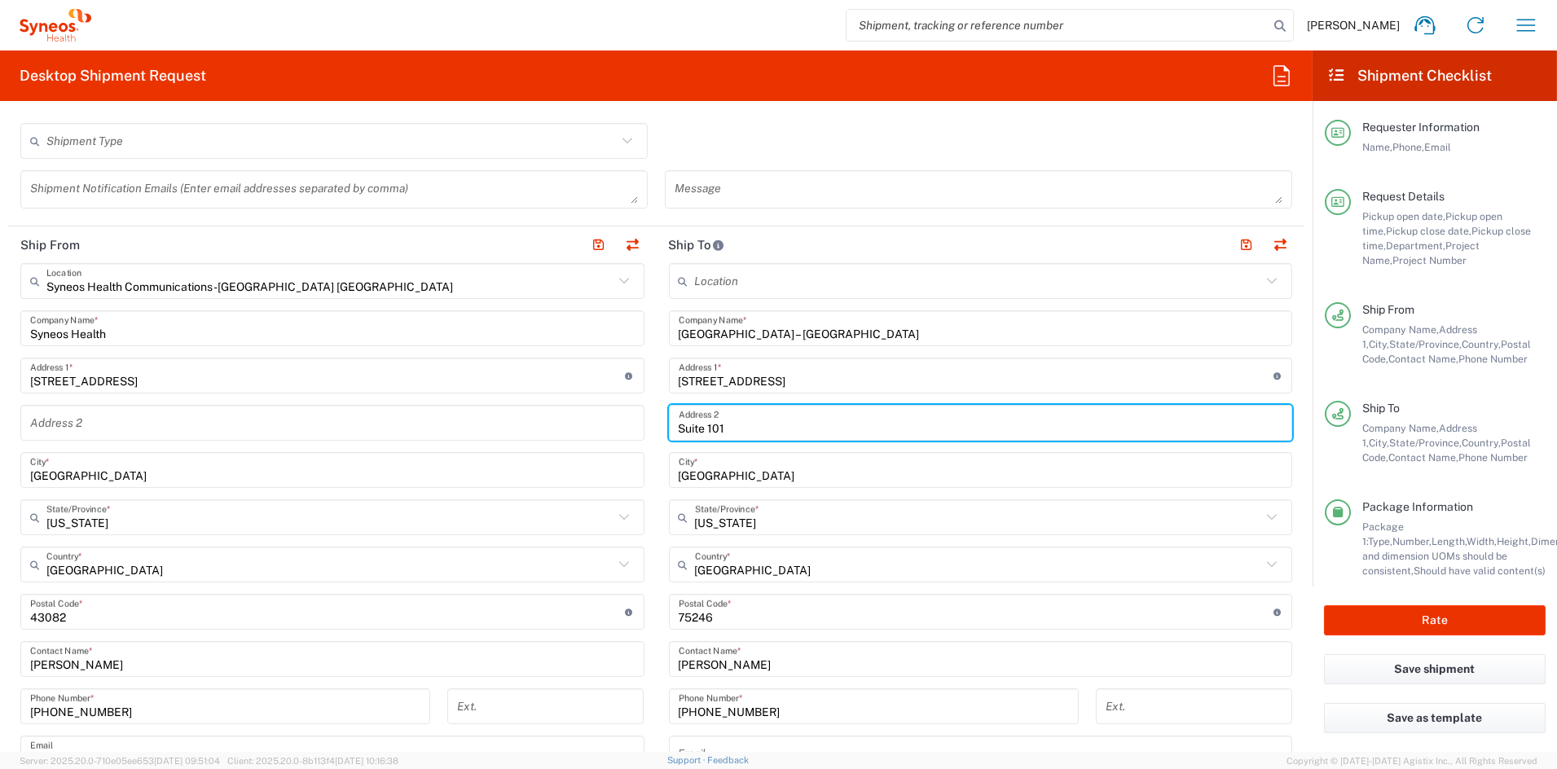
type input "Suite 101"
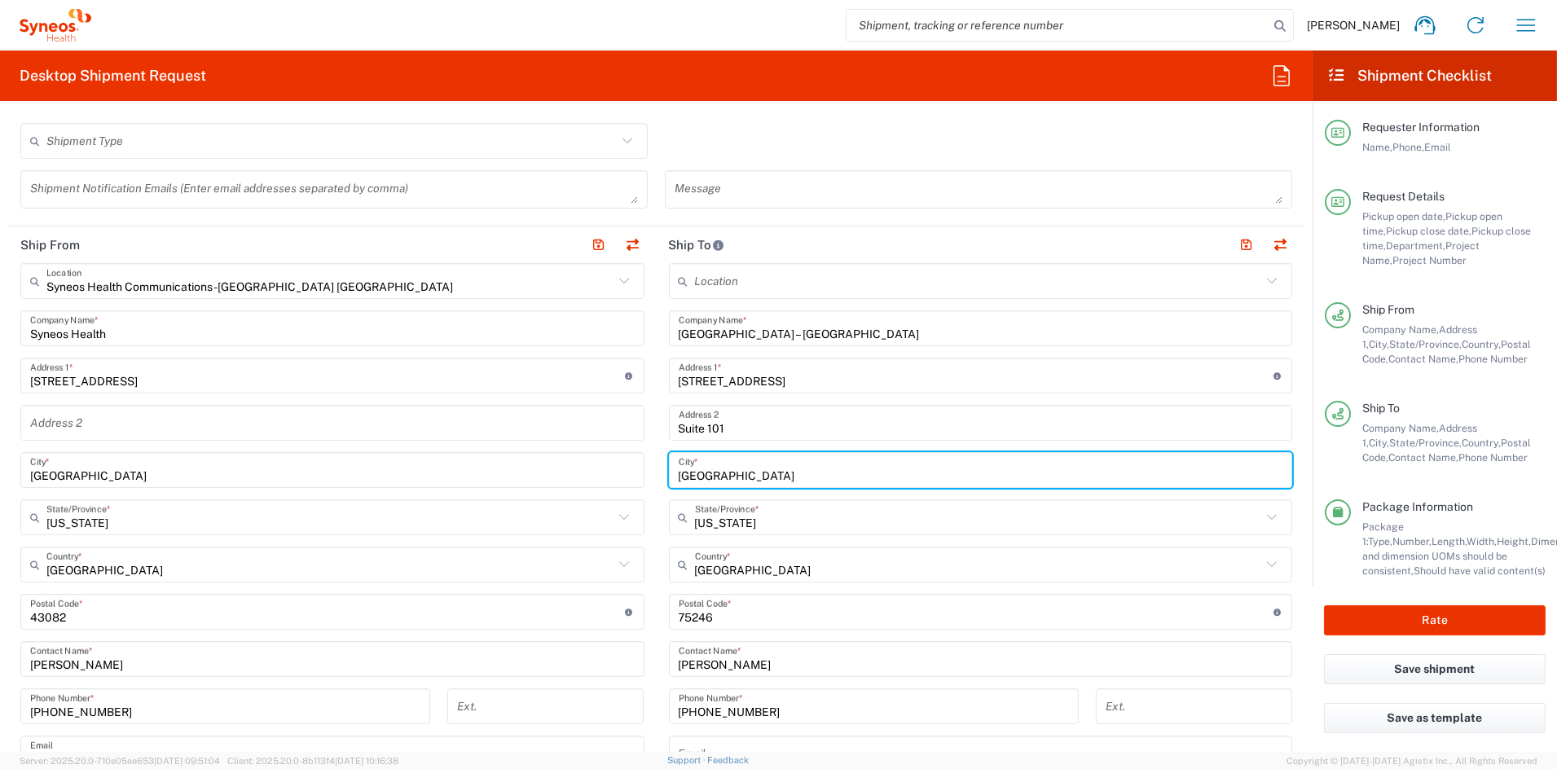
drag, startPoint x: 720, startPoint y: 473, endPoint x: 596, endPoint y: 466, distance: 124.0
click at [601, 465] on div "Ship From Syneos Health Communications-[GEOGRAPHIC_DATA] [GEOGRAPHIC_DATA] Loca…" at bounding box center [656, 589] width 1296 height 727
paste input "[GEOGRAPHIC_DATA]"
type input "[GEOGRAPHIC_DATA]"
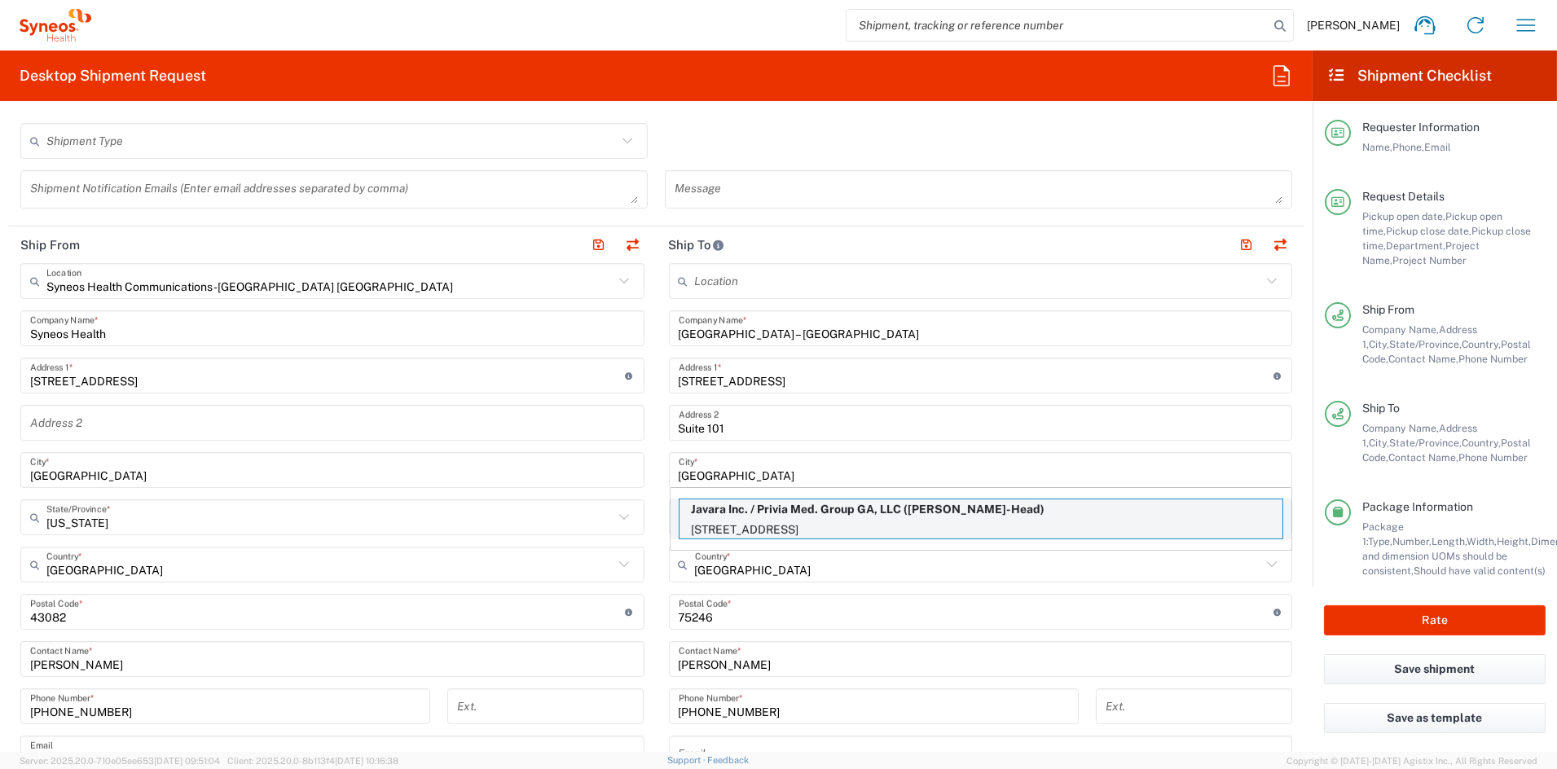
click at [753, 520] on p "[STREET_ADDRESS]" at bounding box center [980, 530] width 603 height 20
type input "Javara Inc. / Privia Med. Group GA, LLC"
type input "[STREET_ADDRESS]"
type input "Suite 207"
type input "[US_STATE]"
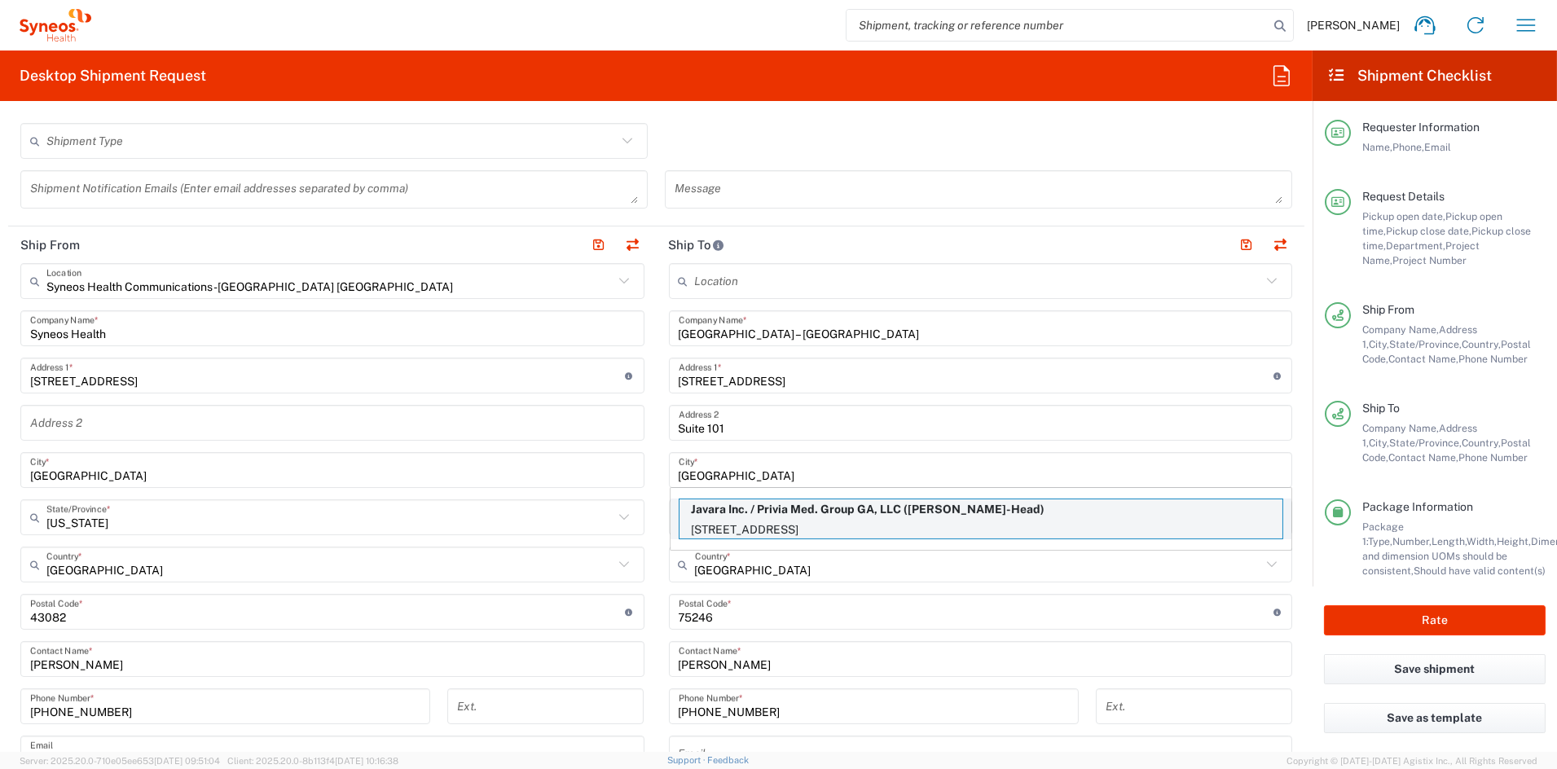
type input "30214"
type input "[PERSON_NAME]-Head"
type input "[PHONE_NUMBER]"
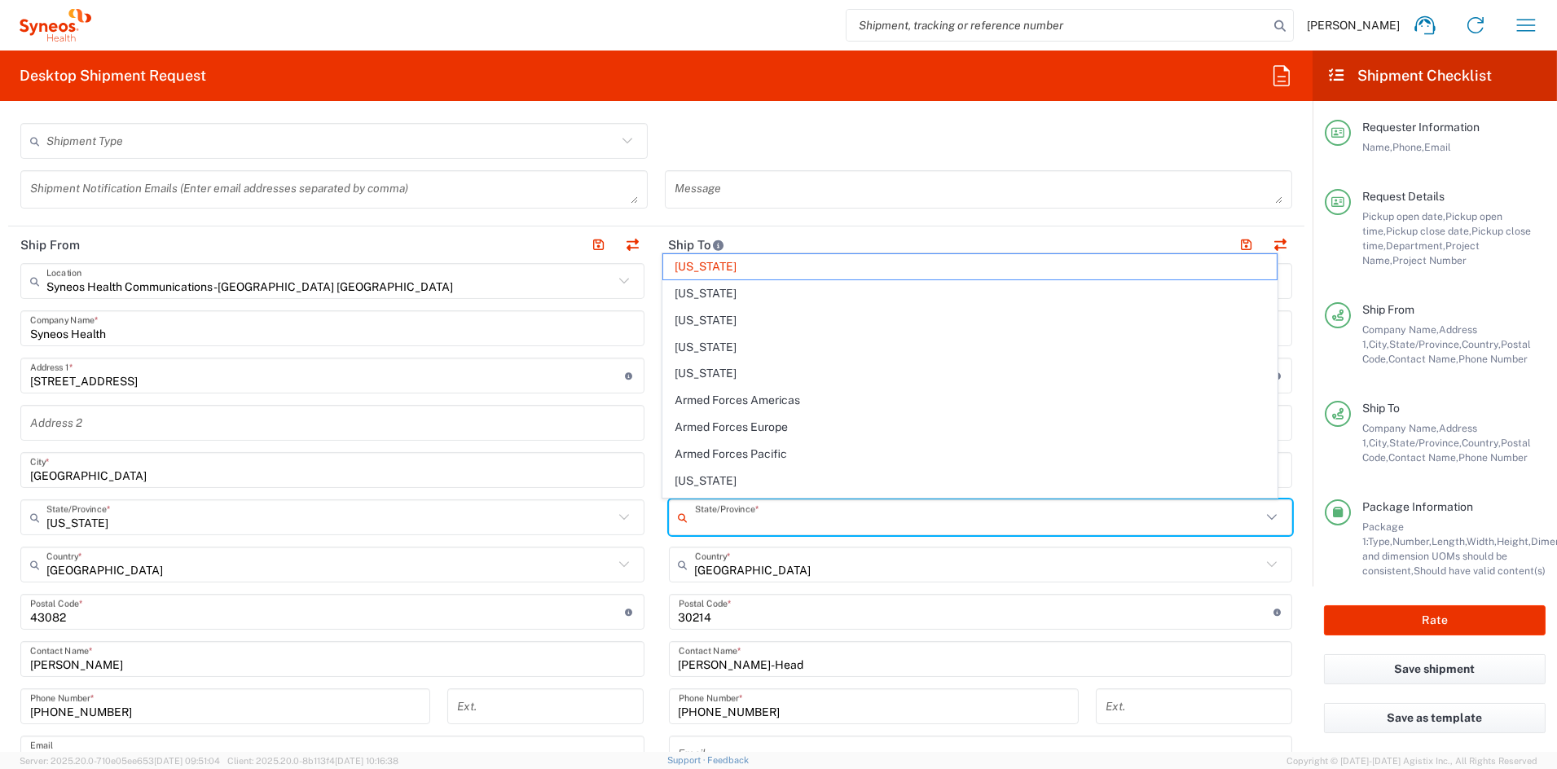
click at [753, 519] on input "text" at bounding box center [978, 517] width 567 height 29
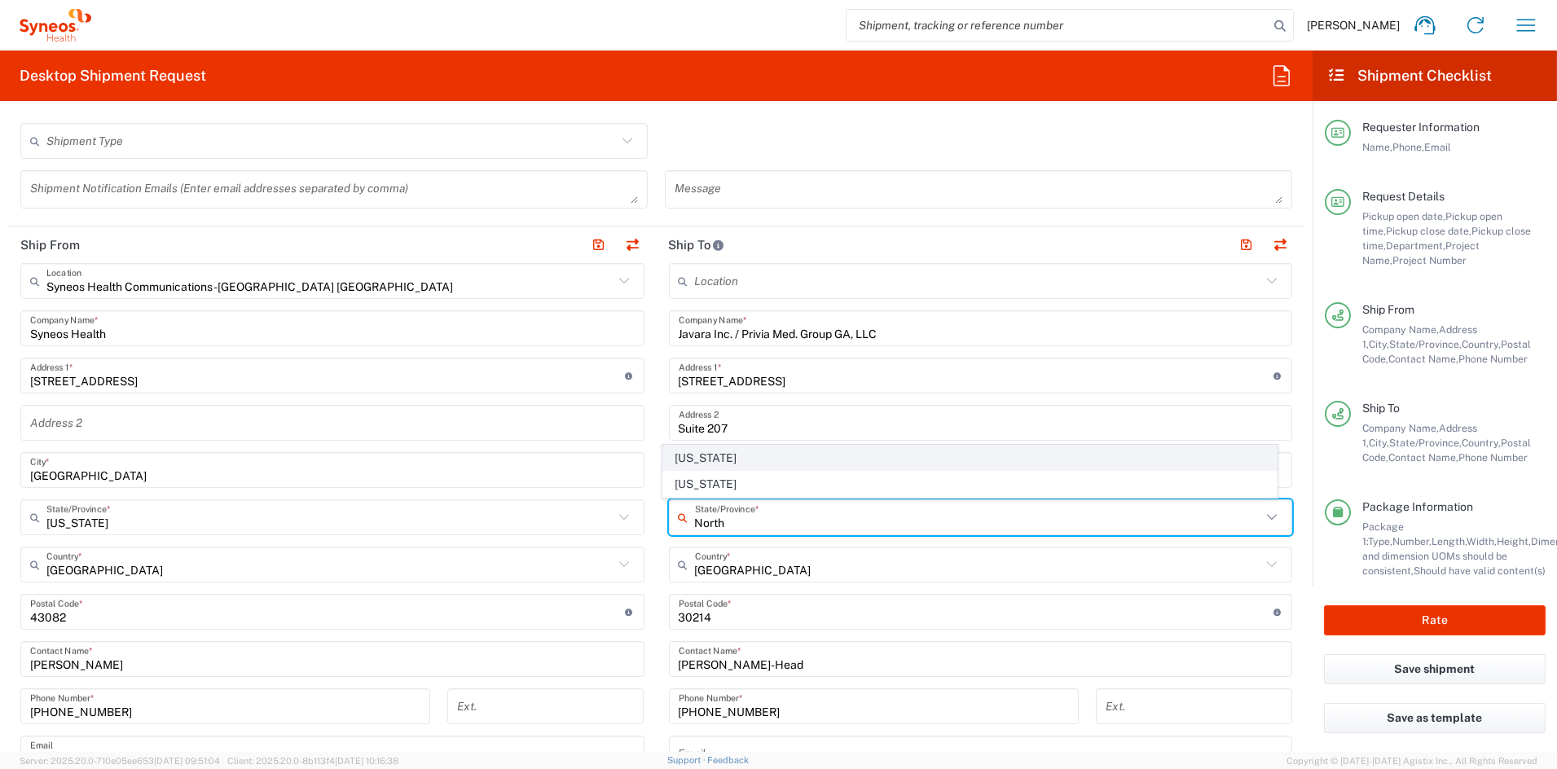
click at [697, 457] on span "[US_STATE]" at bounding box center [969, 458] width 613 height 25
type input "[US_STATE]"
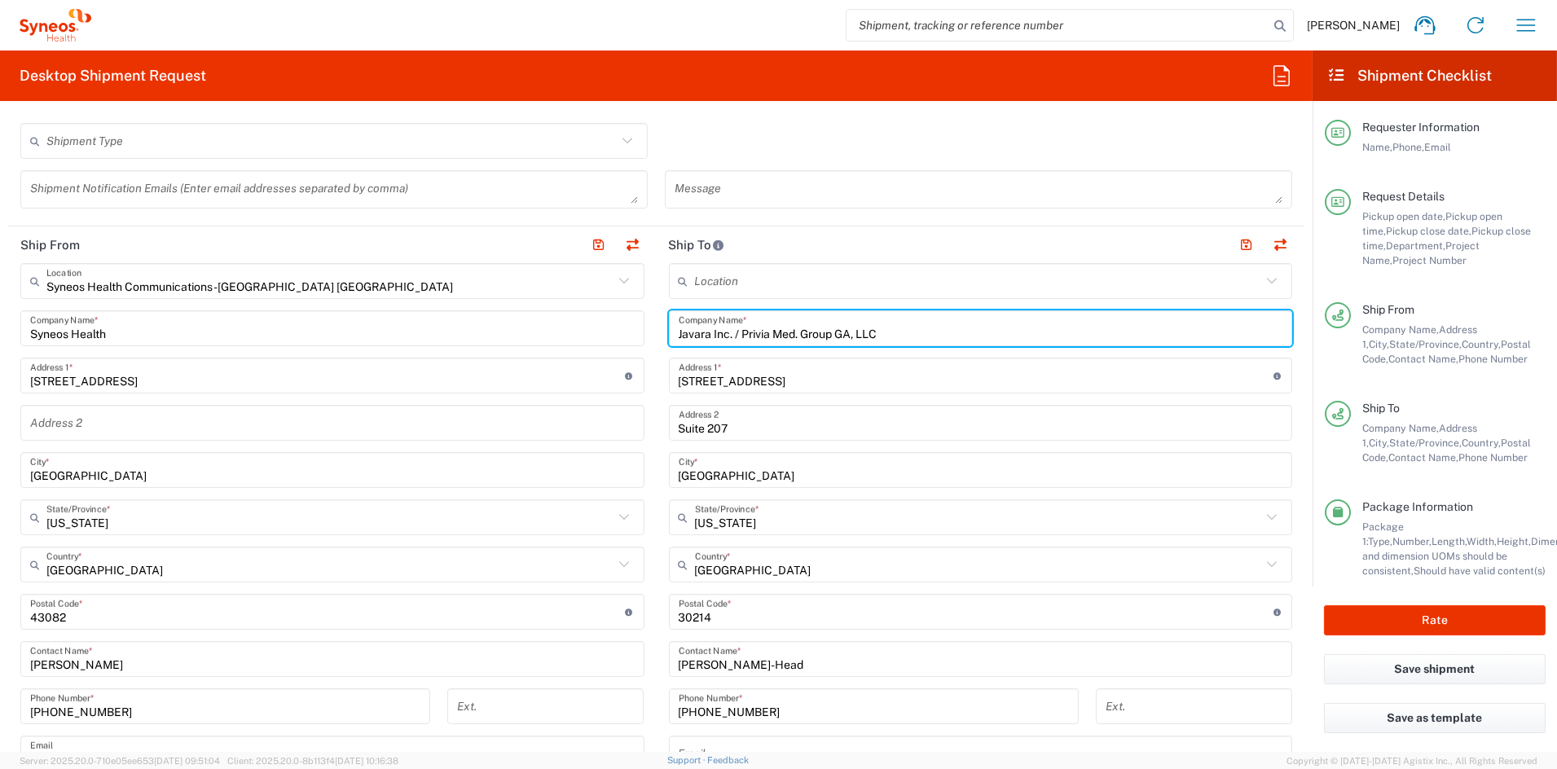
drag, startPoint x: 833, startPoint y: 332, endPoint x: 560, endPoint y: 328, distance: 272.9
click at [562, 327] on div "Ship From Syneos Health Communications-[GEOGRAPHIC_DATA] [GEOGRAPHIC_DATA] Loca…" at bounding box center [656, 589] width 1296 height 727
paste input "[GEOGRAPHIC_DATA] – [GEOGRAPHIC_DATA]"
type input "[GEOGRAPHIC_DATA] – [GEOGRAPHIC_DATA]"
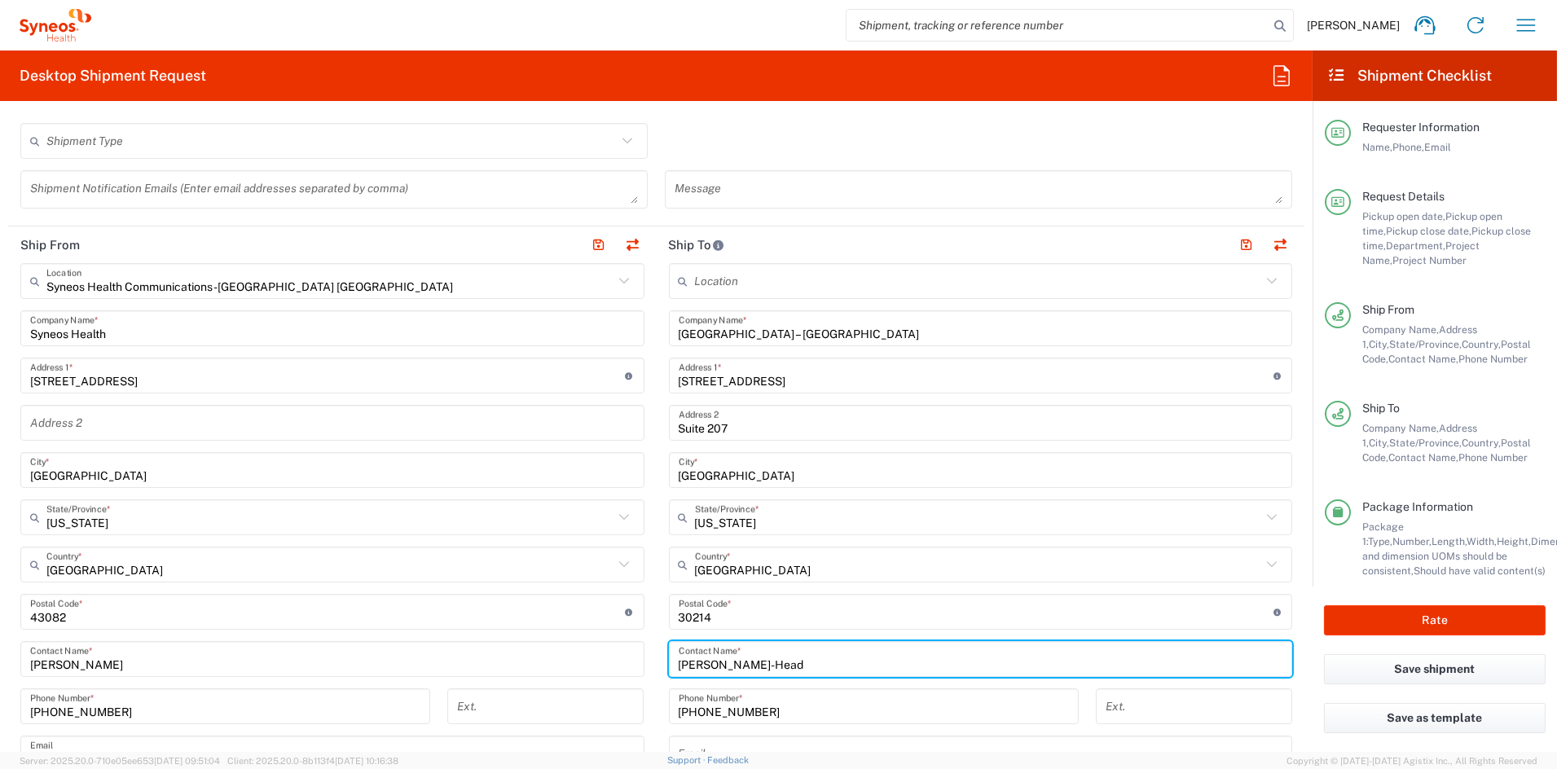
drag, startPoint x: 788, startPoint y: 661, endPoint x: 516, endPoint y: 652, distance: 272.2
click at [517, 651] on div "Ship From Syneos Health Communications-[GEOGRAPHIC_DATA] [GEOGRAPHIC_DATA] Loca…" at bounding box center [656, 589] width 1296 height 727
paste input "[PERSON_NAME]"
type input "[PERSON_NAME]"
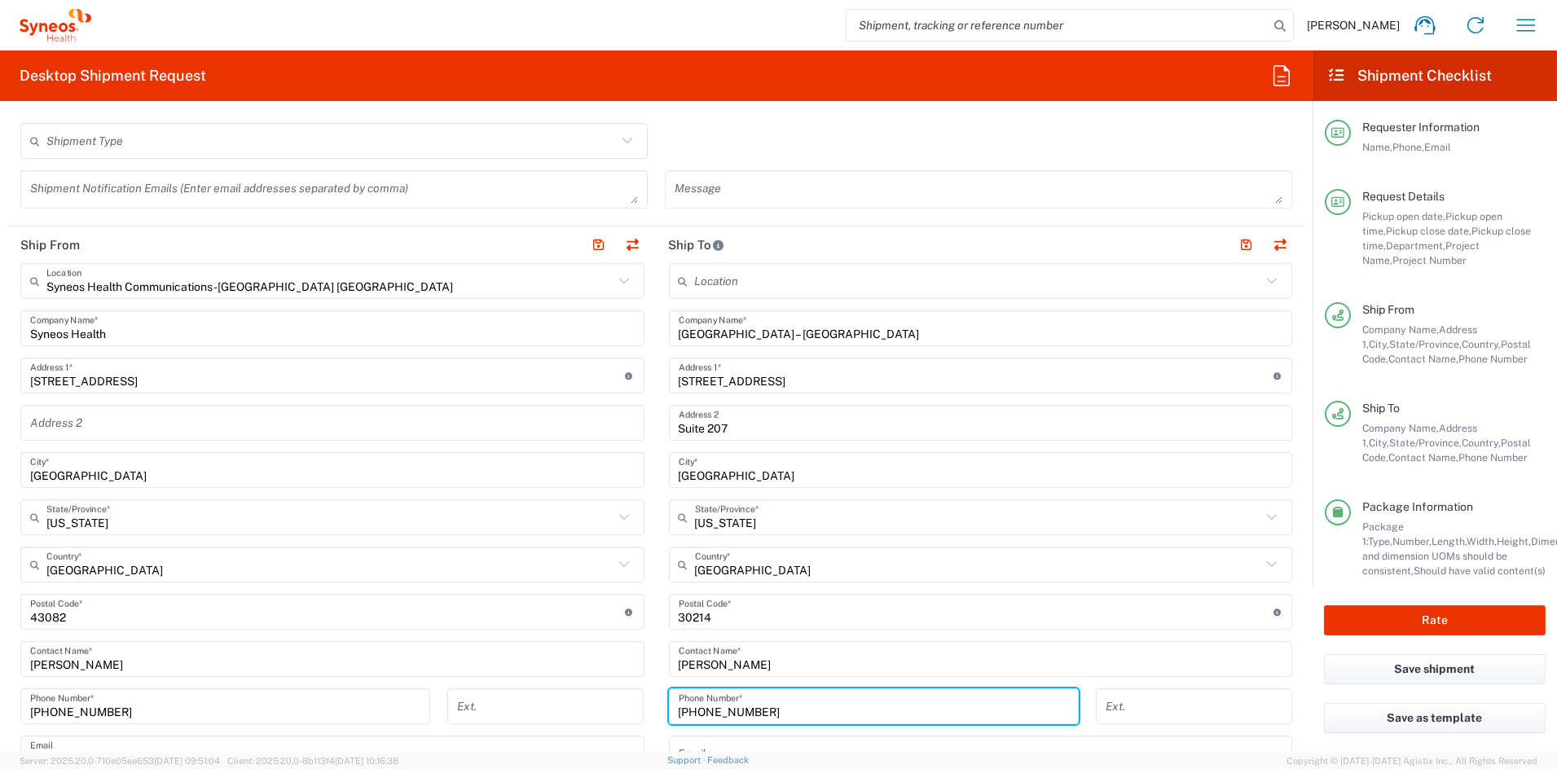
drag, startPoint x: 767, startPoint y: 708, endPoint x: 600, endPoint y: 704, distance: 167.0
click at [601, 703] on div "Ship From Syneos Health Communications-[GEOGRAPHIC_DATA] [GEOGRAPHIC_DATA] Loca…" at bounding box center [656, 589] width 1296 height 727
paste input "[PHONE_NUMBER]"
type input "[PHONE_NUMBER]"
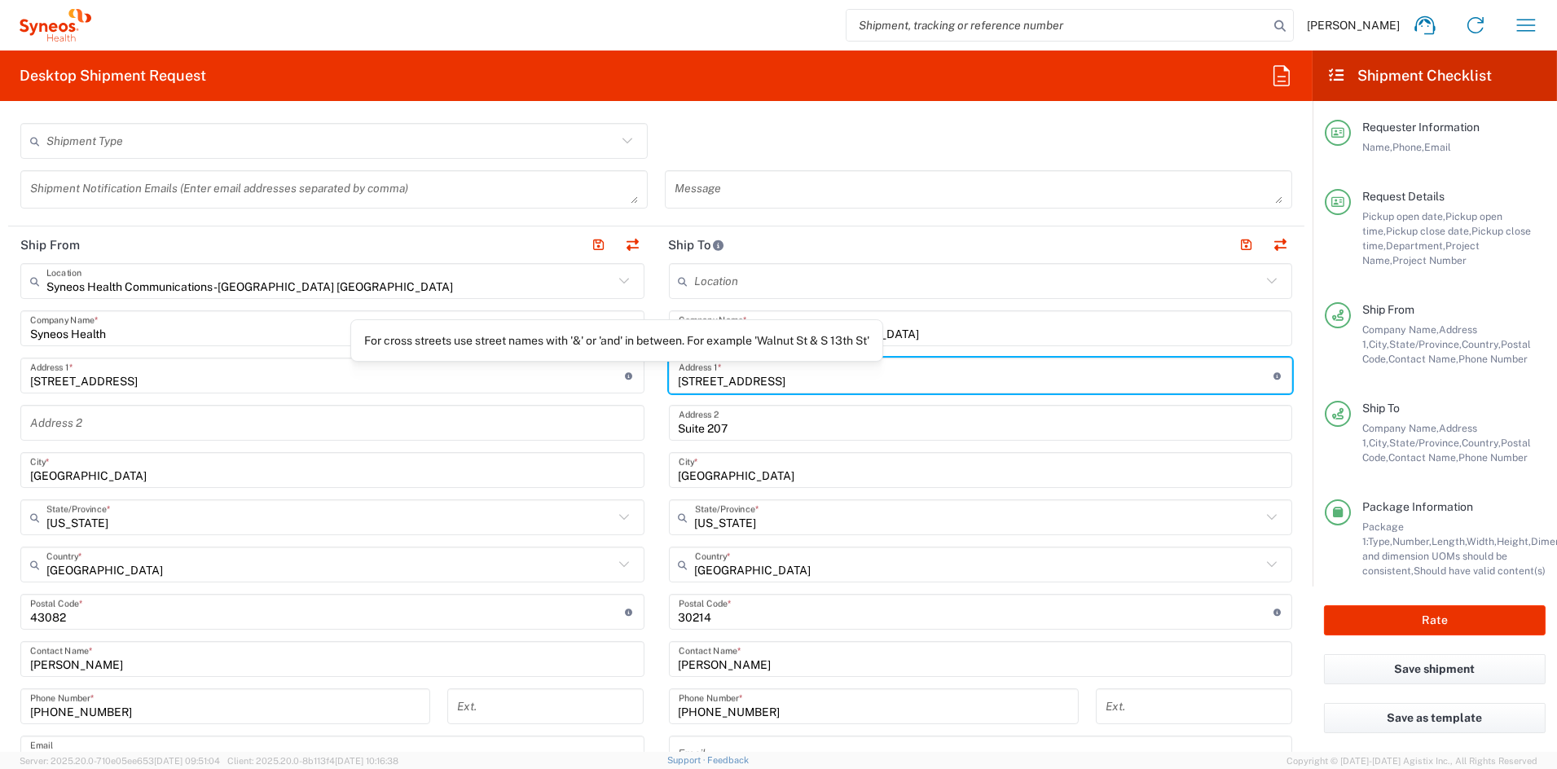
drag, startPoint x: 794, startPoint y: 383, endPoint x: 551, endPoint y: 377, distance: 242.8
click at [558, 373] on div "Ship From Syneos Health Communications-[GEOGRAPHIC_DATA] [GEOGRAPHIC_DATA] Loca…" at bounding box center [656, 589] width 1296 height 727
paste input "565 Purdue"
type input "[STREET_ADDRESS]"
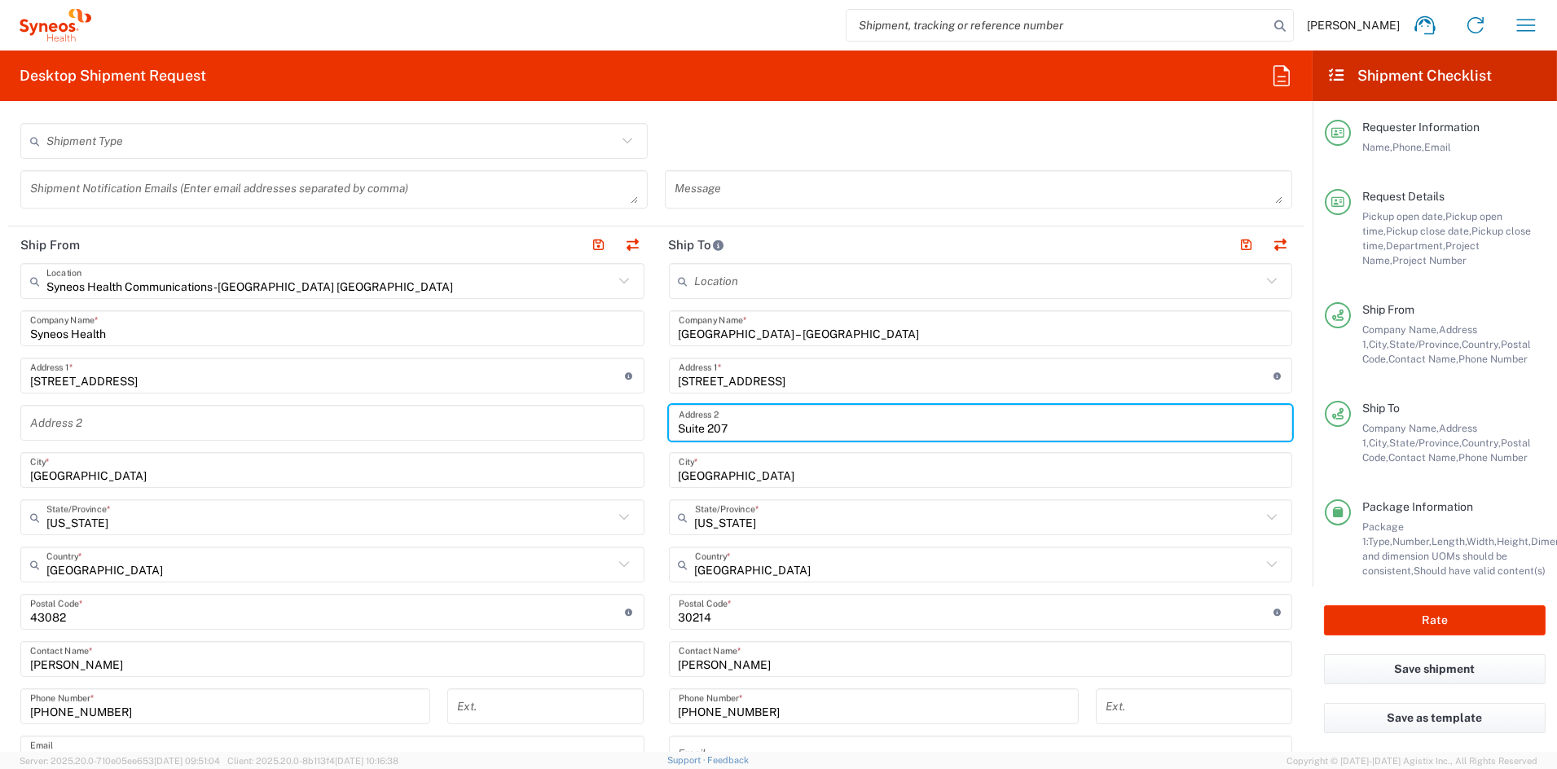
drag, startPoint x: 743, startPoint y: 424, endPoint x: 592, endPoint y: 421, distance: 150.7
click at [593, 419] on div "Ship From Syneos Health Communications-[GEOGRAPHIC_DATA] [GEOGRAPHIC_DATA] Loca…" at bounding box center [656, 589] width 1296 height 727
paste input "101"
type input "Suite 101"
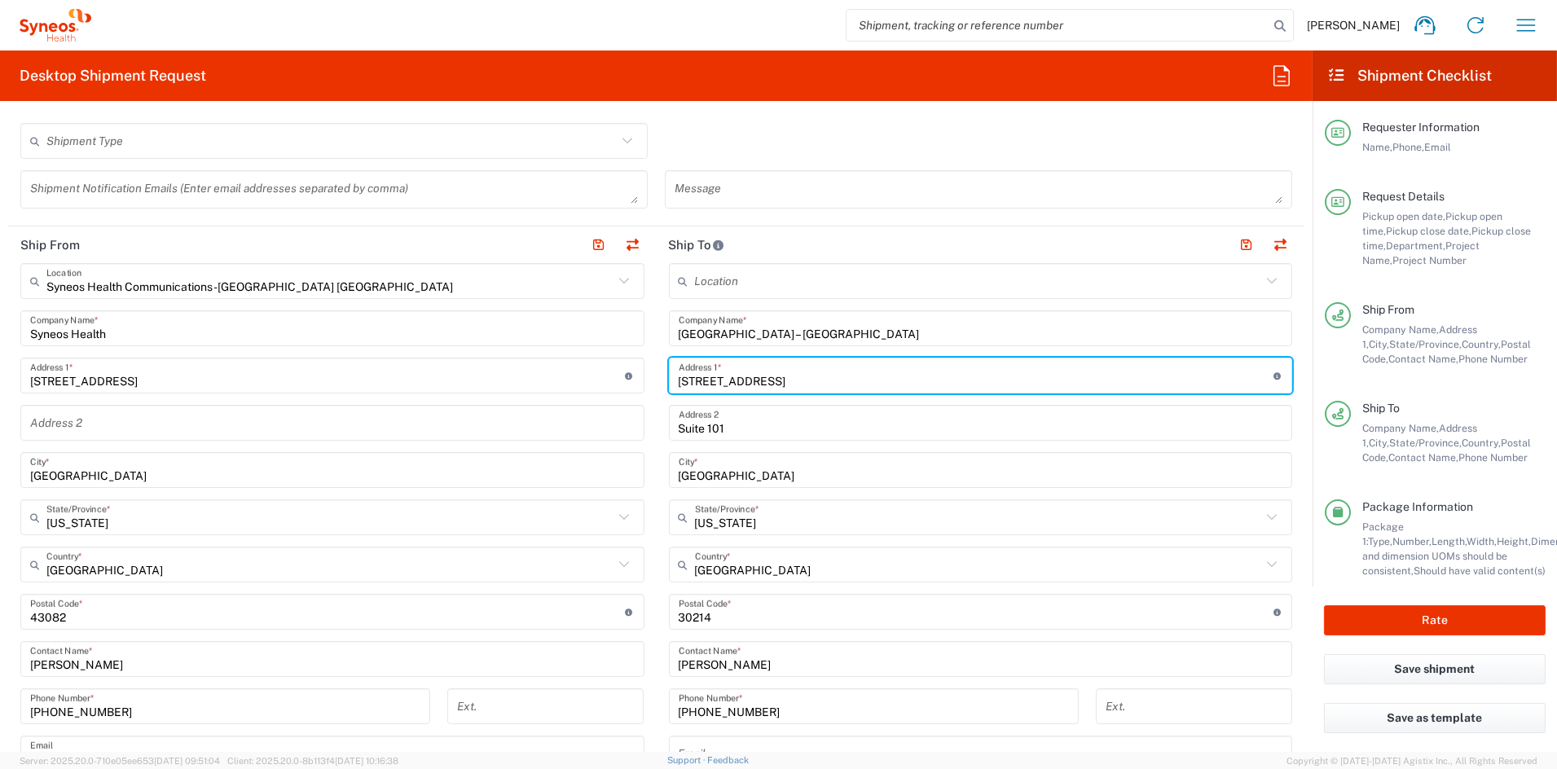
click at [989, 382] on input "[STREET_ADDRESS]" at bounding box center [975, 376] width 595 height 29
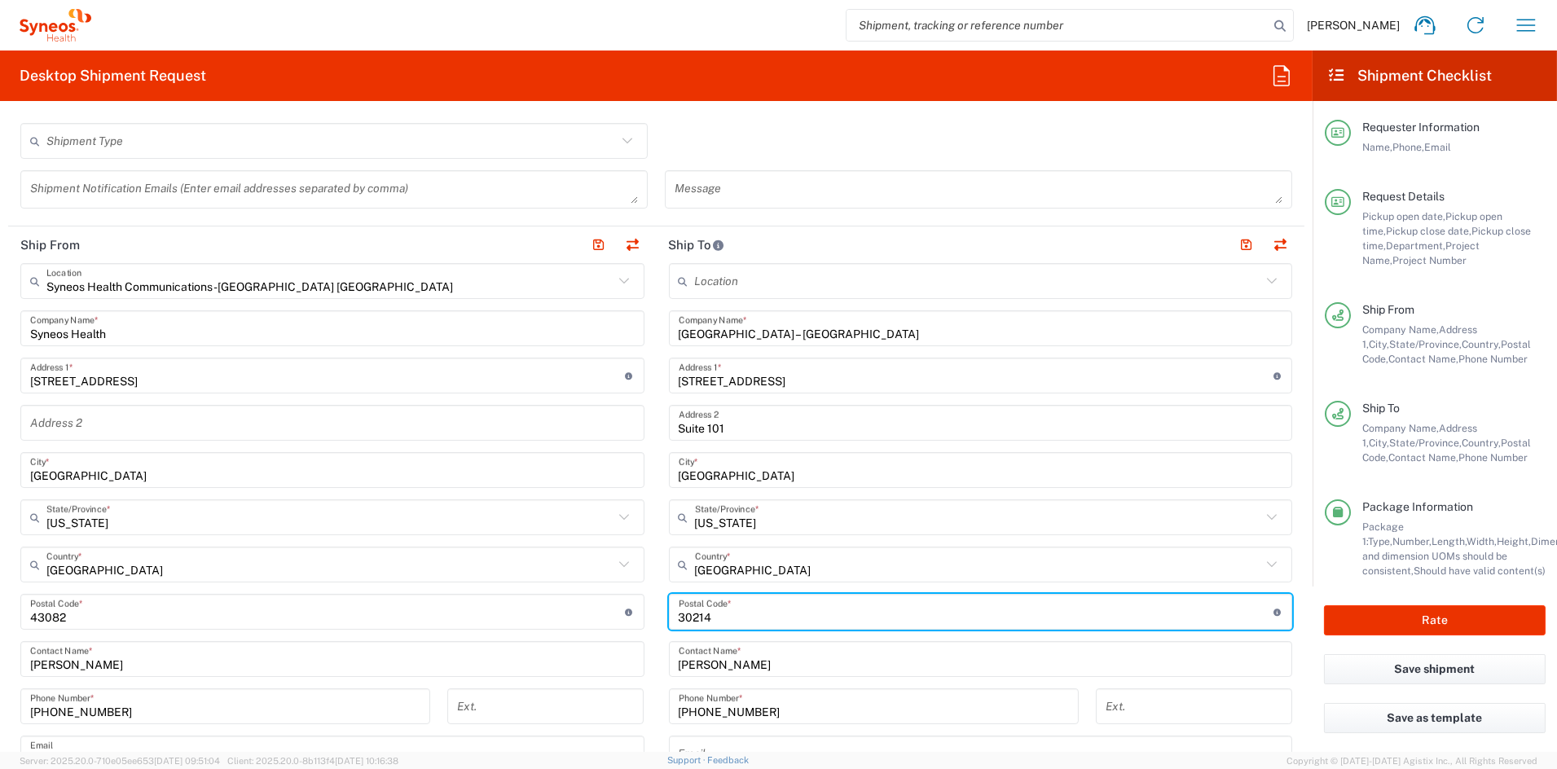
drag, startPoint x: 681, startPoint y: 613, endPoint x: 588, endPoint y: 610, distance: 92.9
click at [588, 610] on div "Ship From Syneos Health Communications-[GEOGRAPHIC_DATA] [GEOGRAPHIC_DATA] Loca…" at bounding box center [656, 589] width 1296 height 727
paste input "28303"
type input "28303"
click at [1235, 244] on button "button" at bounding box center [1246, 245] width 23 height 23
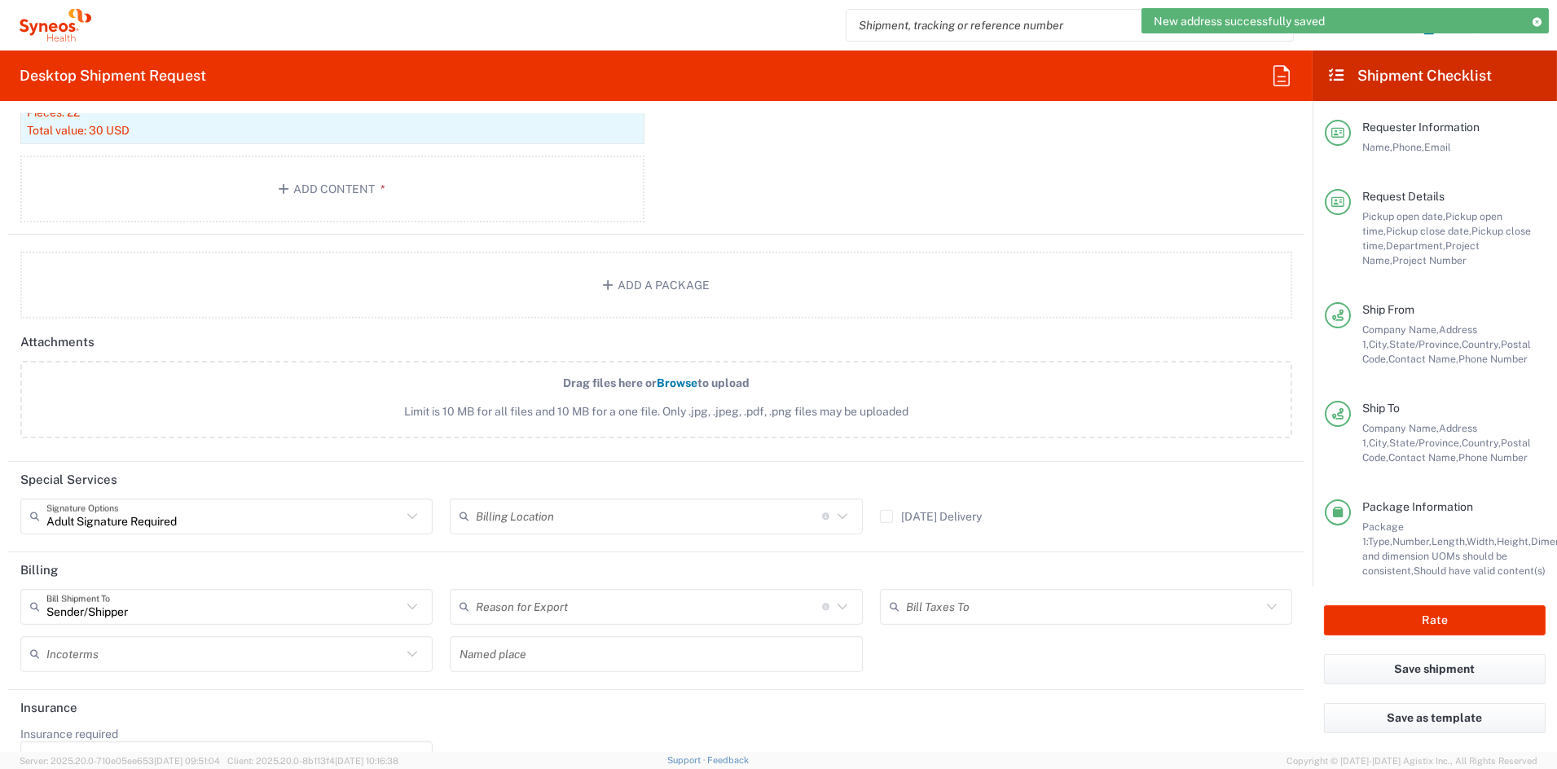
scroll to position [1825, 0]
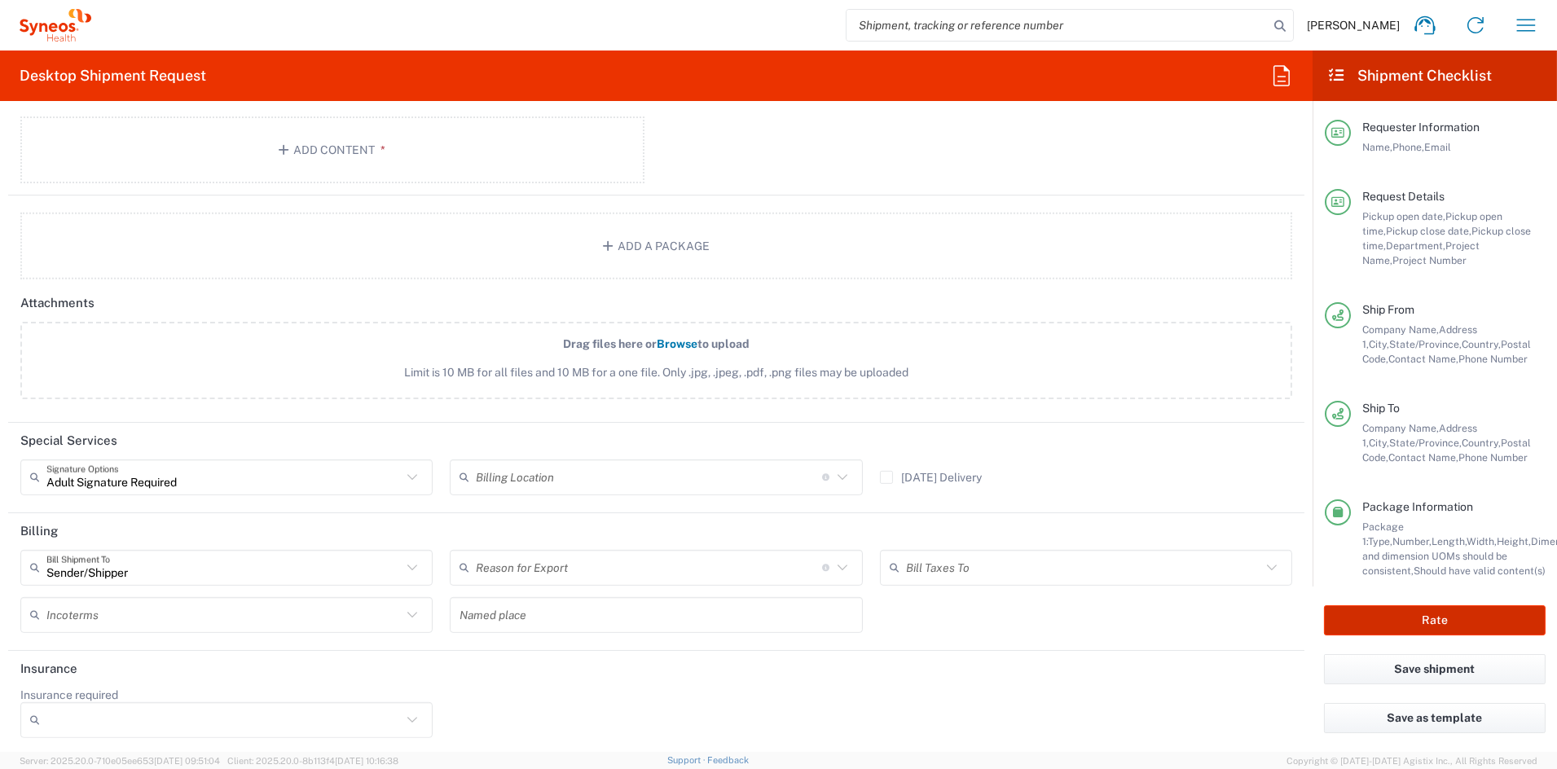
click at [1416, 612] on button "Rate" at bounding box center [1435, 620] width 222 height 30
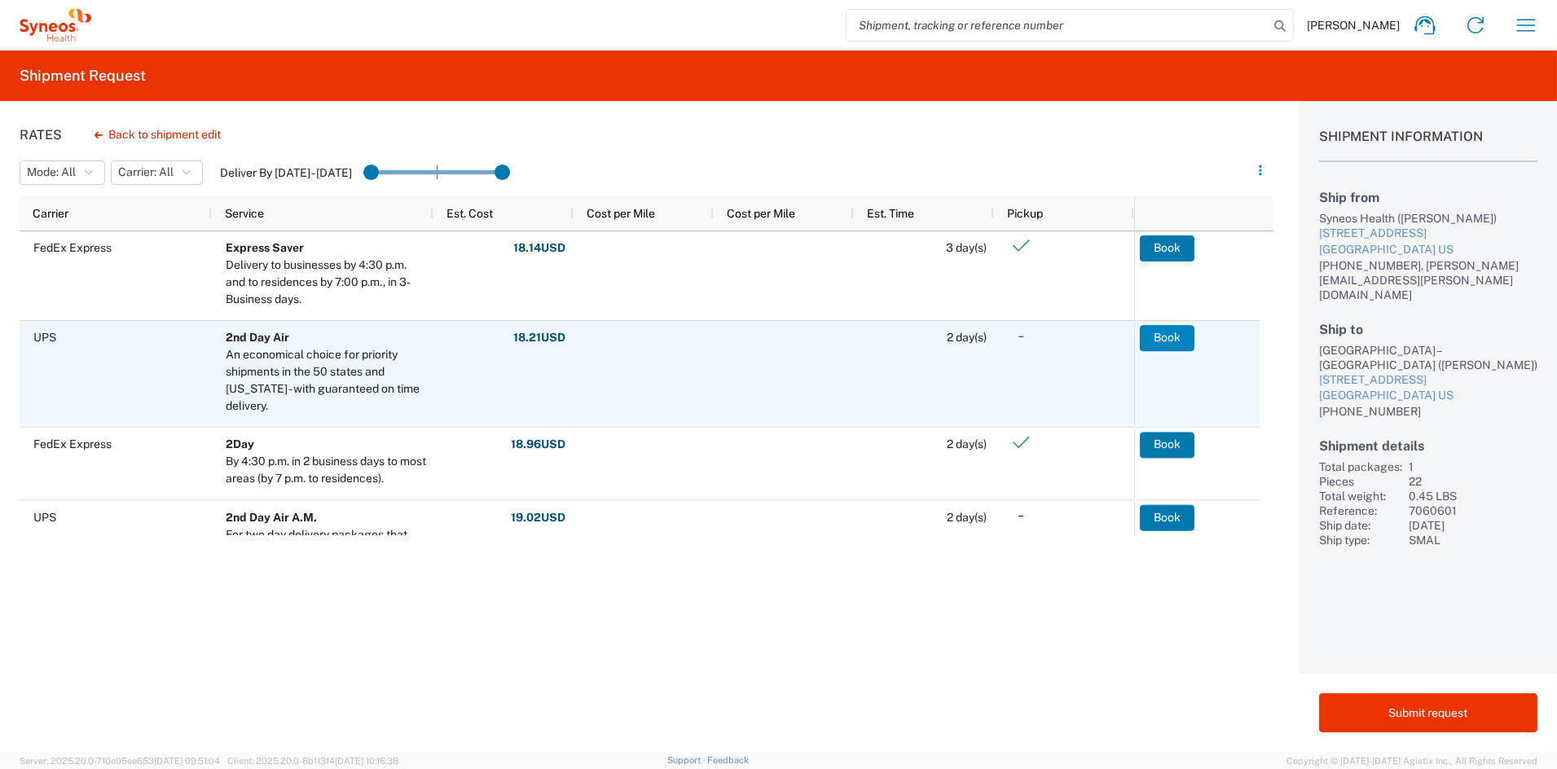
click at [1160, 336] on button "Book" at bounding box center [1167, 338] width 55 height 26
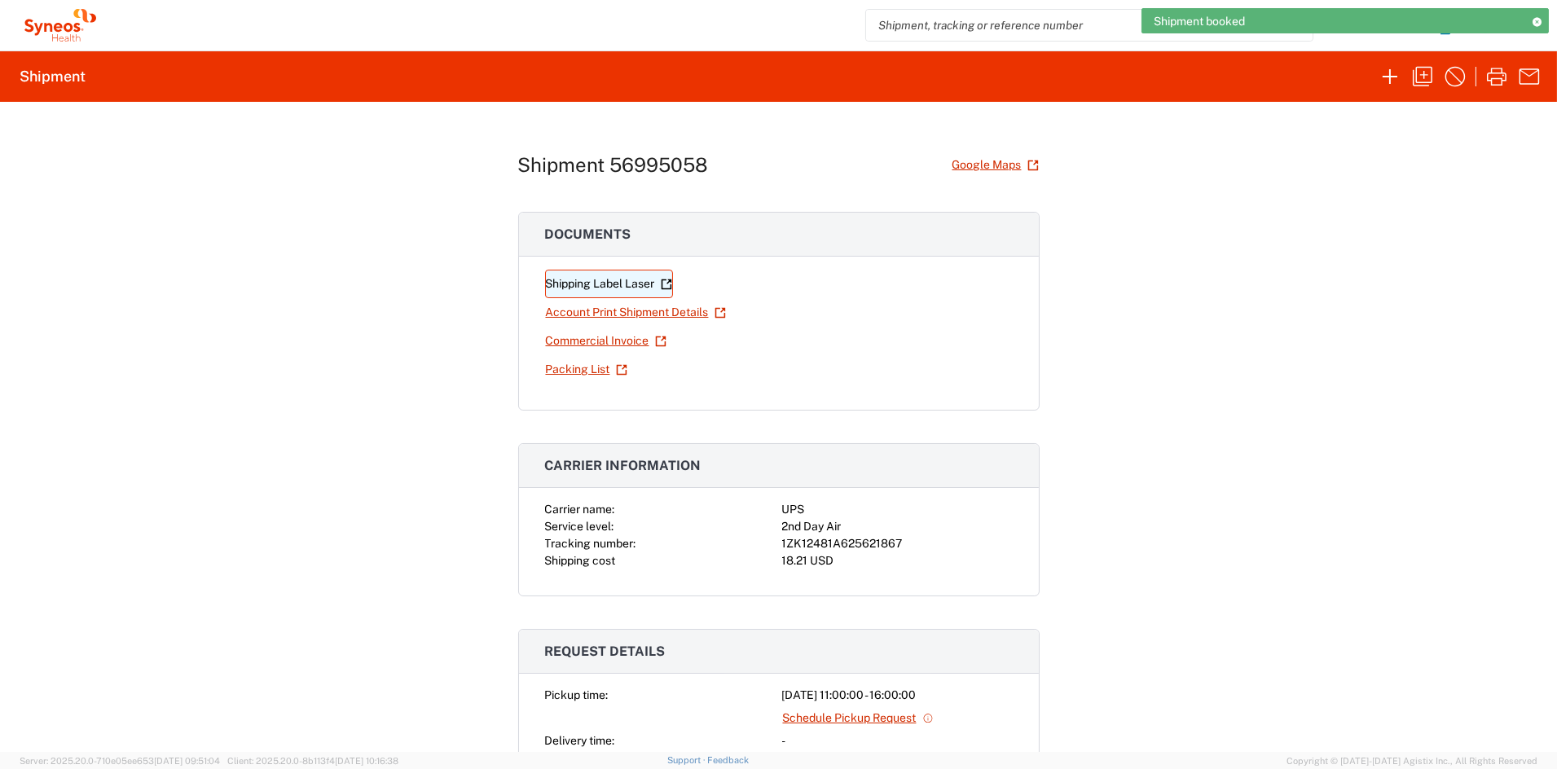
click at [601, 279] on link "Shipping Label Laser" at bounding box center [609, 284] width 128 height 29
